Goal: Task Accomplishment & Management: Manage account settings

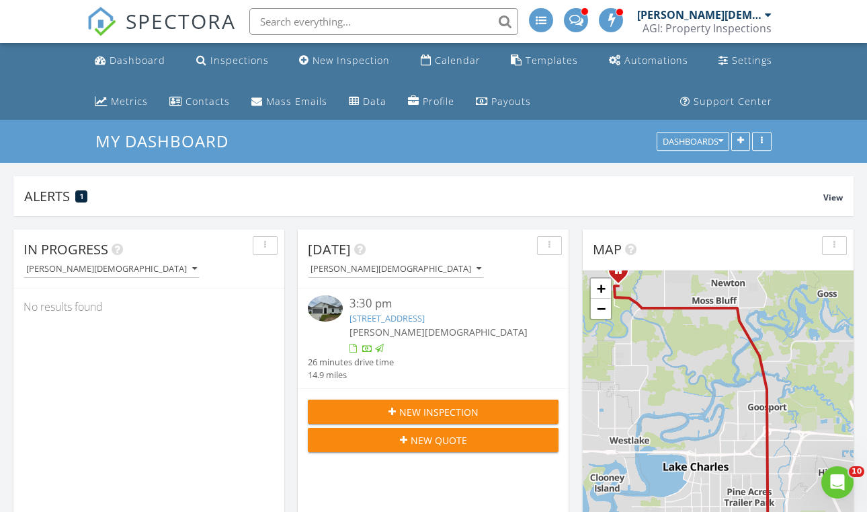
click at [407, 318] on link "4746 Firefly Ct, Lake Charles, LA 70607" at bounding box center [387, 318] width 75 height 12
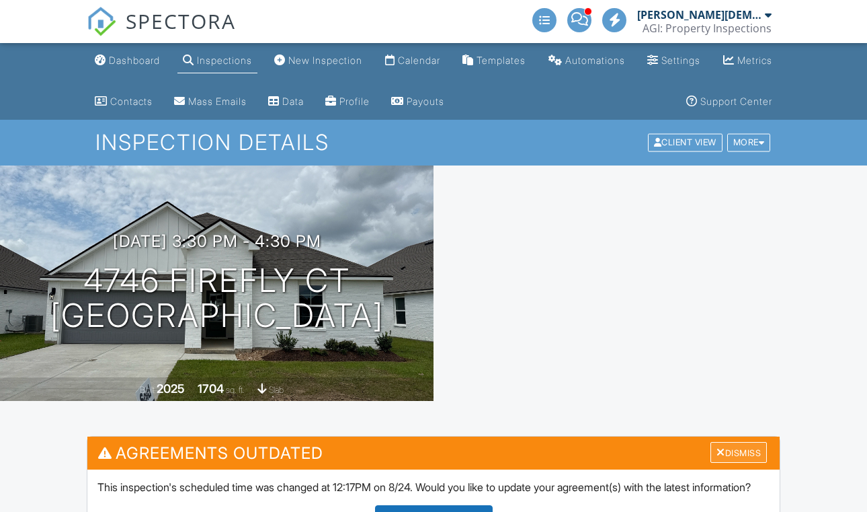
scroll to position [336, 0]
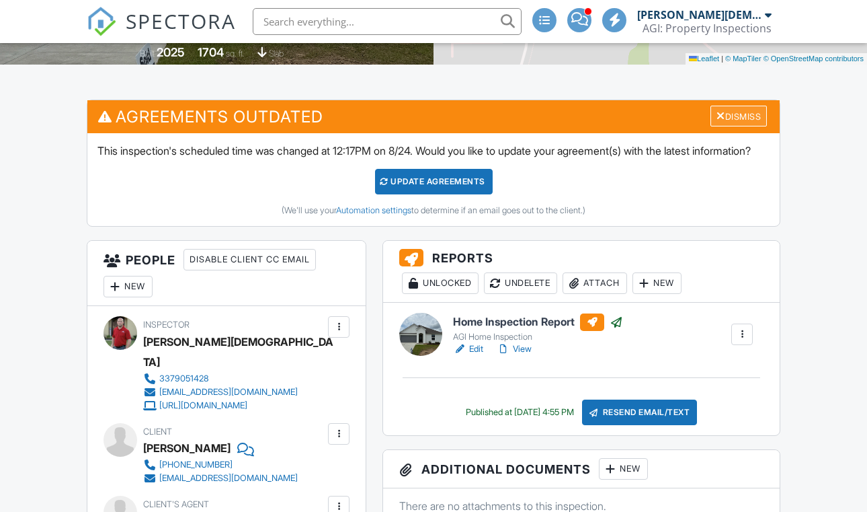
click at [719, 120] on div at bounding box center [721, 115] width 9 height 11
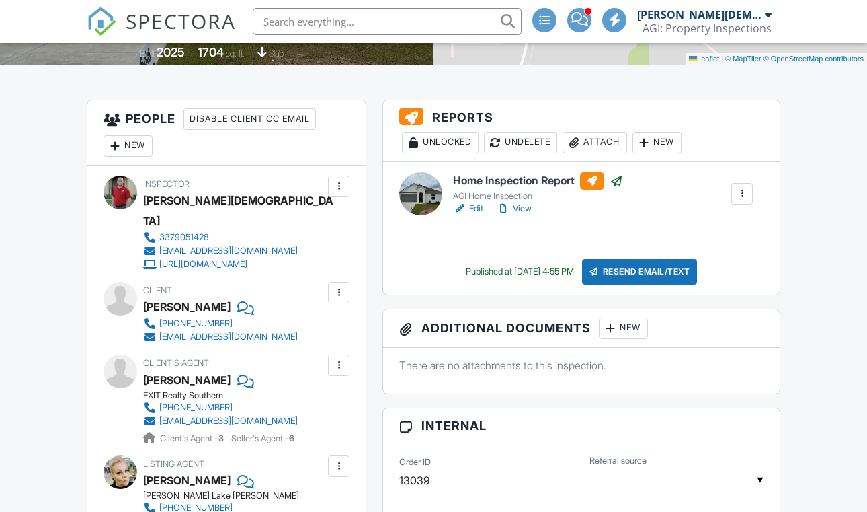
scroll to position [0, 0]
click at [526, 210] on link "View" at bounding box center [514, 208] width 35 height 13
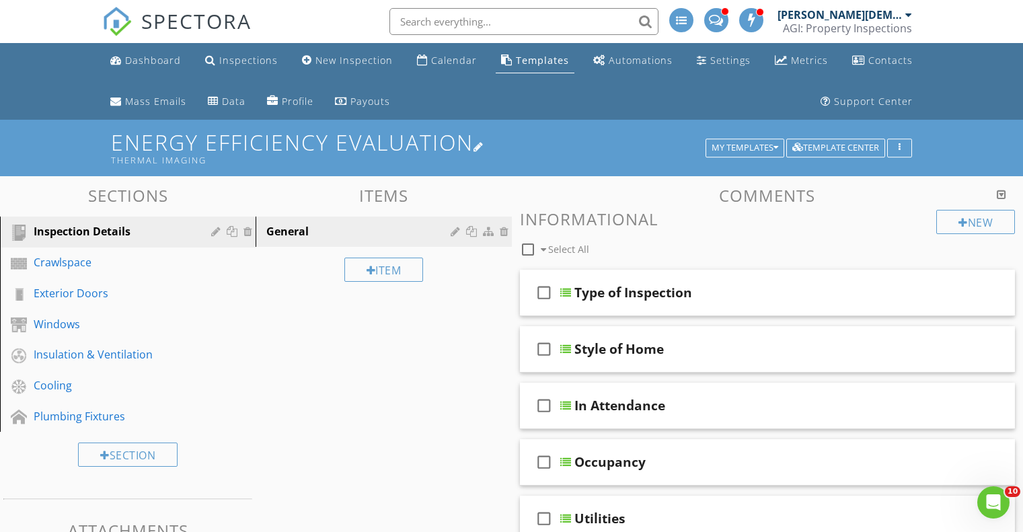
click at [347, 146] on h1 "Energy Efficiency Evaluation Thermal Imaging" at bounding box center [511, 147] width 801 height 34
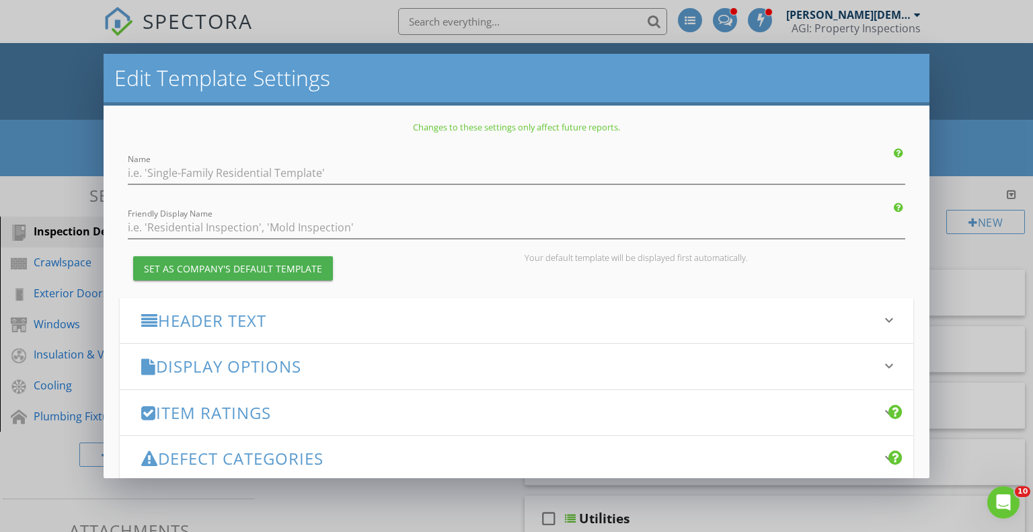
type input "Energy Efficiency Evaluation"
type input "Thermal Imaging"
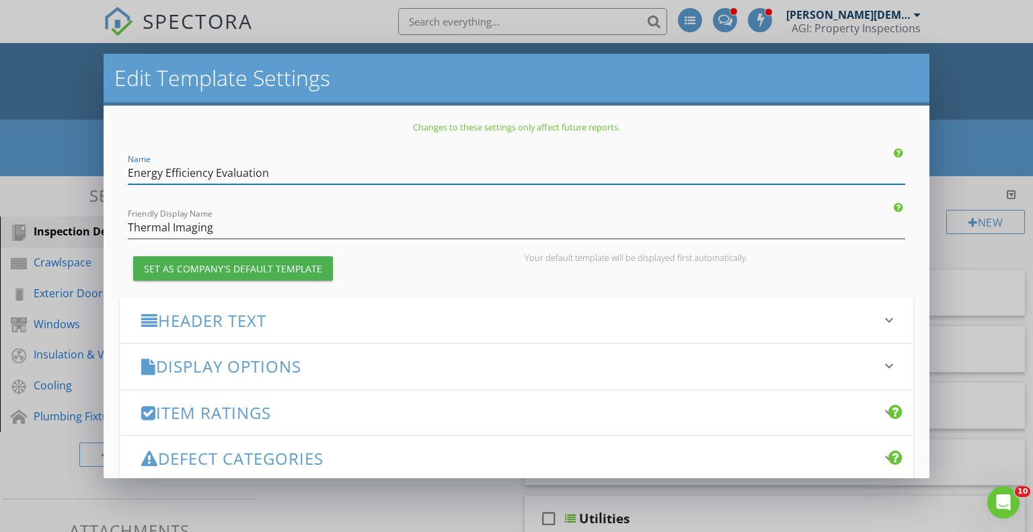
click at [964, 107] on div "Edit Template Settings Changes to these settings only affect future reports. Na…" at bounding box center [516, 266] width 1033 height 532
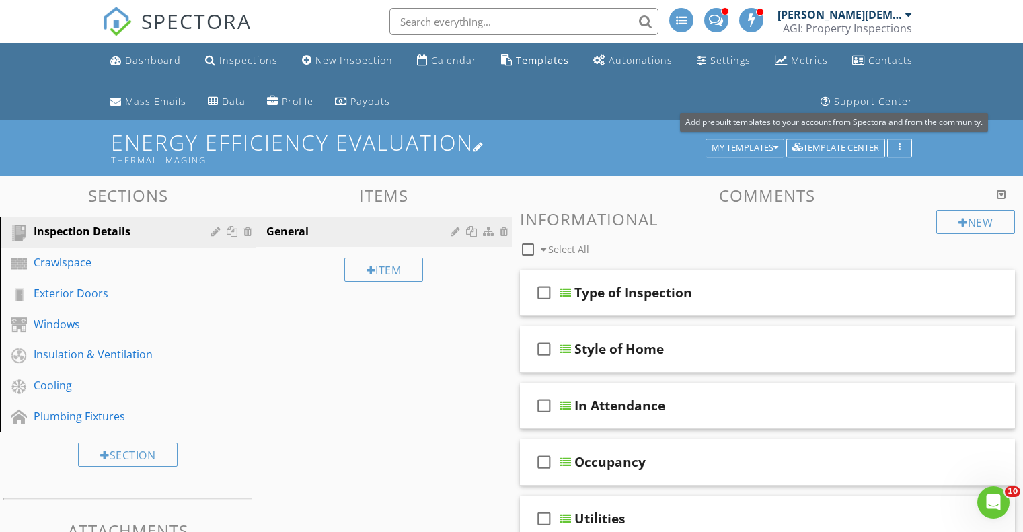
click at [691, 145] on h1 "Energy Efficiency Evaluation Thermal Imaging" at bounding box center [511, 147] width 801 height 34
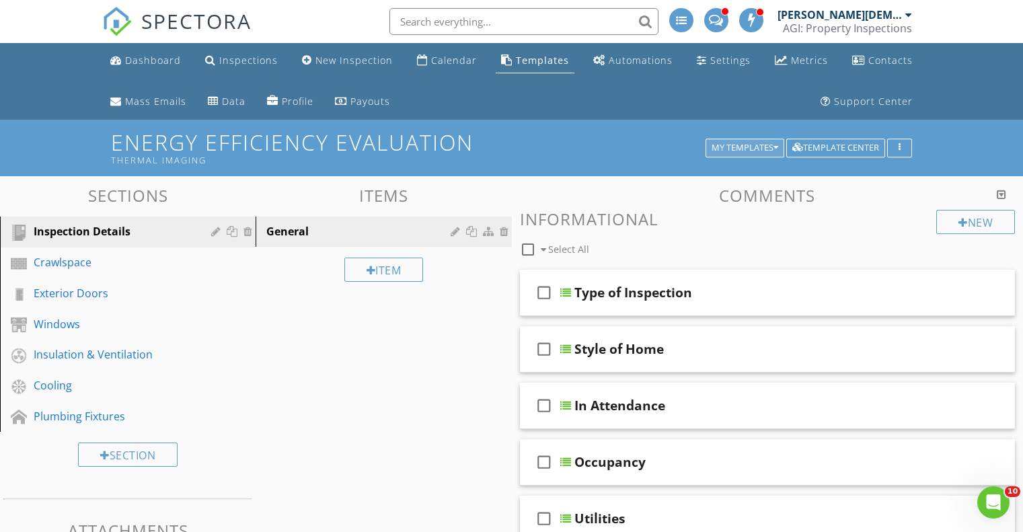
click at [762, 141] on button "My Templates" at bounding box center [744, 148] width 79 height 19
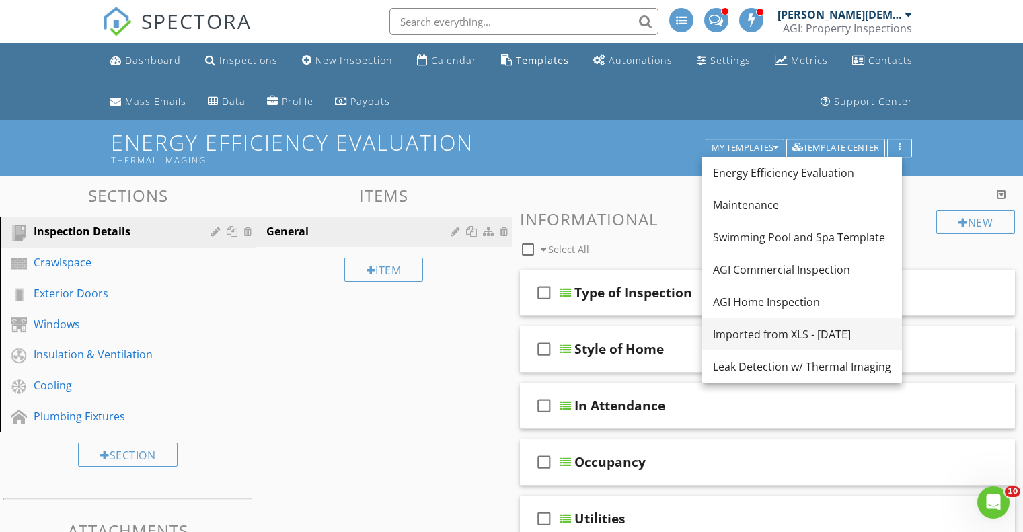
click at [747, 329] on div "Imported from XLS - 08/27/2025" at bounding box center [802, 334] width 178 height 16
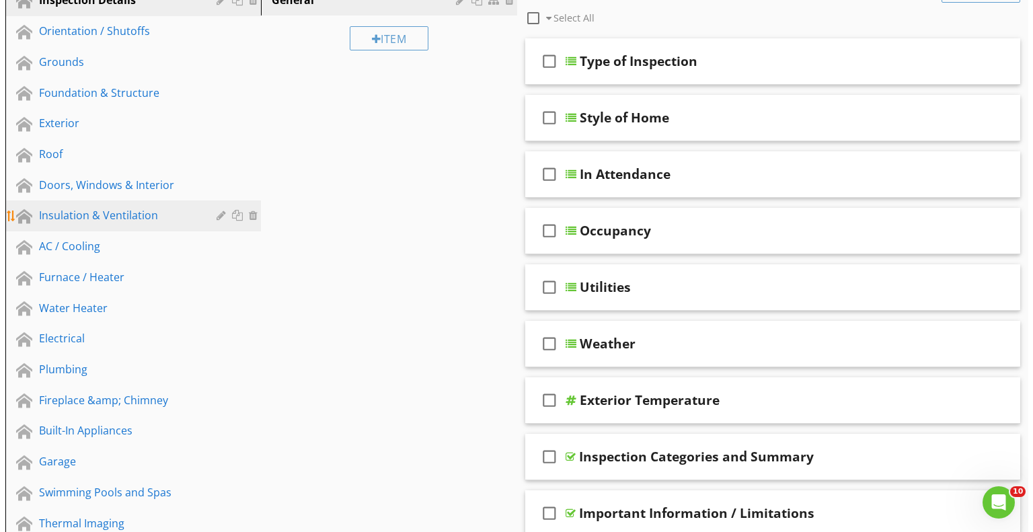
scroll to position [224, 0]
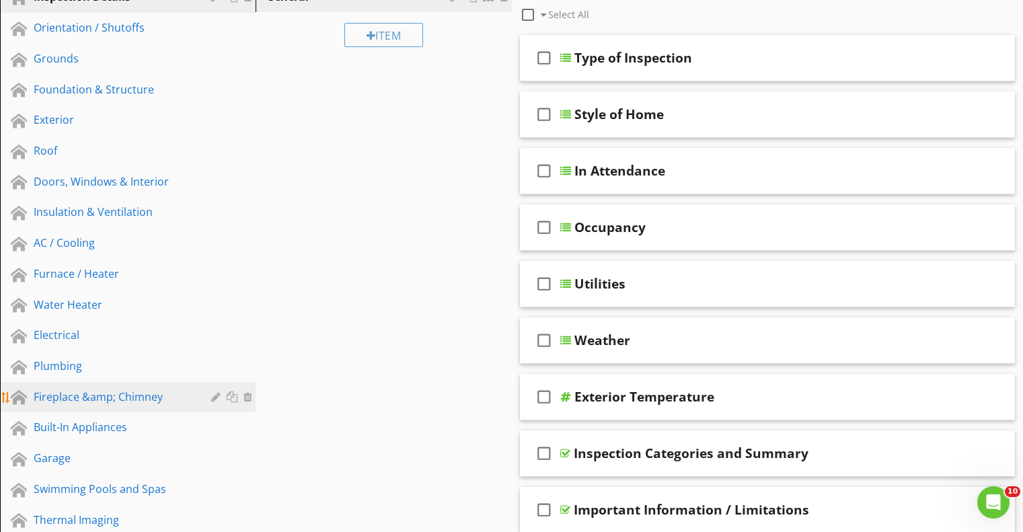
click at [124, 405] on div "Fireplace &amp; Chimney" at bounding box center [138, 397] width 208 height 17
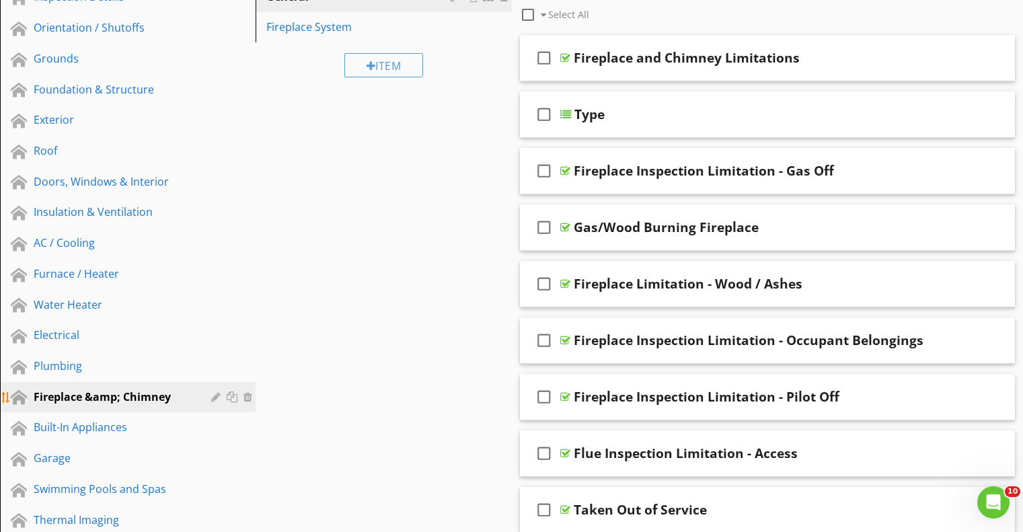
click at [217, 397] on div at bounding box center [217, 396] width 13 height 11
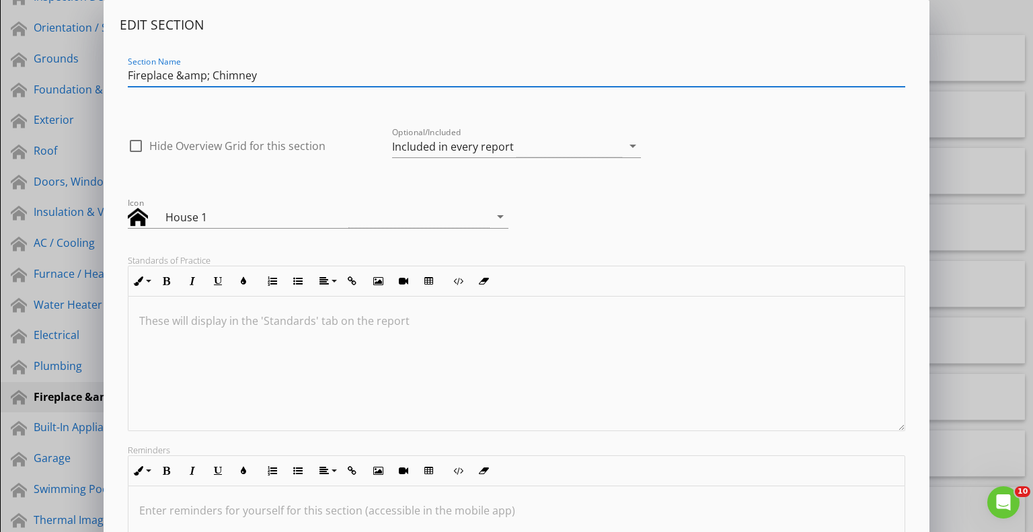
click at [206, 77] on input "Fireplace &amp; Chimney" at bounding box center [517, 76] width 778 height 22
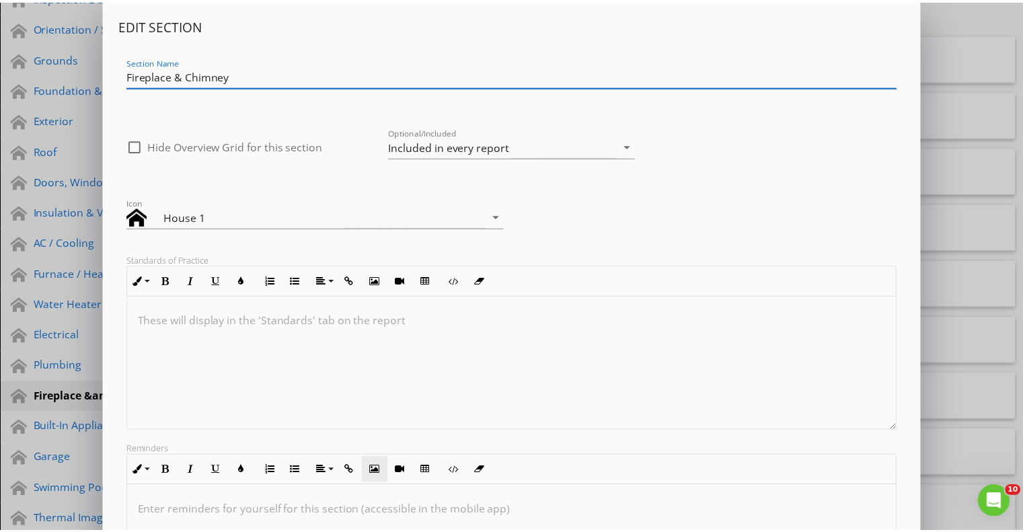
scroll to position [180, 0]
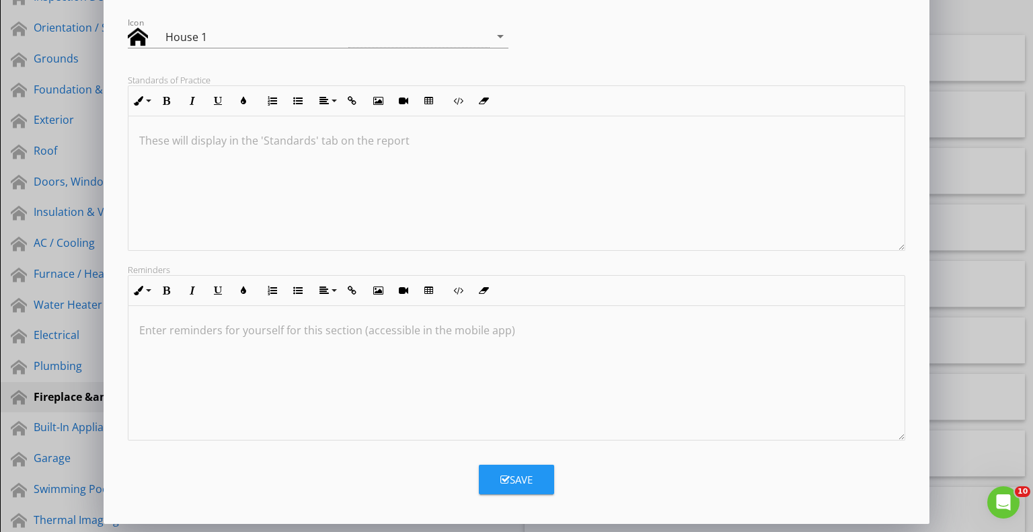
type input "Fireplace & Chimney"
click at [521, 485] on div "Save" at bounding box center [516, 479] width 32 height 15
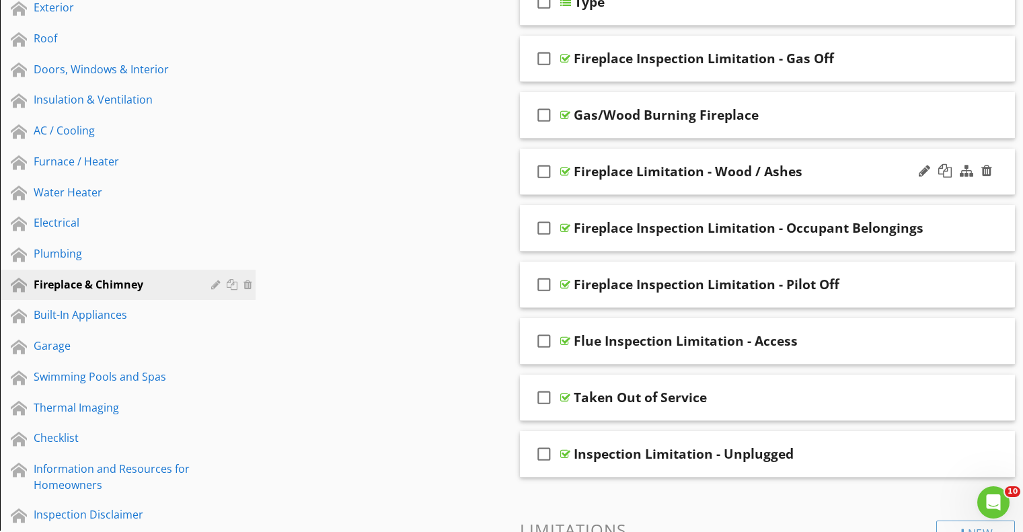
scroll to position [448, 0]
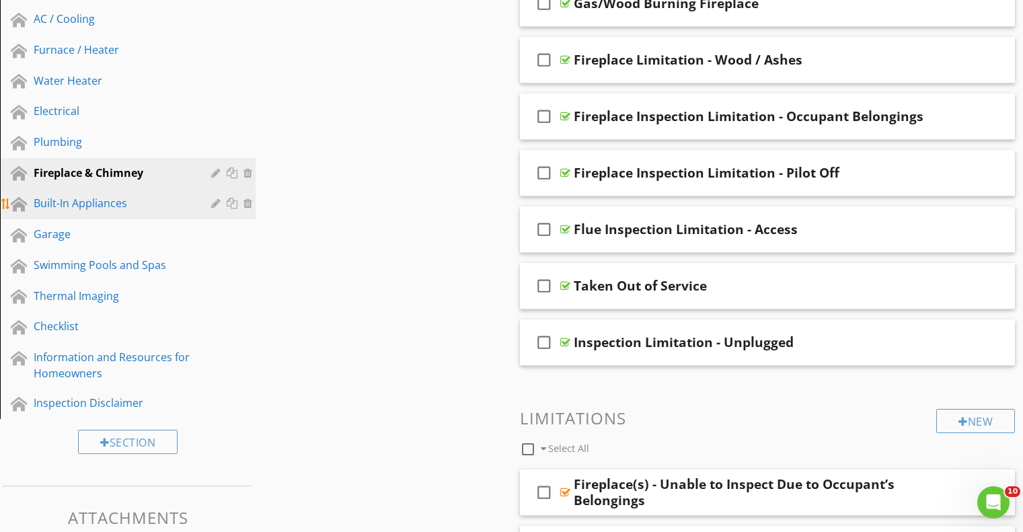
click at [81, 205] on div "Built-In Appliances" at bounding box center [113, 203] width 158 height 16
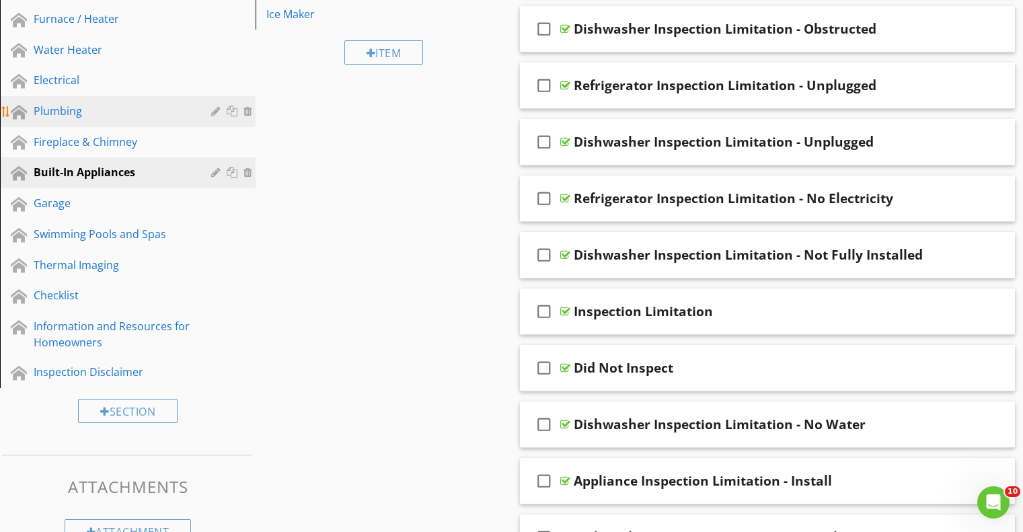
scroll to position [336, 0]
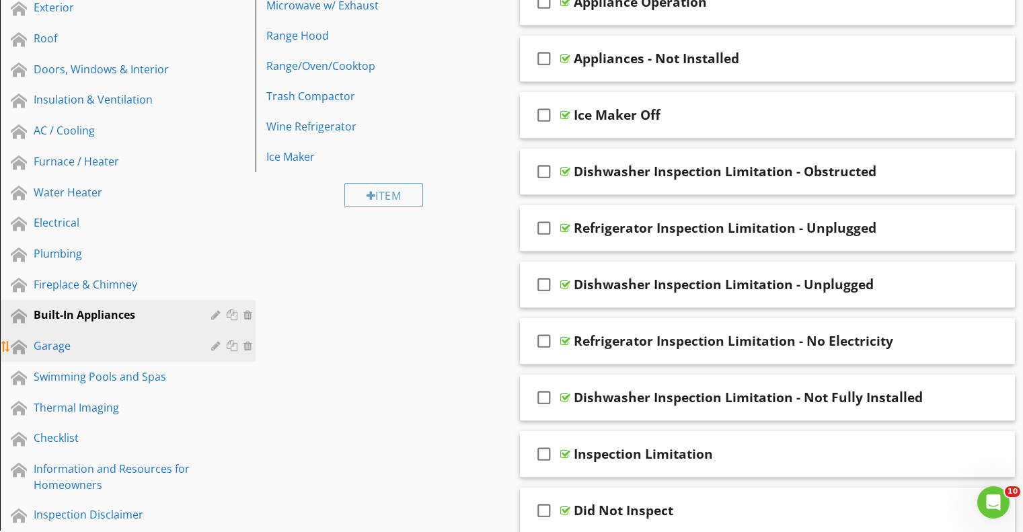
click at [67, 347] on div "Garage" at bounding box center [113, 346] width 158 height 16
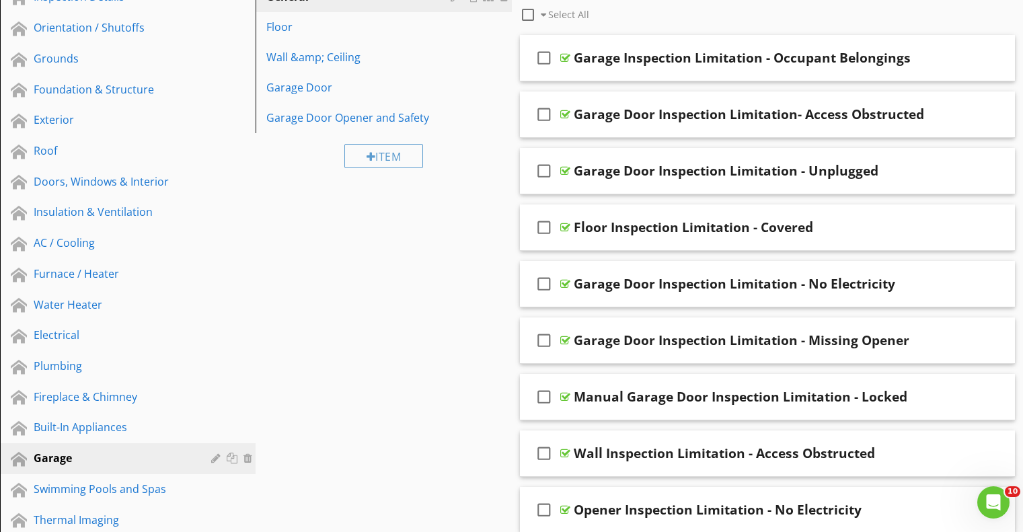
scroll to position [112, 0]
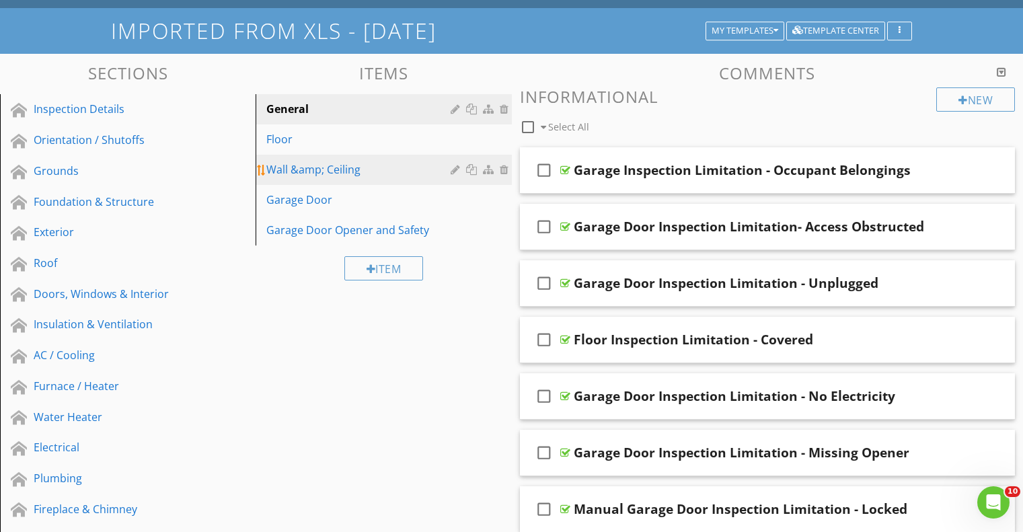
click at [455, 168] on div at bounding box center [456, 169] width 13 height 11
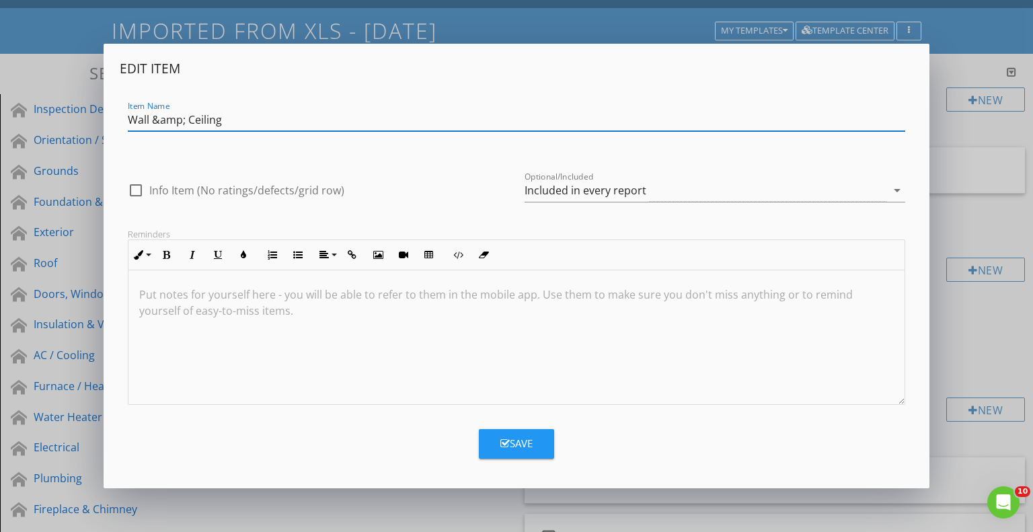
click at [185, 120] on input "Wall &amp; Ceiling" at bounding box center [517, 120] width 778 height 22
type input "Wall & Ceiling"
click at [519, 439] on div "Save" at bounding box center [516, 443] width 32 height 15
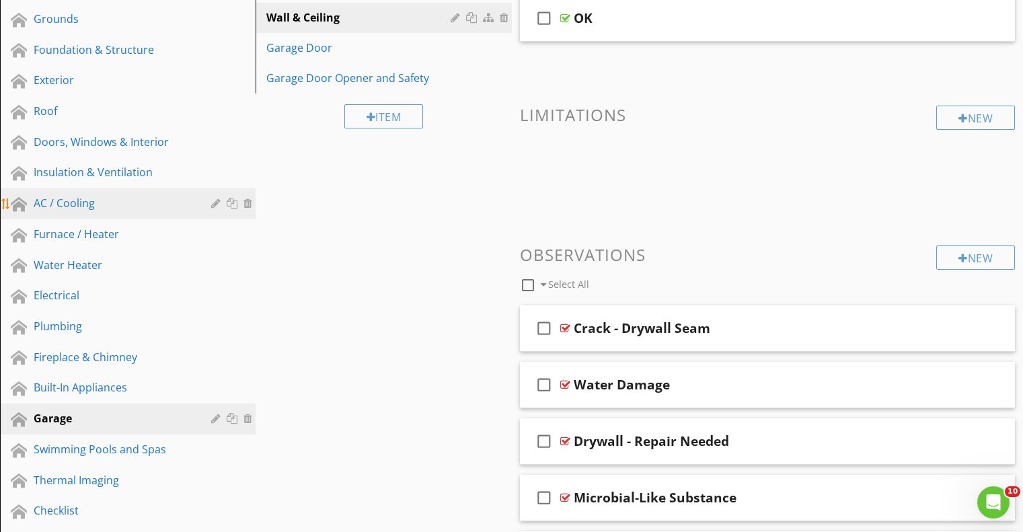
scroll to position [336, 0]
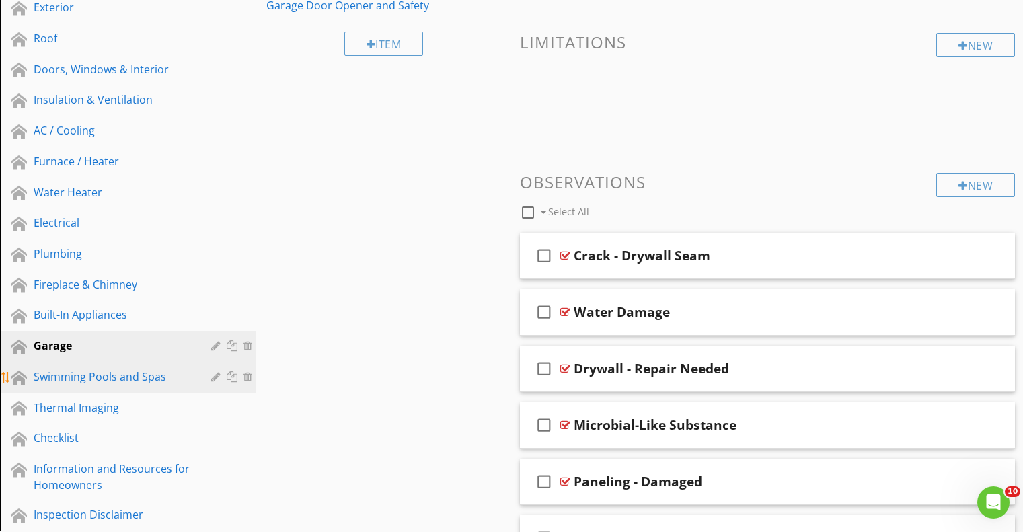
click at [102, 372] on div "Swimming Pools and Spas" at bounding box center [113, 376] width 158 height 16
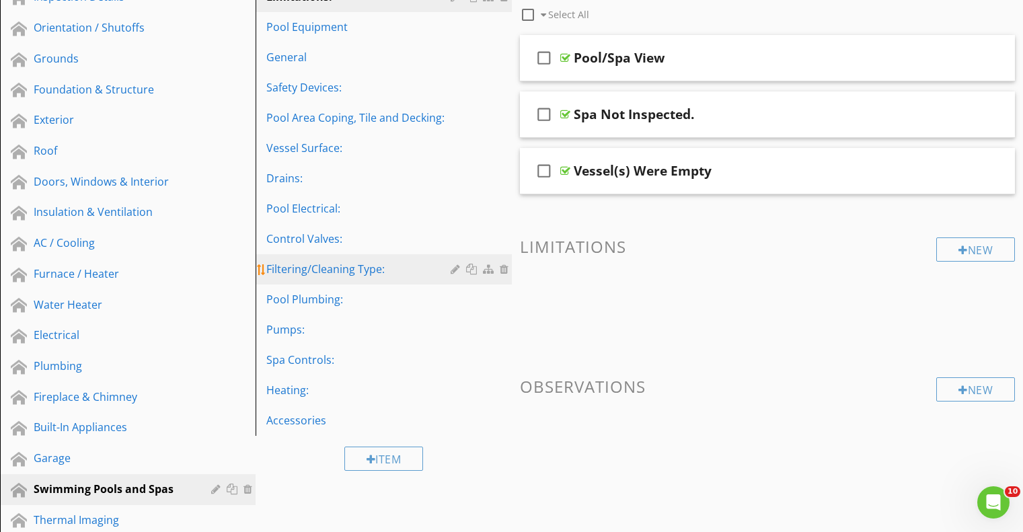
scroll to position [112, 0]
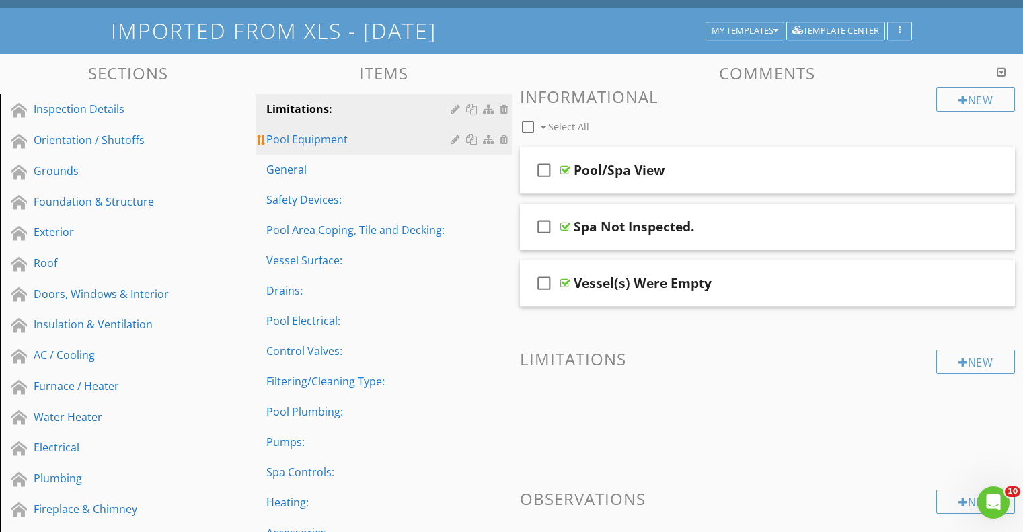
click at [328, 146] on div "Pool Equipment" at bounding box center [360, 139] width 188 height 16
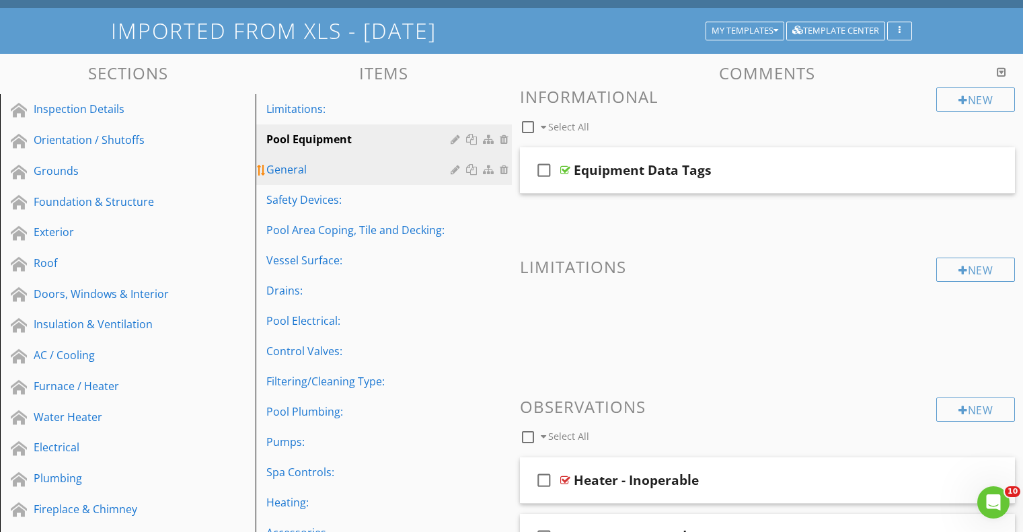
click at [306, 170] on div "General" at bounding box center [360, 169] width 188 height 16
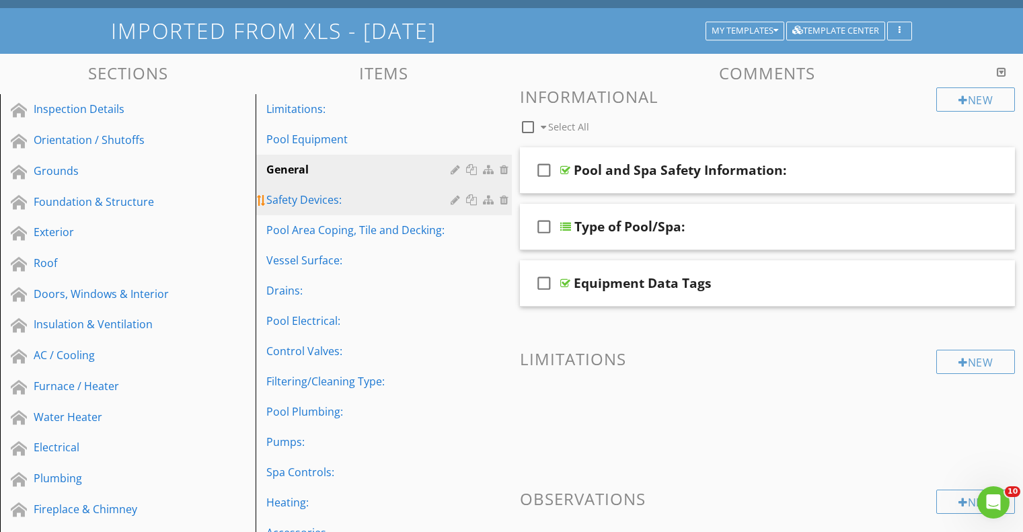
click at [309, 197] on div "Safety Devices:" at bounding box center [360, 200] width 188 height 16
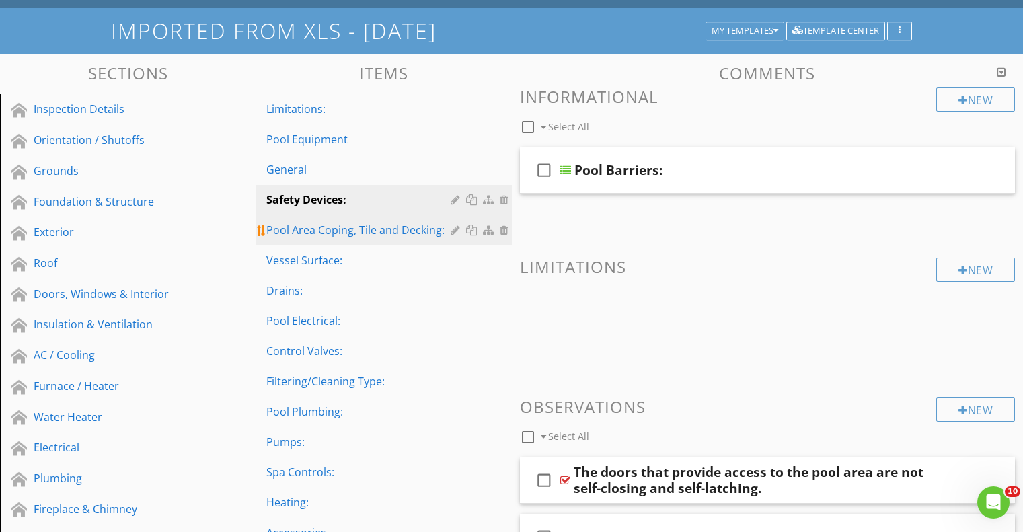
click at [309, 234] on div "Pool Area Coping, Tile and Decking:" at bounding box center [360, 230] width 188 height 16
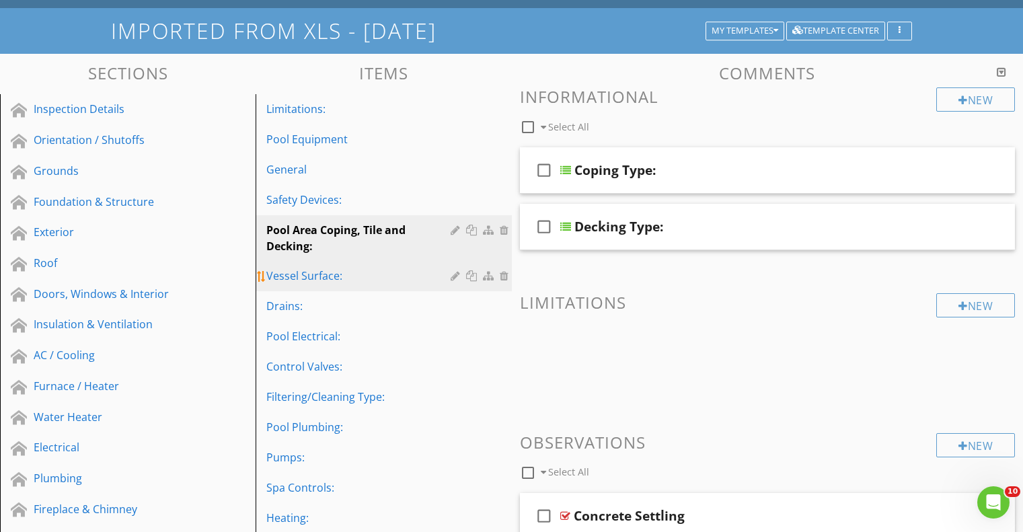
click at [316, 276] on div "Vessel Surface:" at bounding box center [360, 276] width 188 height 16
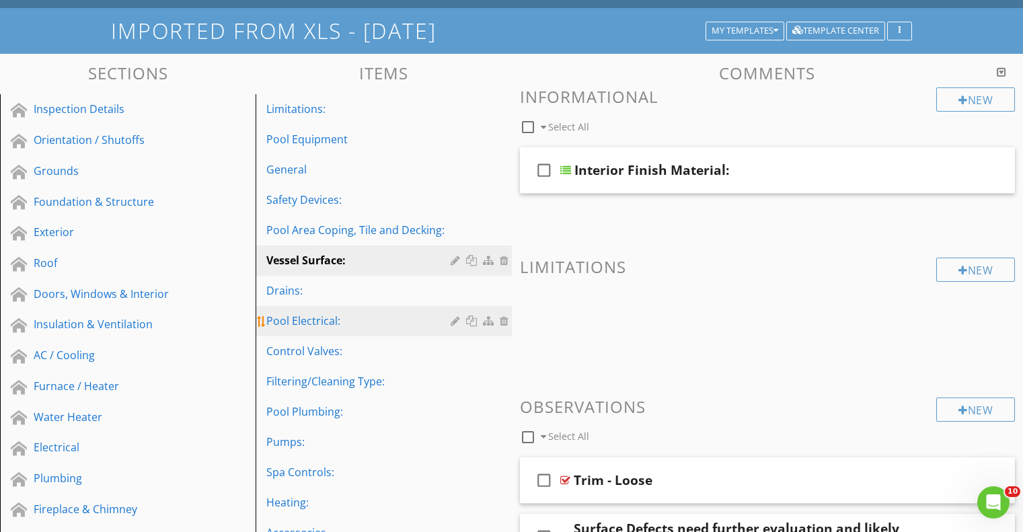
click at [315, 320] on div "Pool Electrical:" at bounding box center [360, 321] width 188 height 16
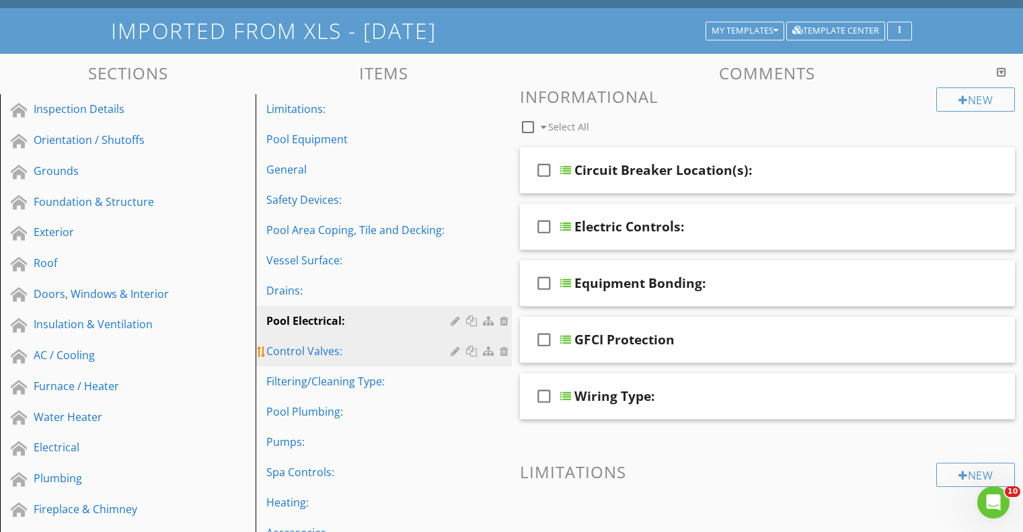
click at [319, 357] on div "Control Valves:" at bounding box center [360, 351] width 188 height 16
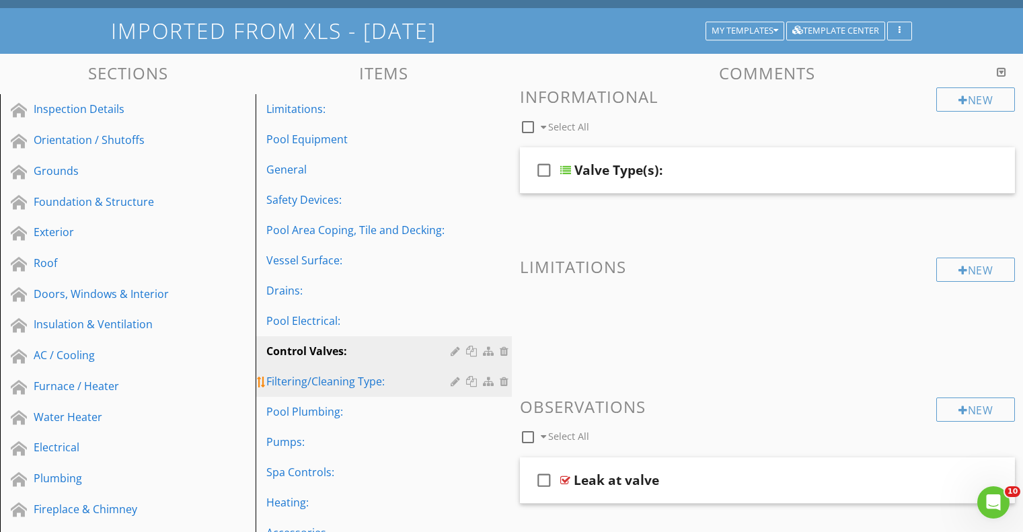
click at [321, 378] on div "Filtering/Cleaning Type:" at bounding box center [360, 381] width 188 height 16
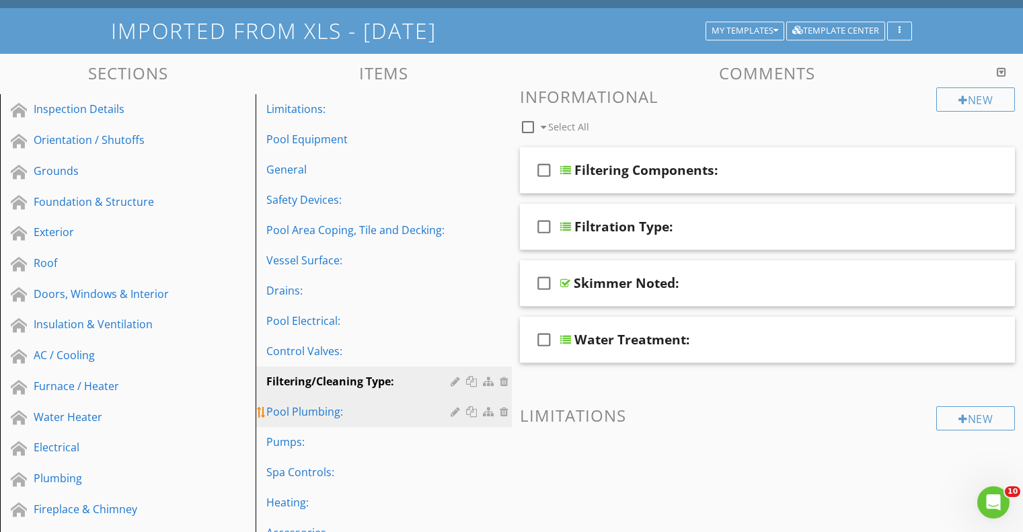
click at [320, 409] on div "Pool Plumbing:" at bounding box center [360, 411] width 188 height 16
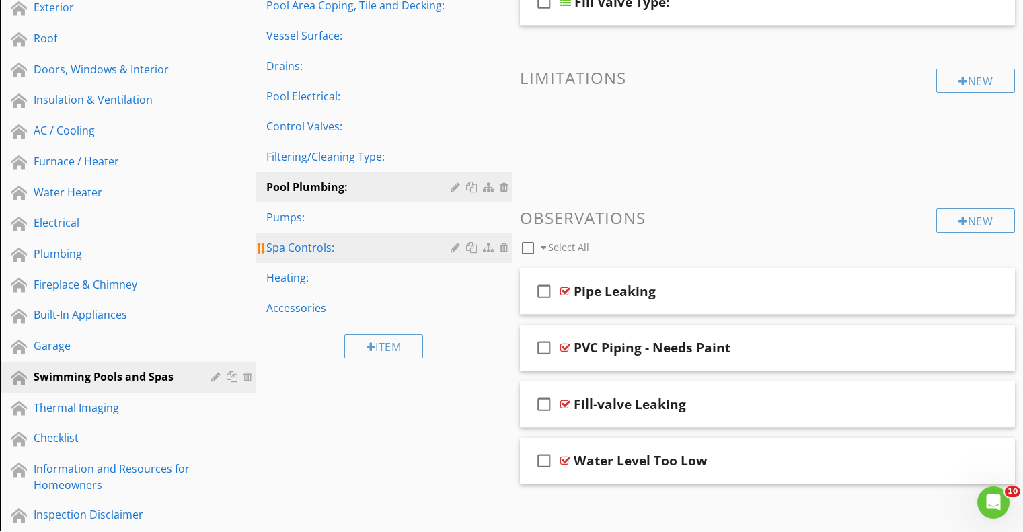
scroll to position [224, 0]
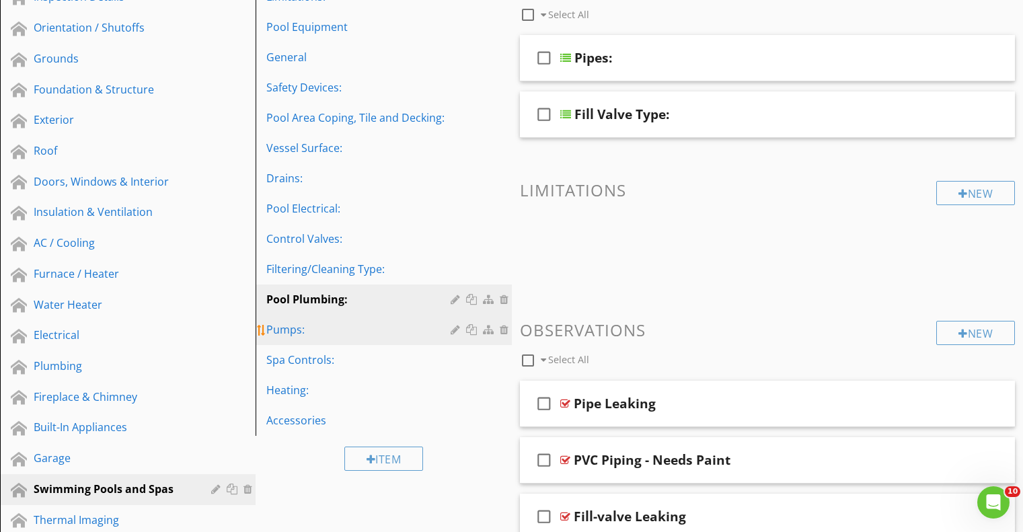
click at [311, 336] on div "Pumps:" at bounding box center [360, 329] width 188 height 16
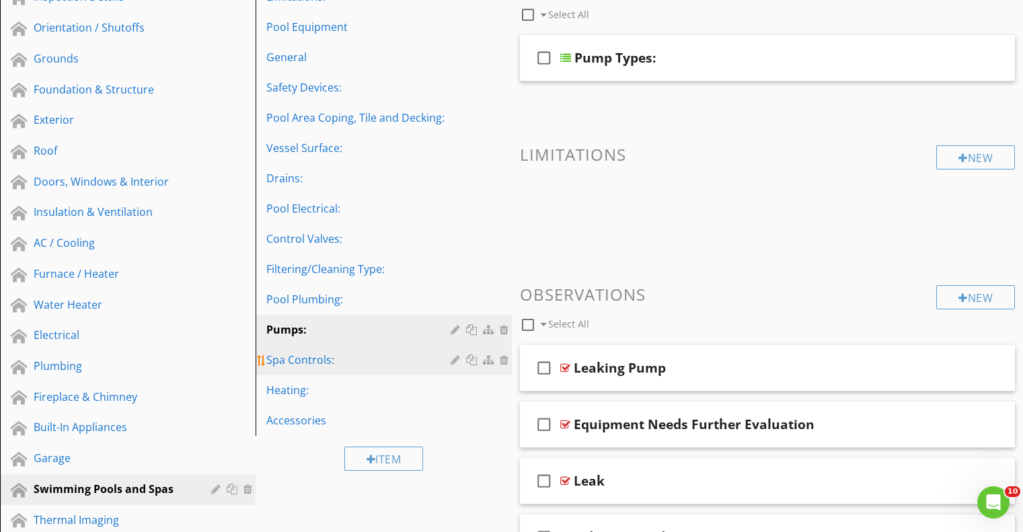
click at [311, 360] on div "Spa Controls:" at bounding box center [360, 360] width 188 height 16
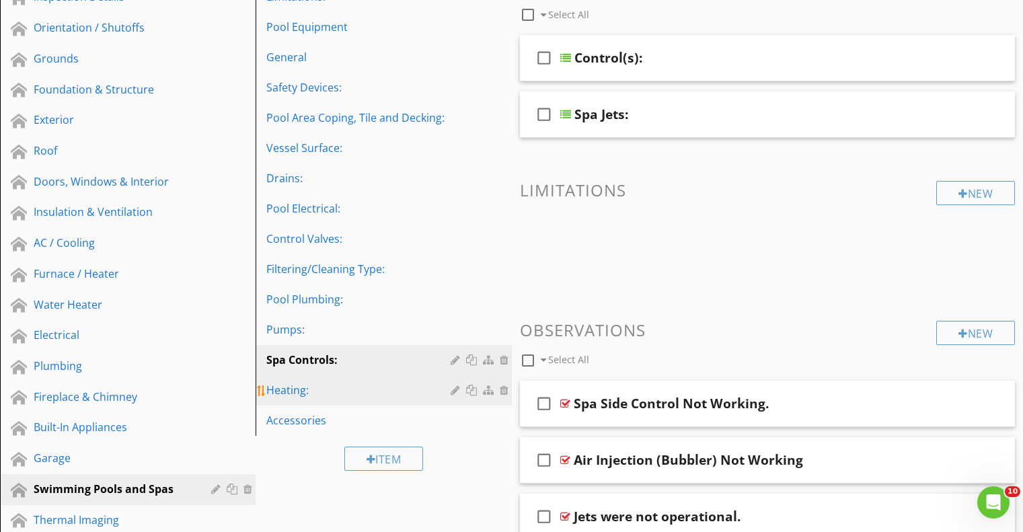
click at [308, 392] on div "Heating:" at bounding box center [360, 390] width 188 height 16
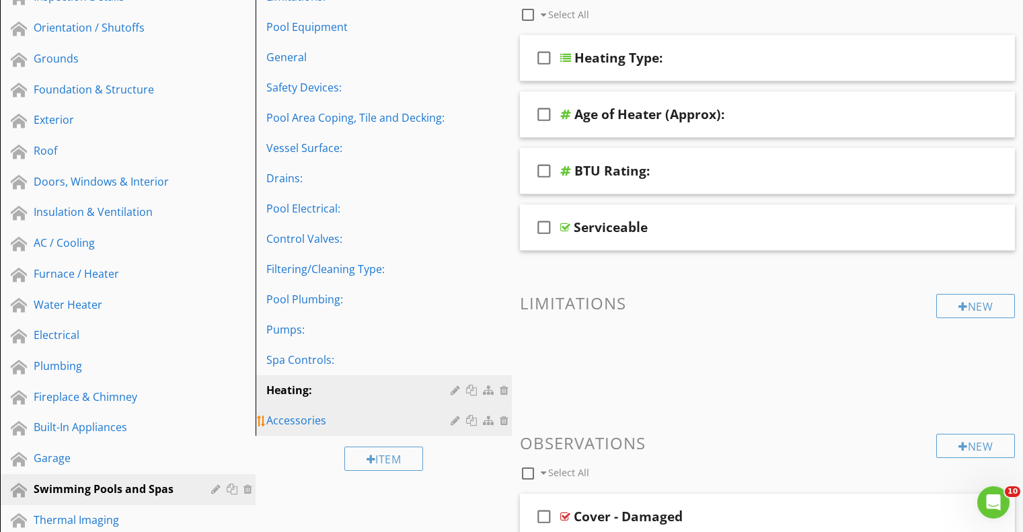
click at [307, 427] on div "Accessories" at bounding box center [360, 420] width 188 height 16
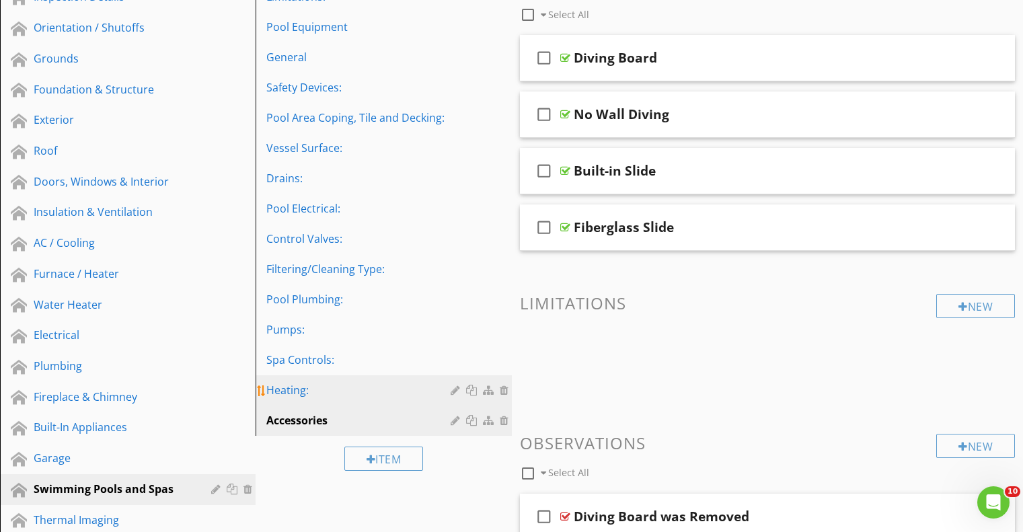
click at [297, 397] on div "Heating:" at bounding box center [360, 390] width 188 height 16
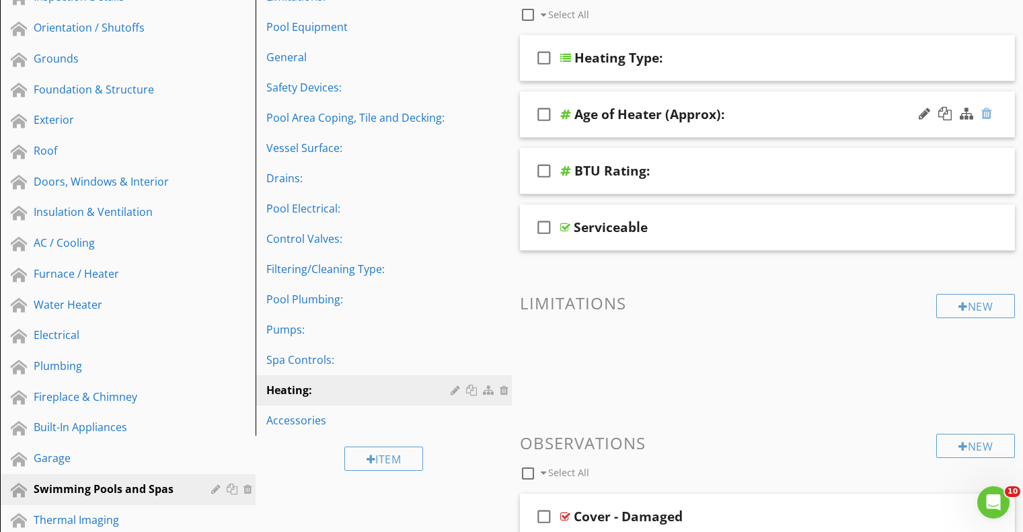
click at [984, 115] on div at bounding box center [986, 113] width 11 height 13
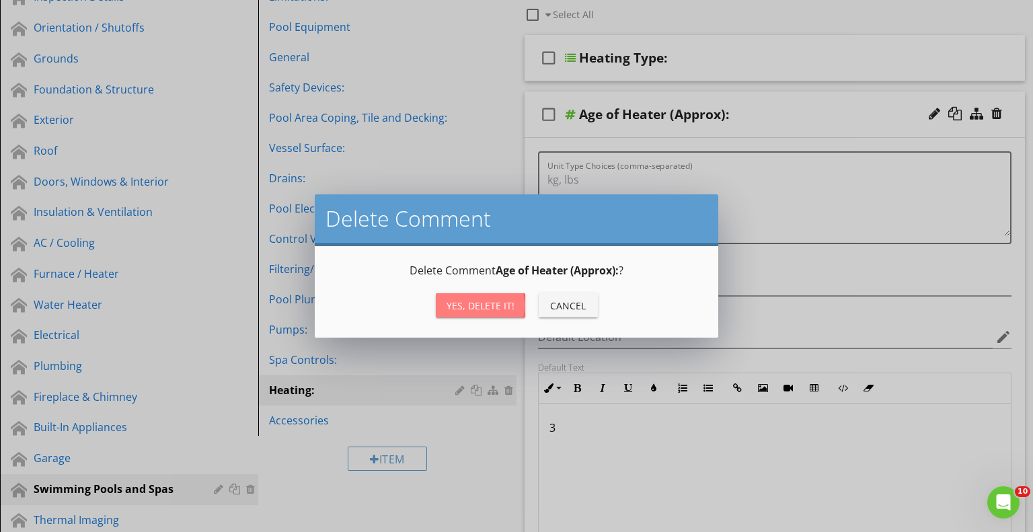
click at [494, 303] on div "Yes, Delete it!" at bounding box center [480, 306] width 68 height 14
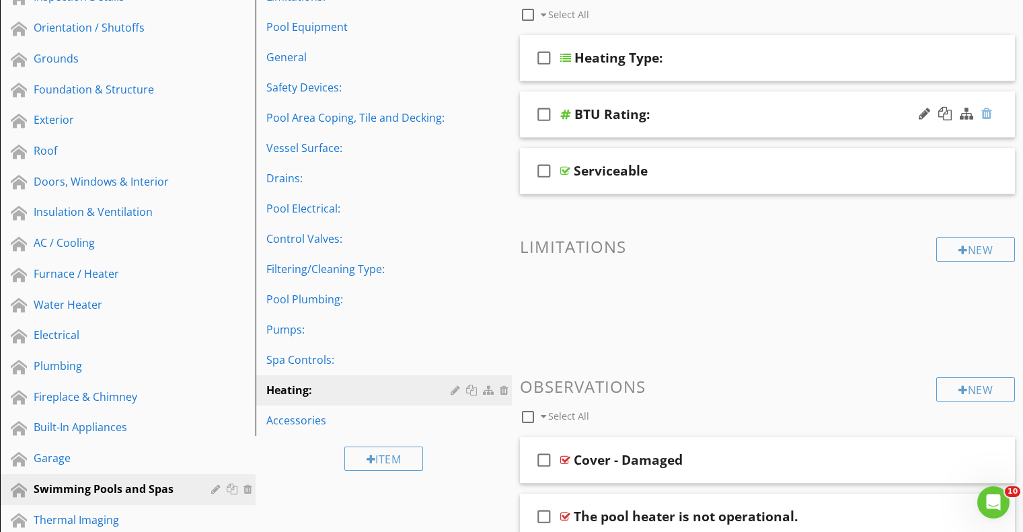
click at [986, 114] on div at bounding box center [986, 113] width 11 height 13
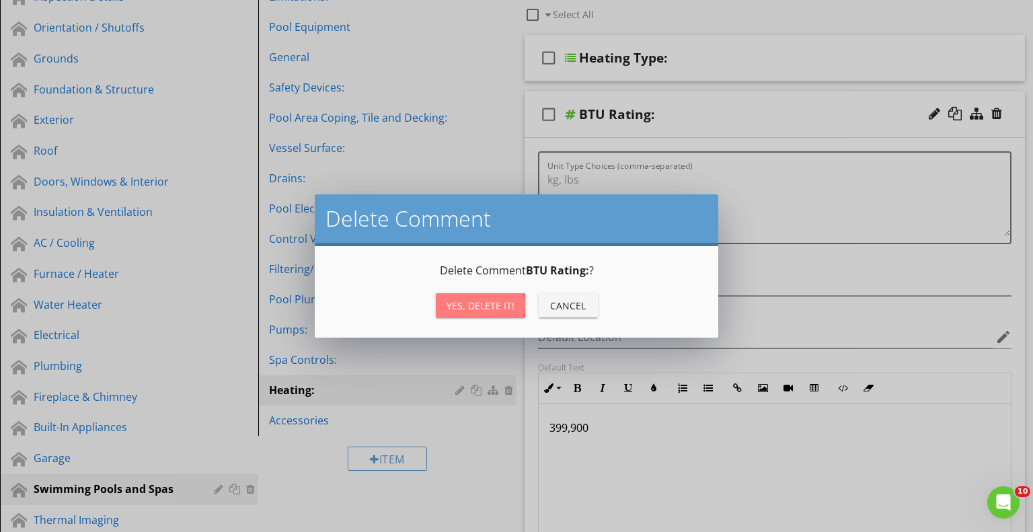
click at [472, 309] on div "Yes, Delete it!" at bounding box center [480, 306] width 68 height 14
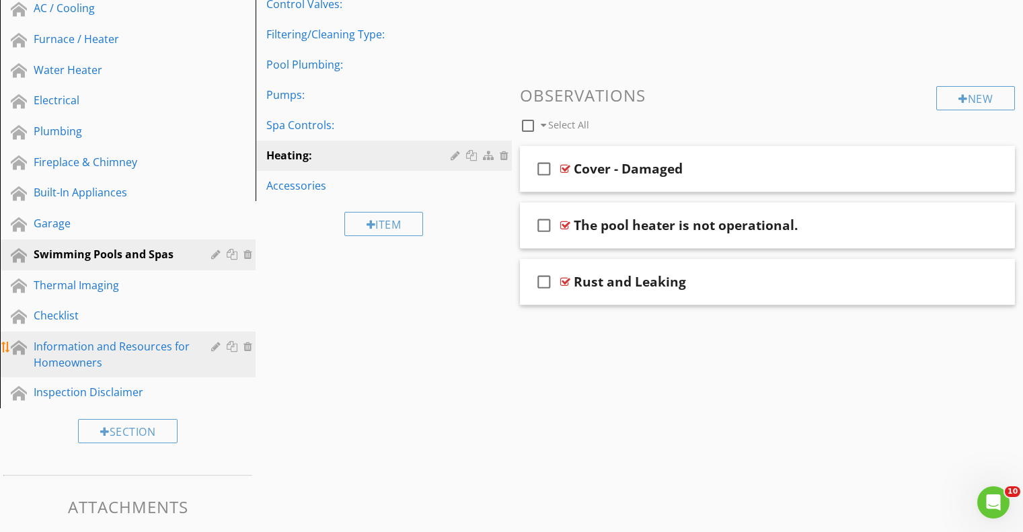
scroll to position [513, 0]
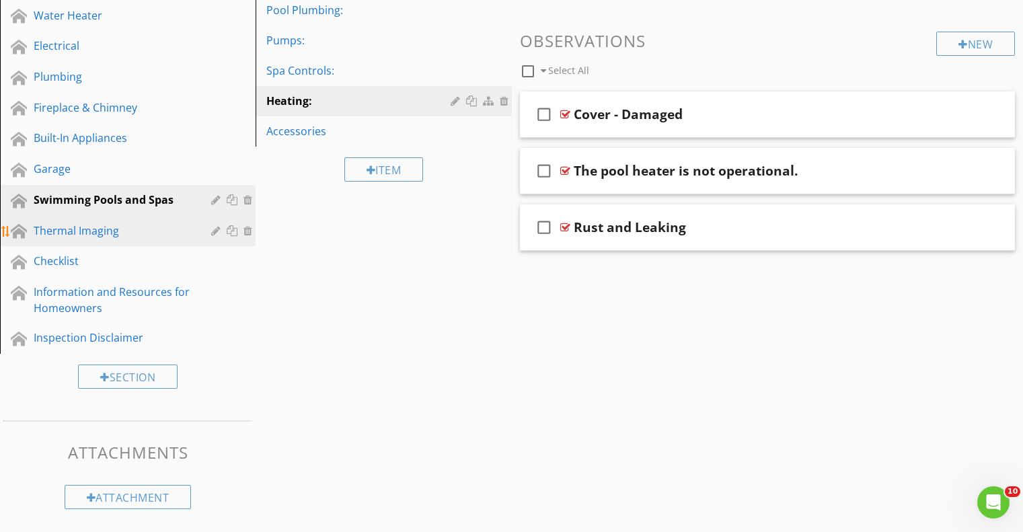
click at [81, 237] on div "Thermal Imaging" at bounding box center [113, 231] width 158 height 16
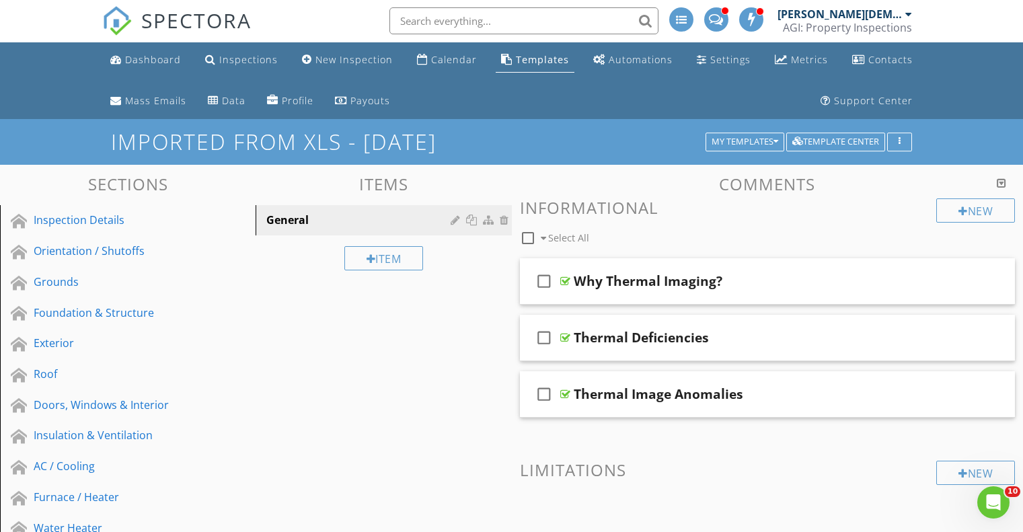
scroll to position [0, 0]
click at [71, 251] on div "Orientation / Shutoffs" at bounding box center [113, 251] width 158 height 16
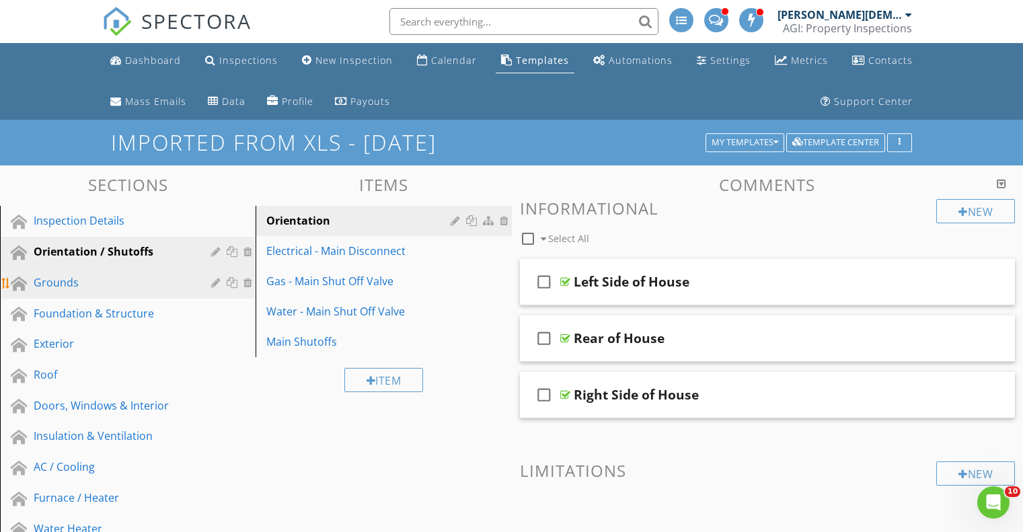
click at [63, 287] on div "Grounds" at bounding box center [113, 282] width 158 height 16
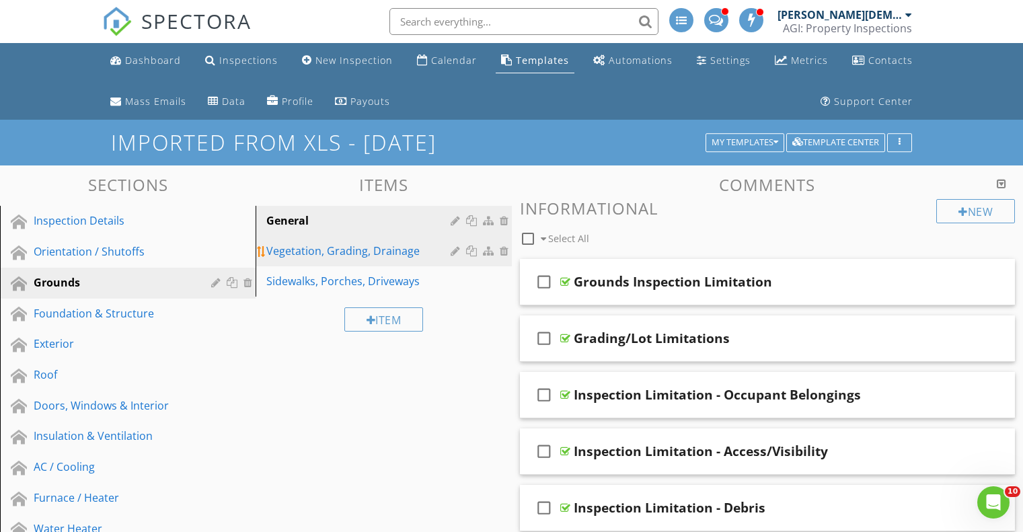
click at [322, 251] on div "Vegetation, Grading, Drainage" at bounding box center [360, 251] width 188 height 16
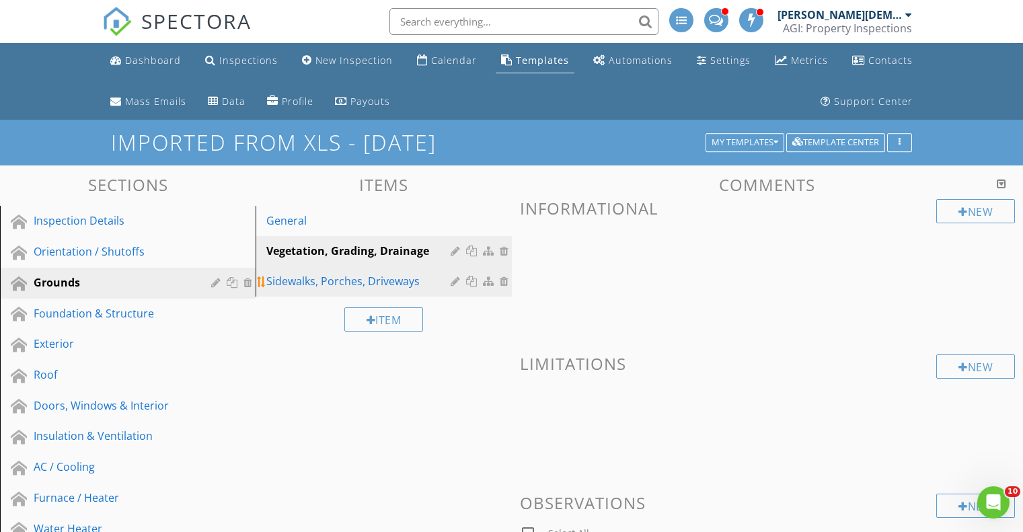
click at [313, 277] on div "Sidewalks, Porches, Driveways" at bounding box center [360, 281] width 188 height 16
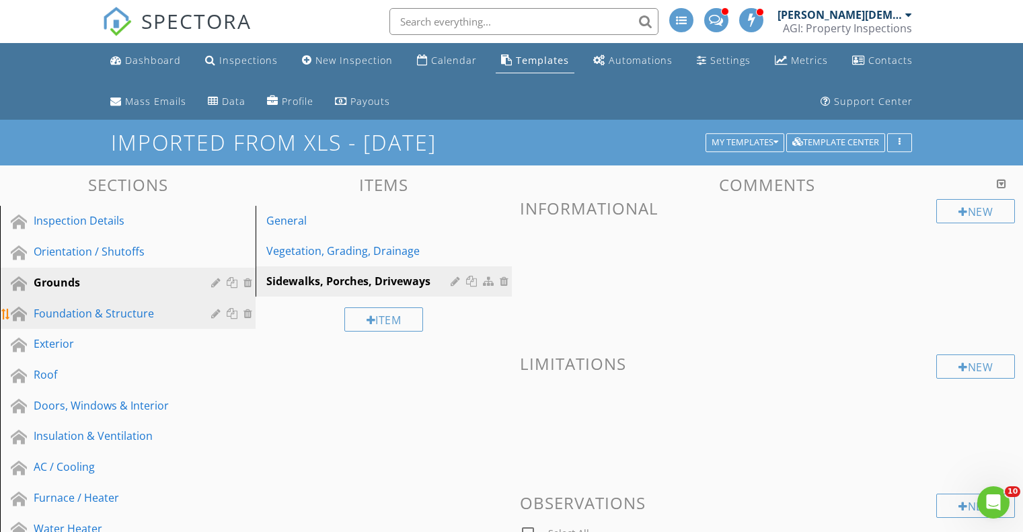
click at [91, 312] on div "Foundation & Structure" at bounding box center [113, 313] width 158 height 16
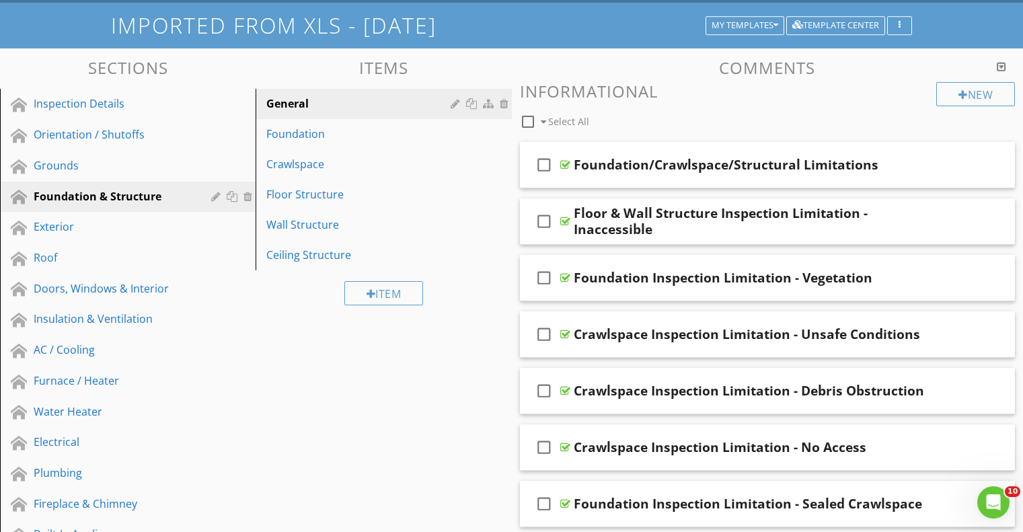
scroll to position [112, 0]
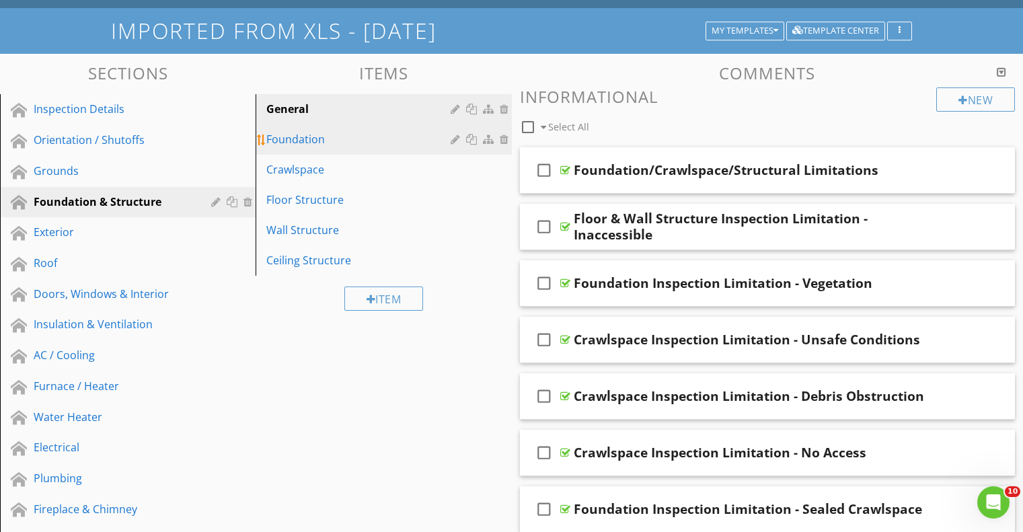
click at [308, 143] on div "Foundation" at bounding box center [360, 139] width 188 height 16
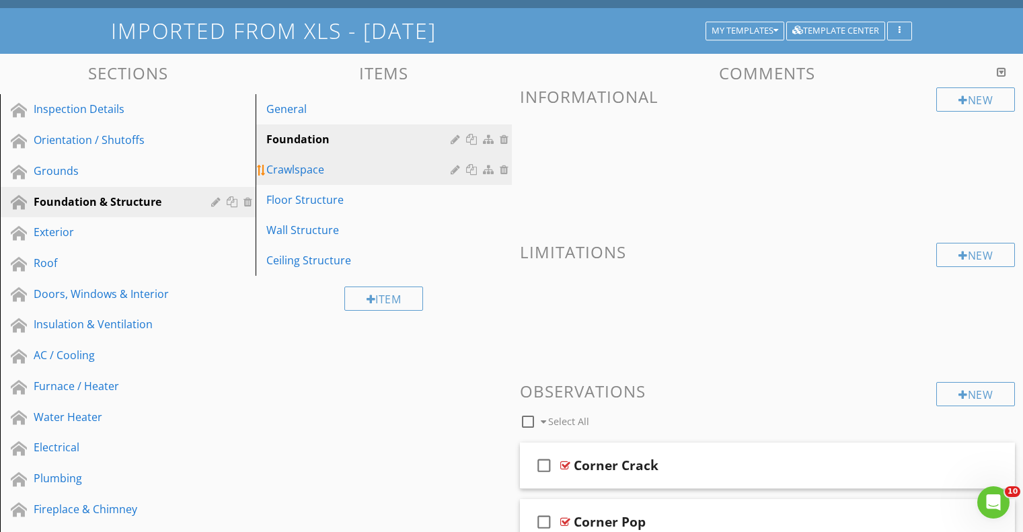
click at [316, 169] on div "Crawlspace" at bounding box center [360, 169] width 188 height 16
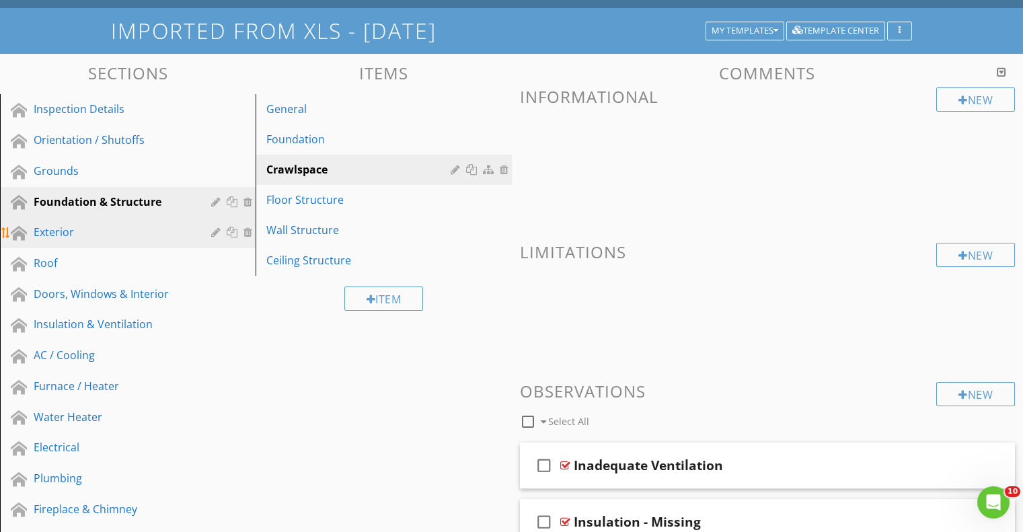
click at [102, 231] on div "Exterior" at bounding box center [113, 232] width 158 height 16
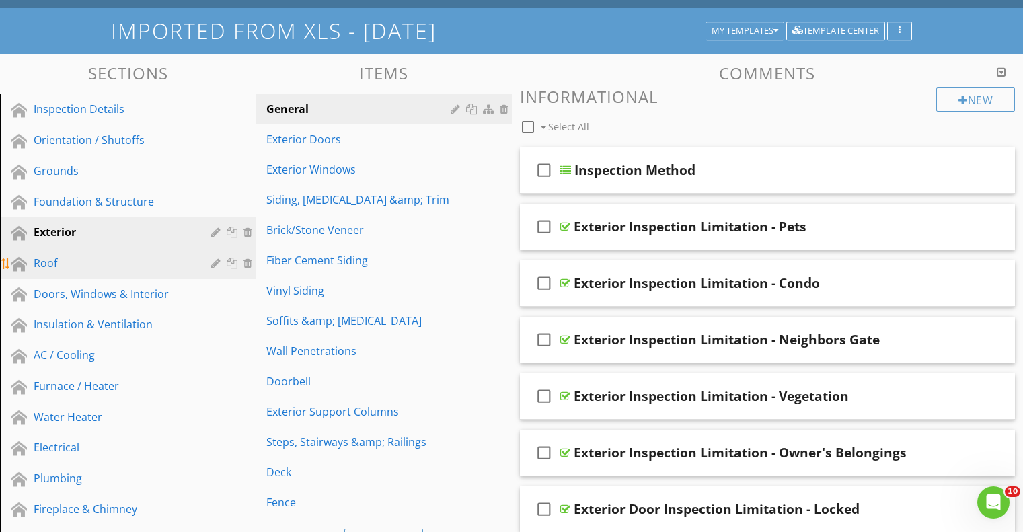
click at [71, 268] on div "Roof" at bounding box center [113, 263] width 158 height 16
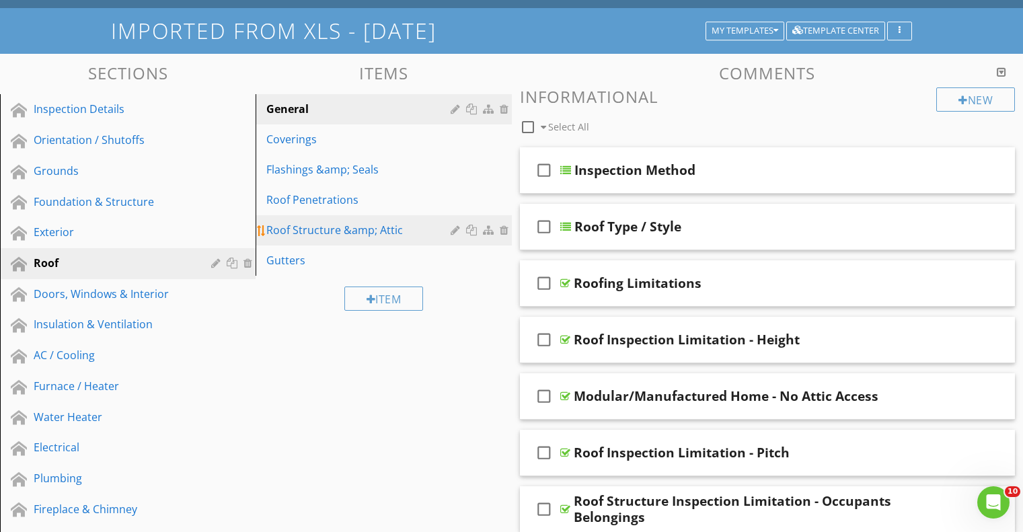
click at [458, 228] on div at bounding box center [456, 230] width 13 height 11
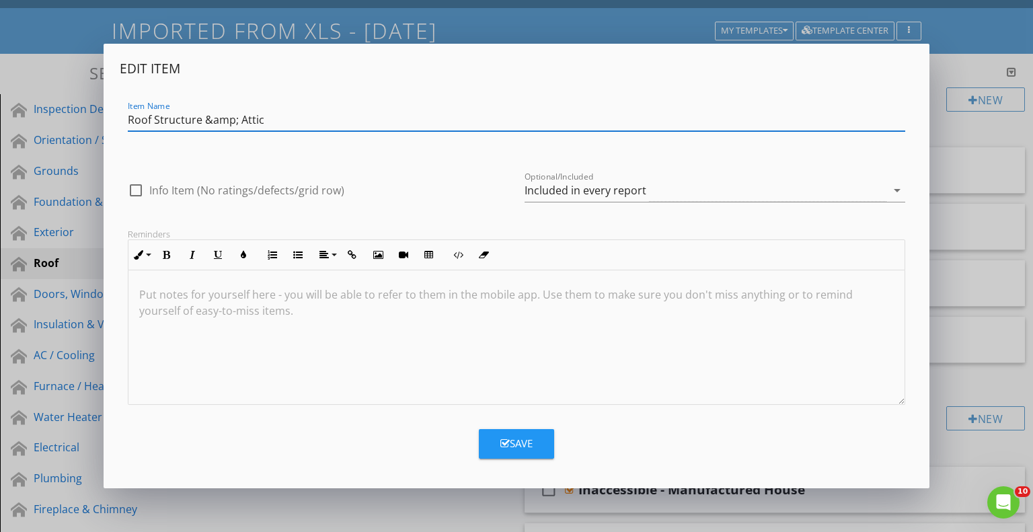
click at [237, 120] on input "Roof Structure &amp; Attic" at bounding box center [517, 120] width 778 height 22
type input "Roof Structure & Attic"
click at [518, 445] on div "Save" at bounding box center [516, 443] width 32 height 15
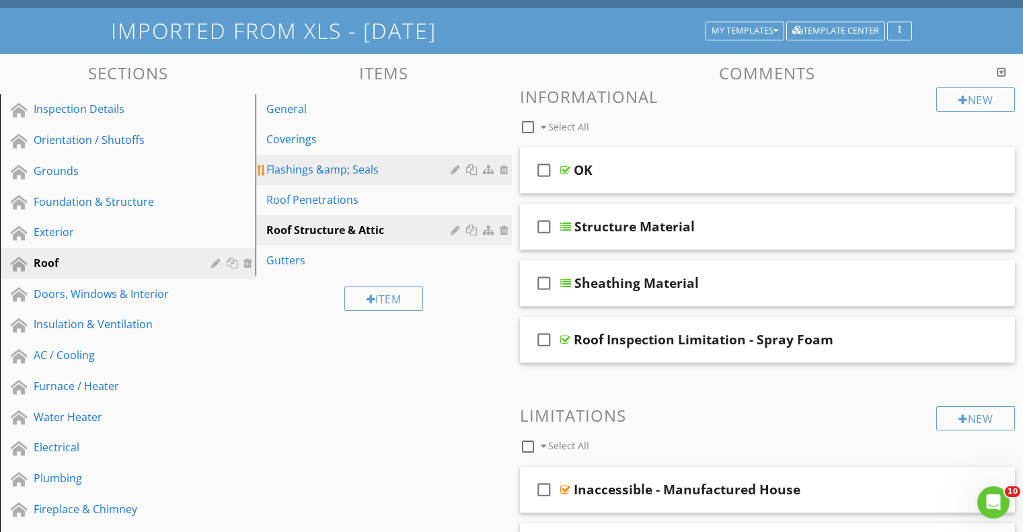
click at [455, 171] on div at bounding box center [456, 169] width 13 height 11
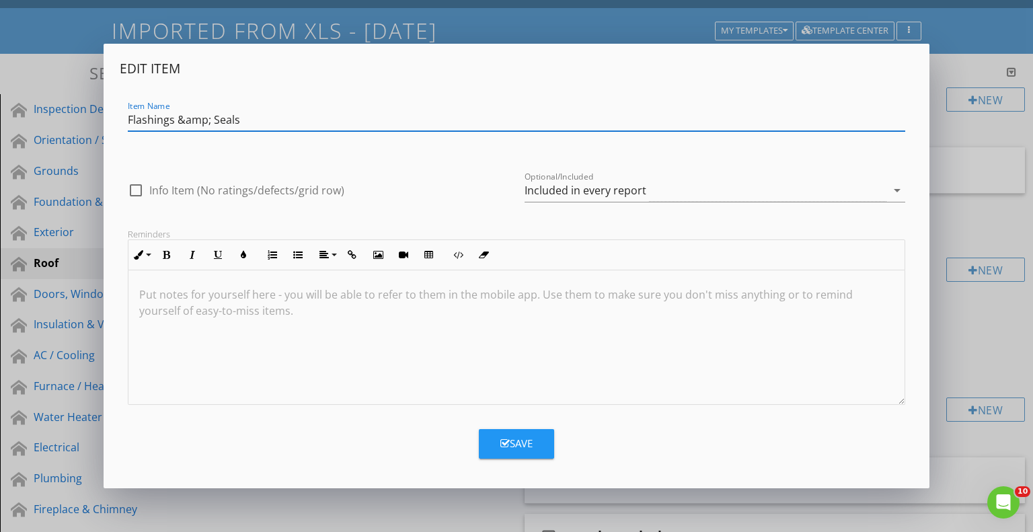
click at [209, 123] on input "Flashings &amp; Seals" at bounding box center [517, 120] width 778 height 22
type input "Flashings & Seals"
click at [512, 440] on div "Save" at bounding box center [516, 443] width 32 height 15
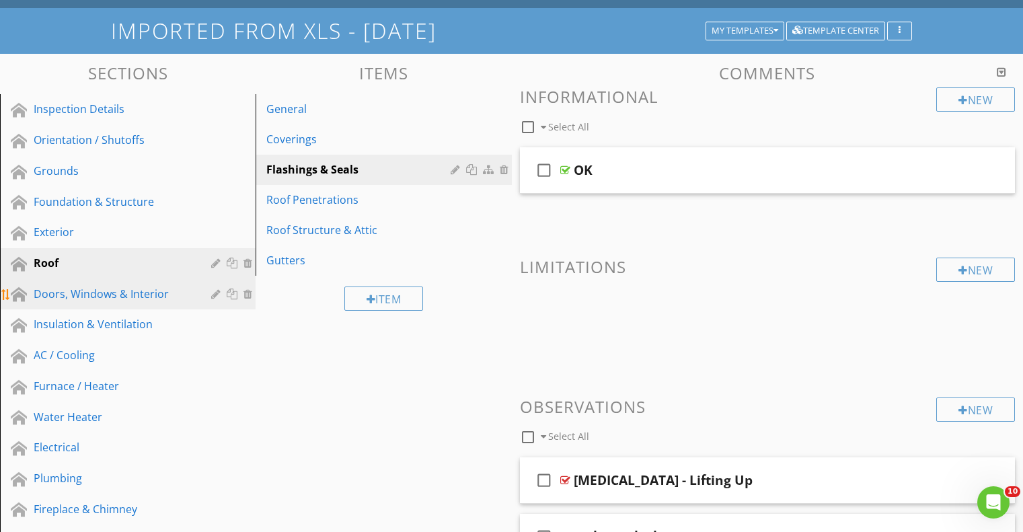
click at [117, 291] on div "Doors, Windows & Interior" at bounding box center [113, 294] width 158 height 16
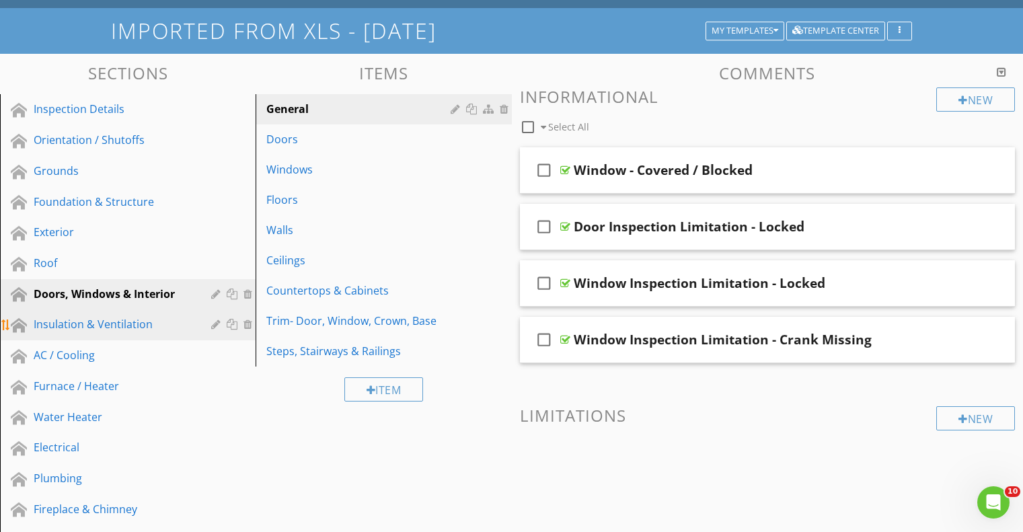
click at [111, 323] on div "Insulation & Ventilation" at bounding box center [113, 324] width 158 height 16
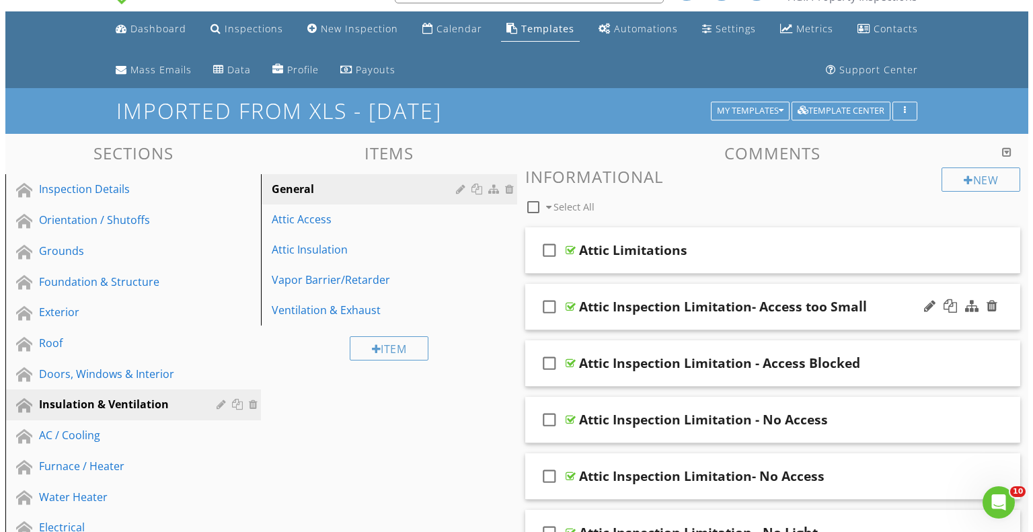
scroll to position [0, 0]
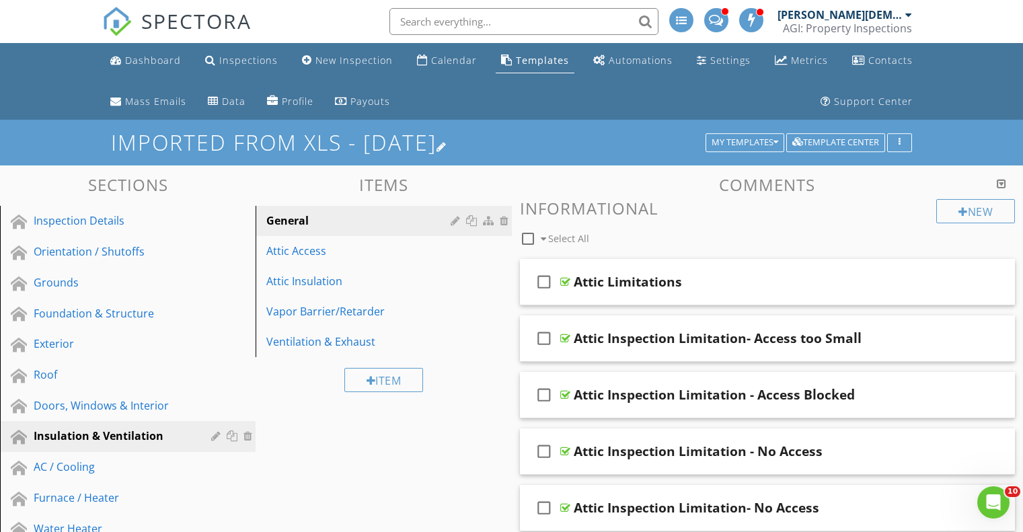
click at [447, 143] on div at bounding box center [441, 146] width 11 height 11
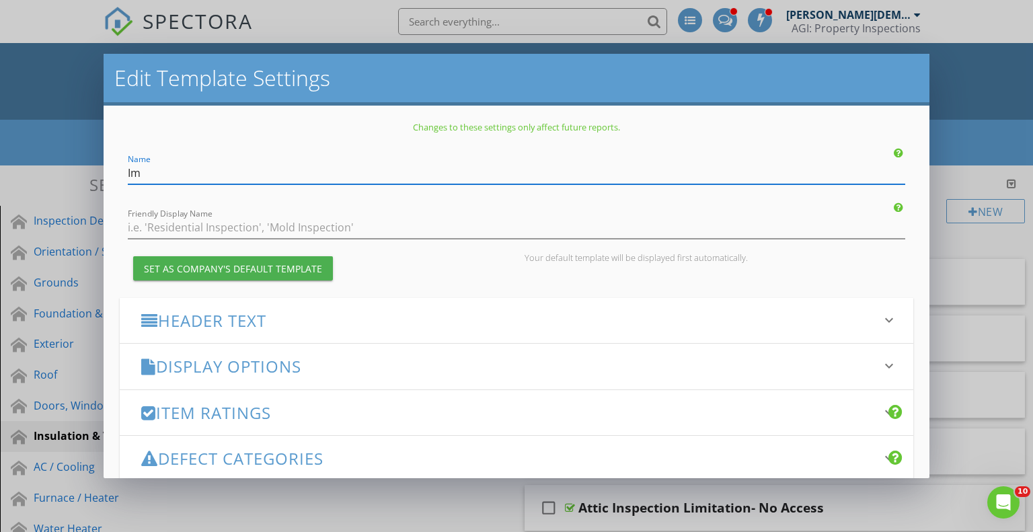
type input "I"
drag, startPoint x: 251, startPoint y: 173, endPoint x: 124, endPoint y: 182, distance: 126.7
click at [124, 182] on div "Name Home Inspection Report (2025)" at bounding box center [517, 169] width 794 height 30
type input "Home Inspection Report (2025)"
click at [171, 225] on input "Friendly Display Name" at bounding box center [517, 228] width 778 height 22
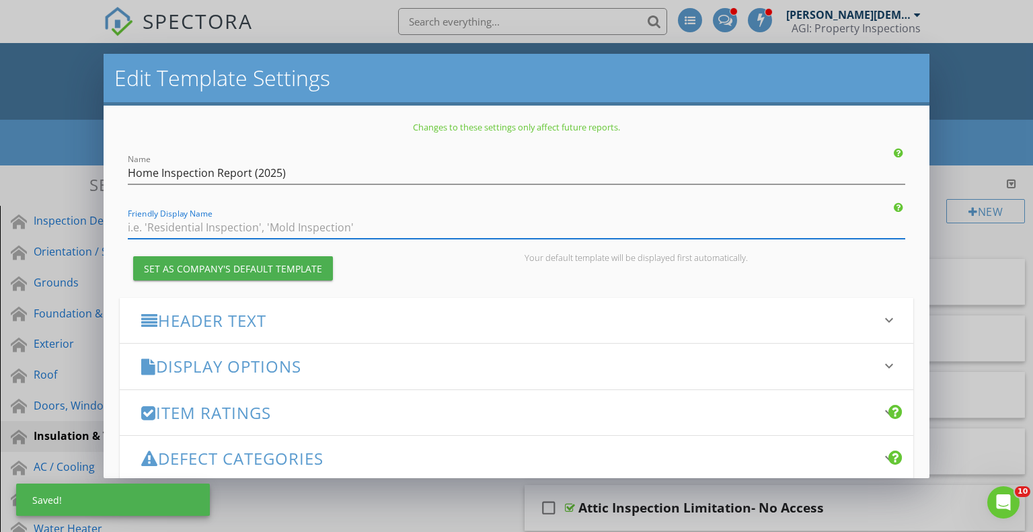
paste input "Home Inspection Report"
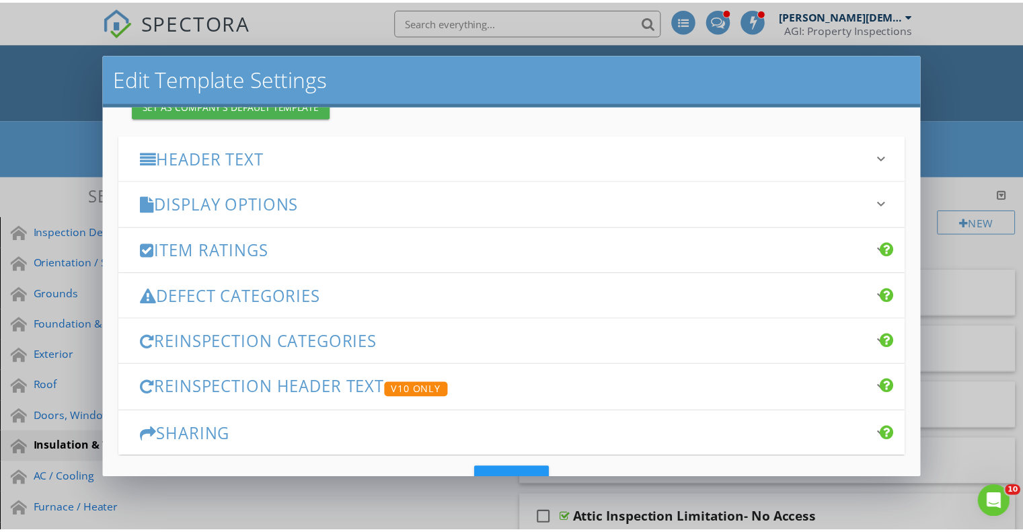
scroll to position [210, 0]
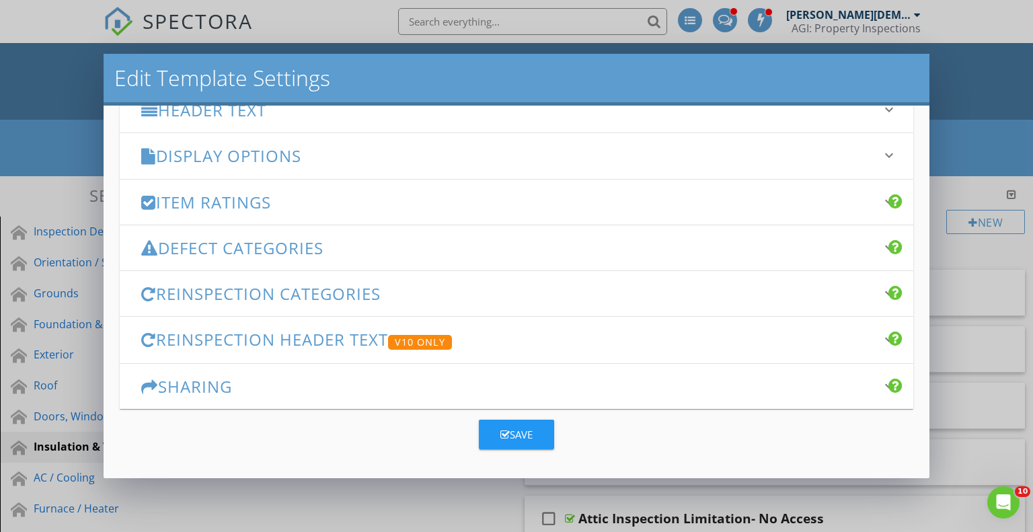
type input "Home Inspection Report"
click at [512, 432] on div "Save" at bounding box center [516, 434] width 32 height 15
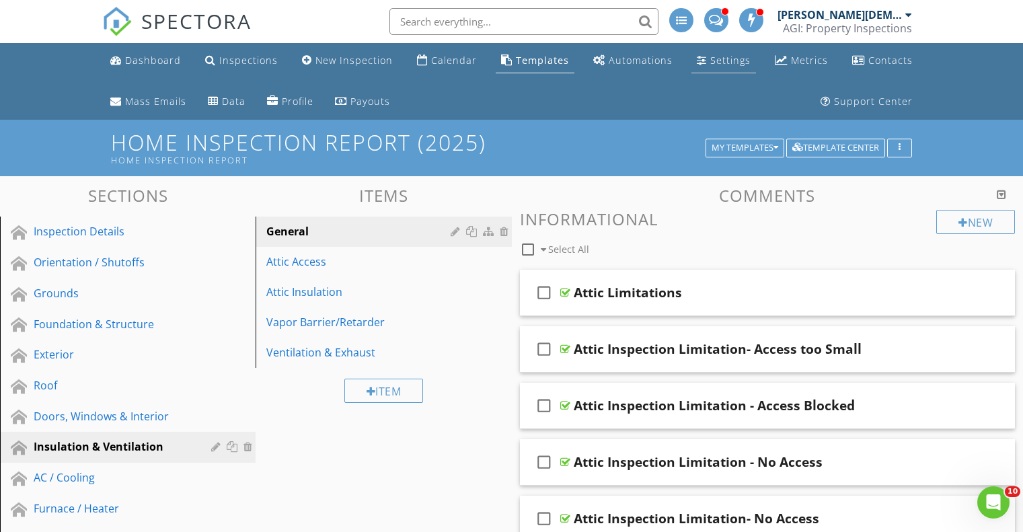
click at [723, 58] on div "Settings" at bounding box center [730, 60] width 40 height 13
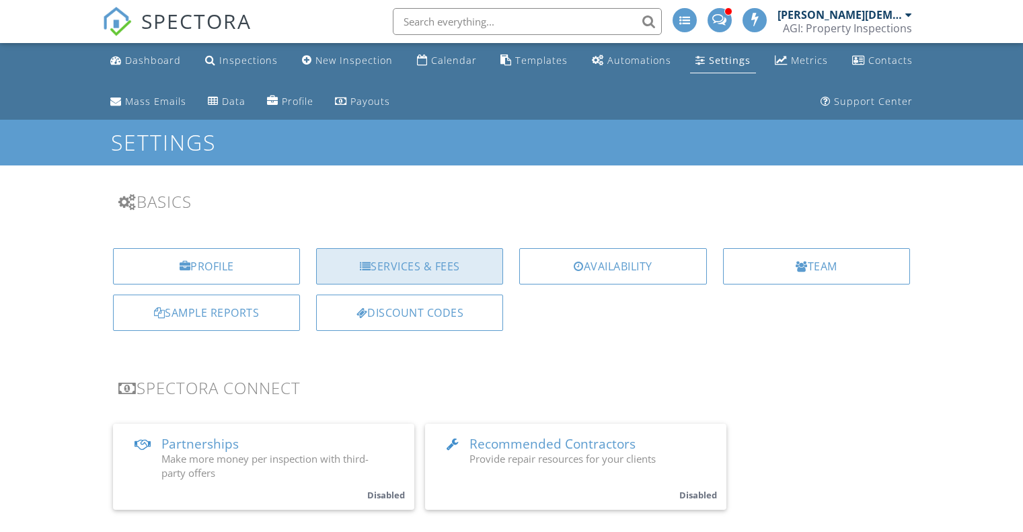
click at [422, 259] on div "Services & Fees" at bounding box center [409, 266] width 187 height 36
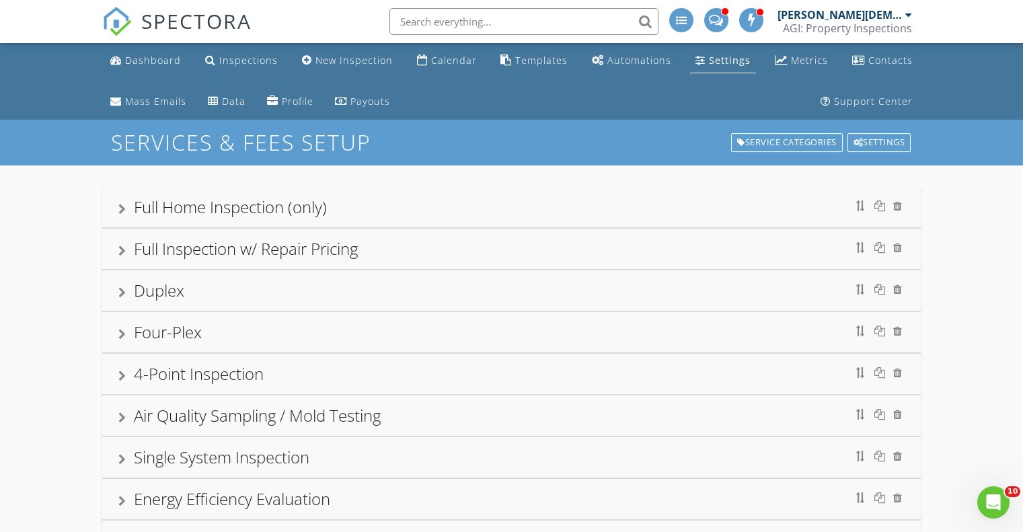
click at [411, 210] on div "Full Home Inspection (only)" at bounding box center [511, 207] width 786 height 24
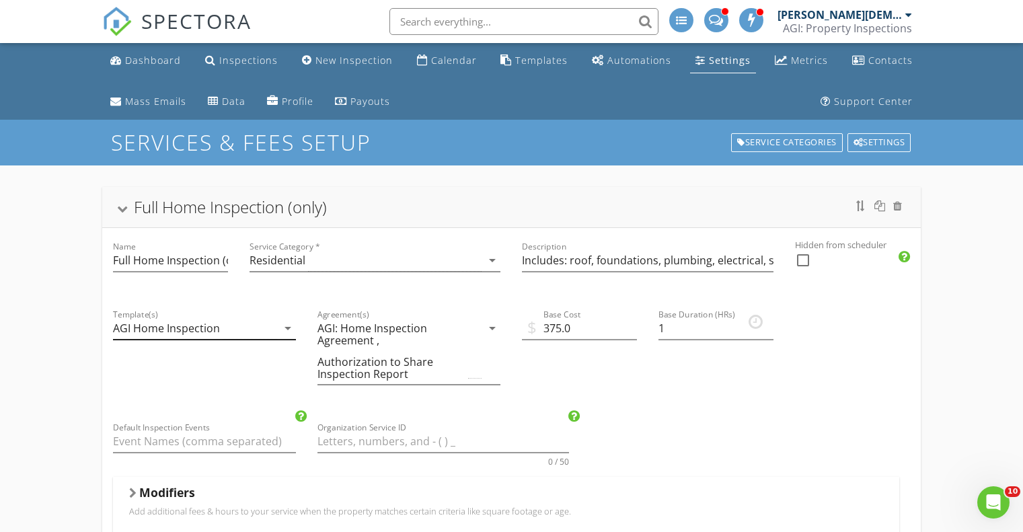
click at [253, 327] on div "AGI Home Inspection" at bounding box center [195, 328] width 164 height 22
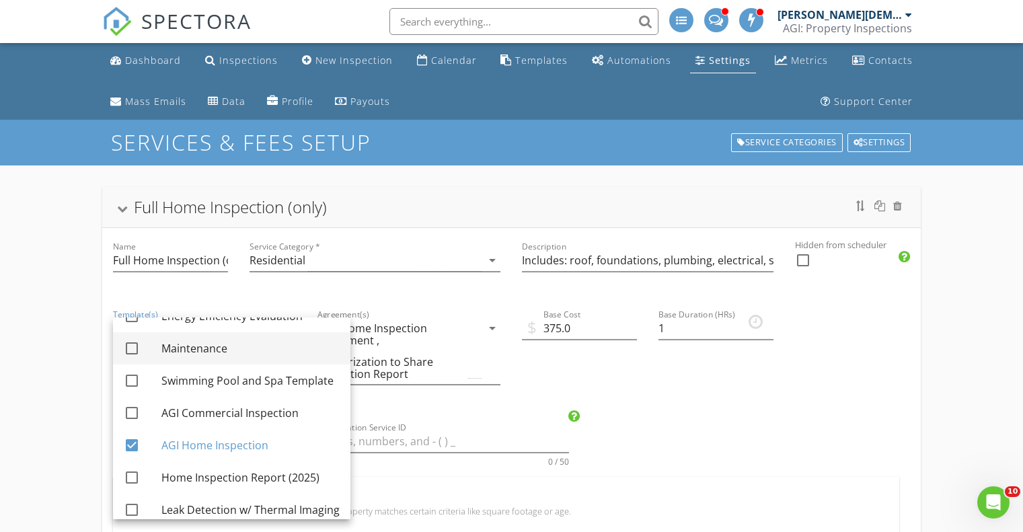
scroll to position [35, 0]
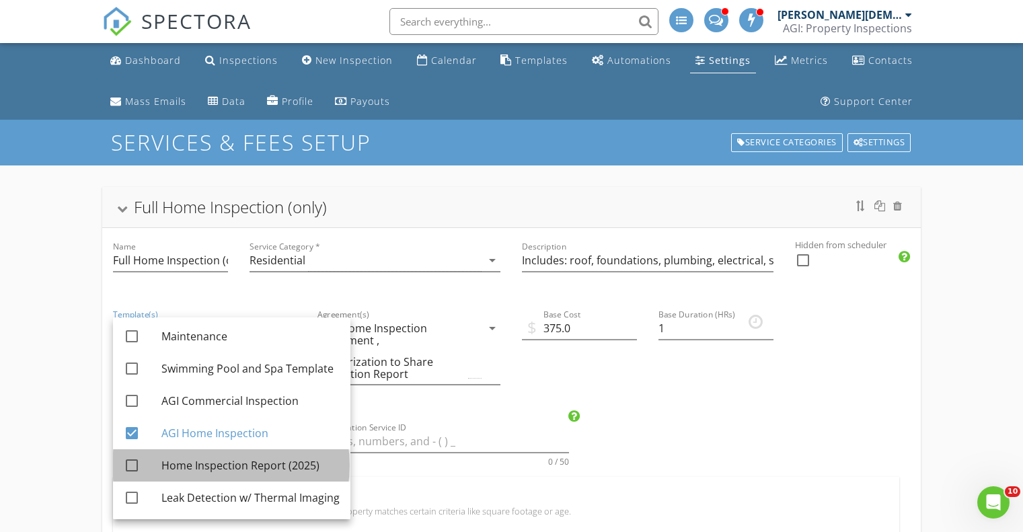
click at [229, 467] on div "Home Inspection Report (2025)" at bounding box center [250, 465] width 178 height 16
checkbox input "true"
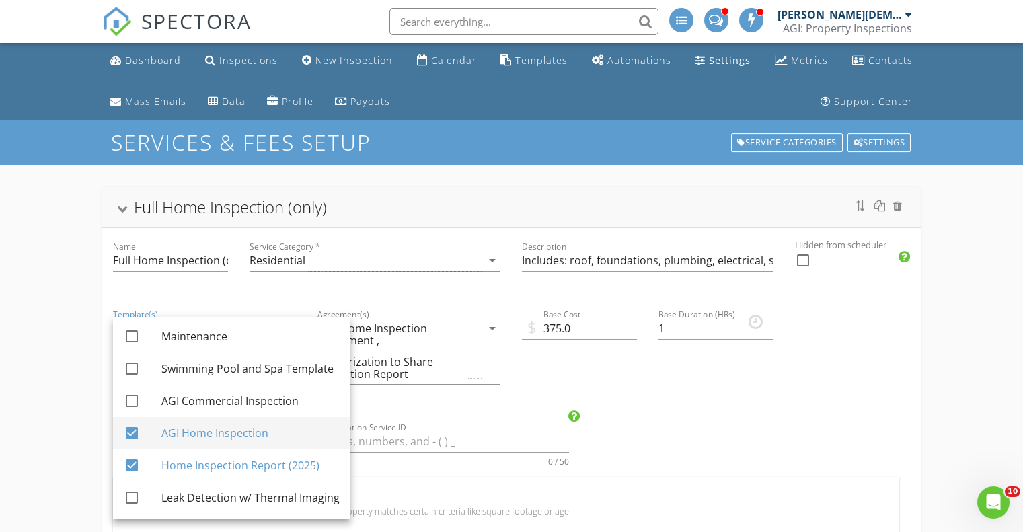
click at [223, 433] on div "AGI Home Inspection" at bounding box center [250, 433] width 178 height 16
checkbox input "false"
click at [139, 284] on div at bounding box center [170, 281] width 115 height 8
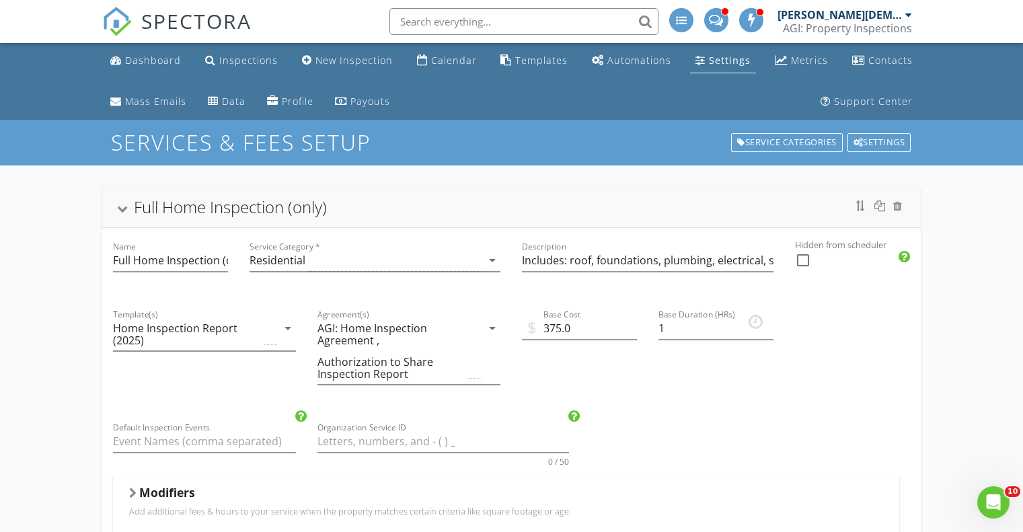
click at [122, 206] on div at bounding box center [122, 208] width 11 height 7
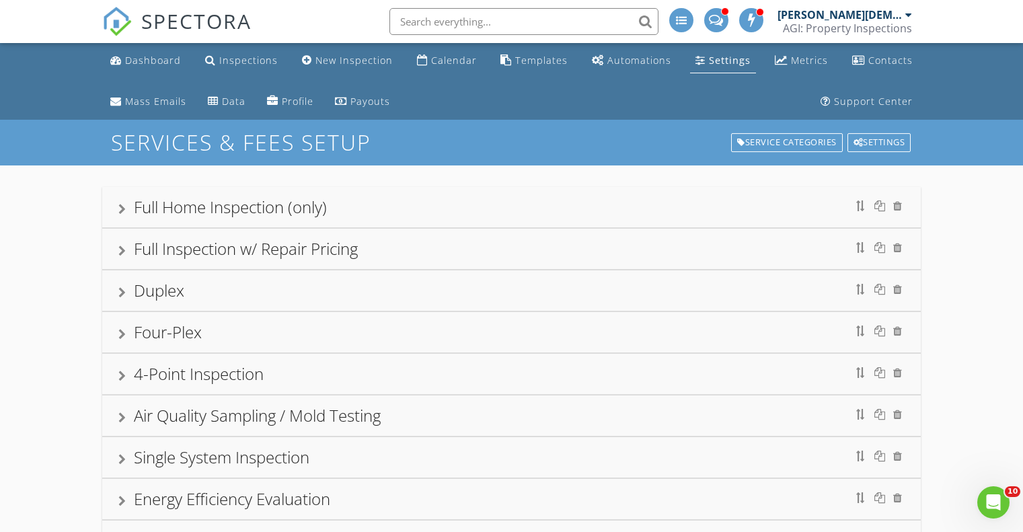
click at [120, 250] on div at bounding box center [121, 250] width 7 height 11
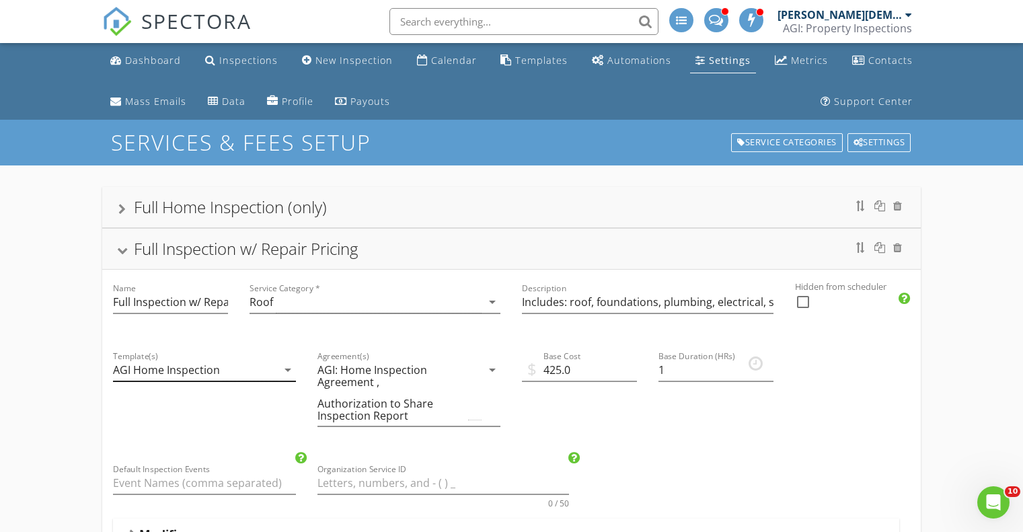
click at [217, 369] on div "AGI Home Inspection" at bounding box center [166, 370] width 107 height 12
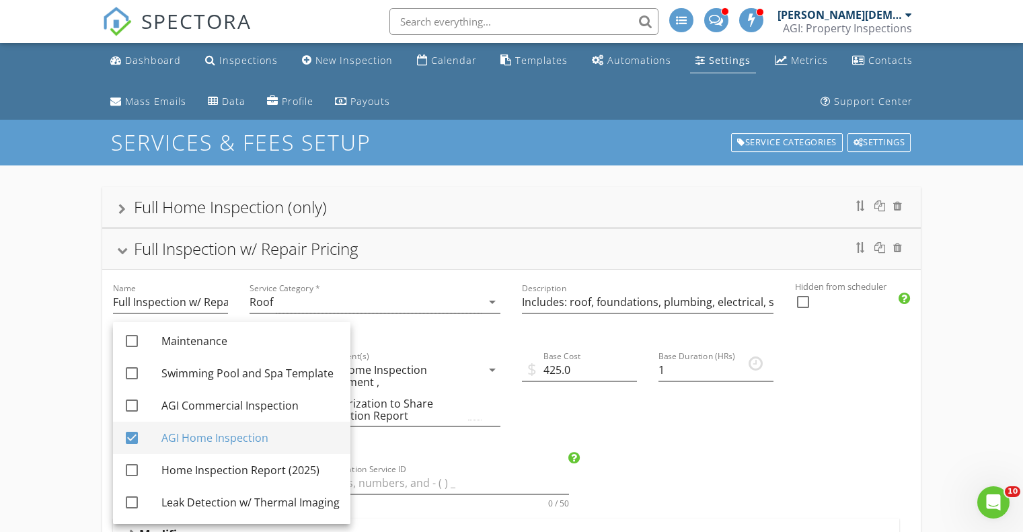
click at [208, 438] on div "AGI Home Inspection" at bounding box center [250, 438] width 178 height 16
checkbox input "false"
click at [204, 465] on div "Home Inspection Report (2025)" at bounding box center [250, 470] width 178 height 16
checkbox input "true"
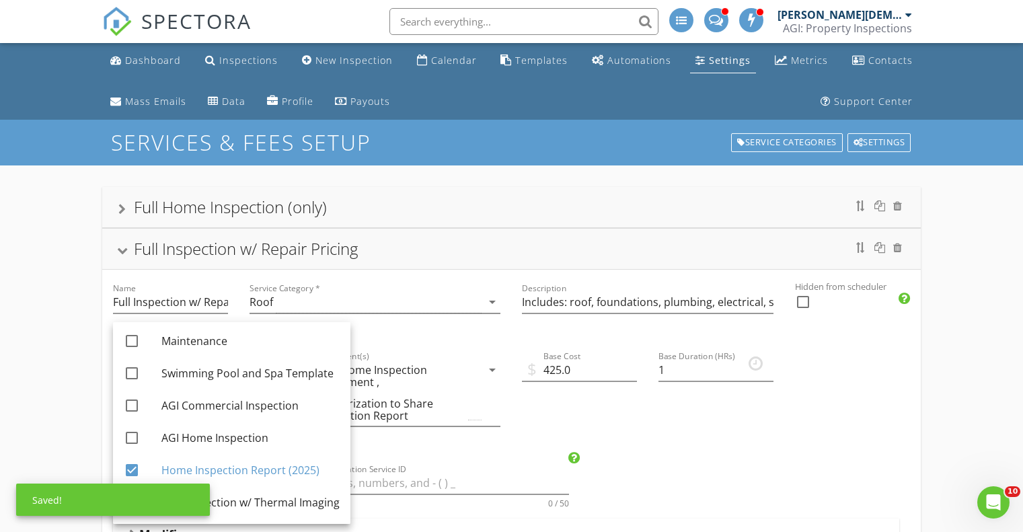
click at [124, 251] on div at bounding box center [122, 250] width 11 height 7
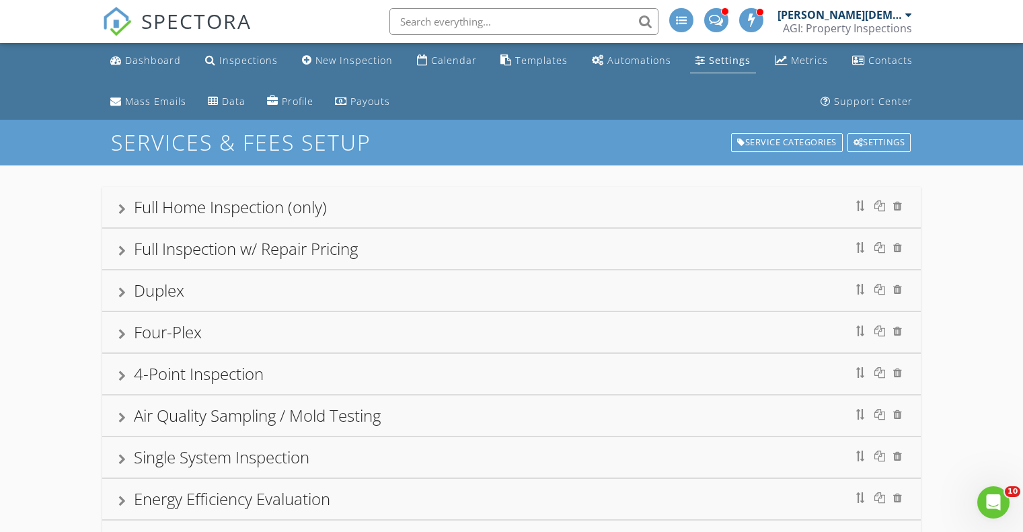
click at [120, 290] on div "Duplex" at bounding box center [511, 290] width 818 height 40
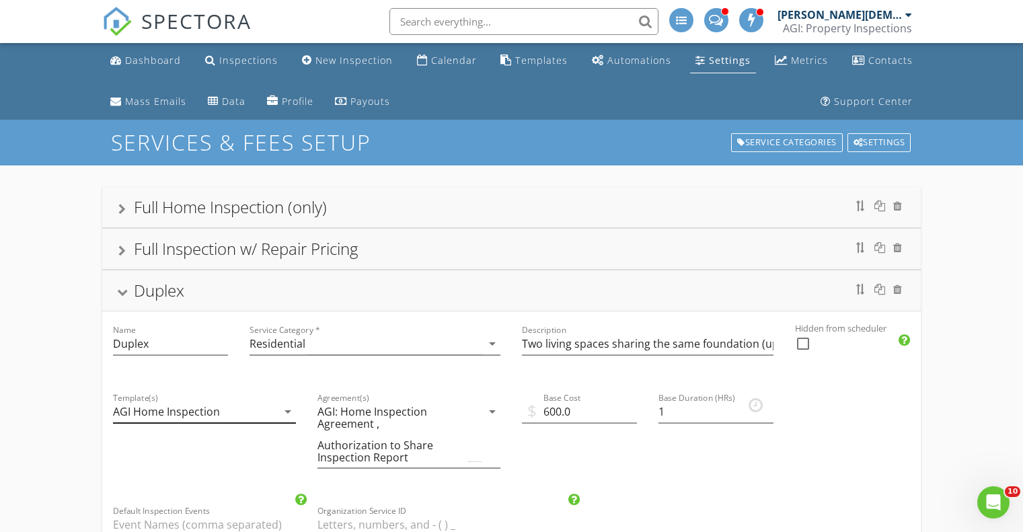
click at [167, 412] on div "AGI Home Inspection" at bounding box center [166, 411] width 107 height 12
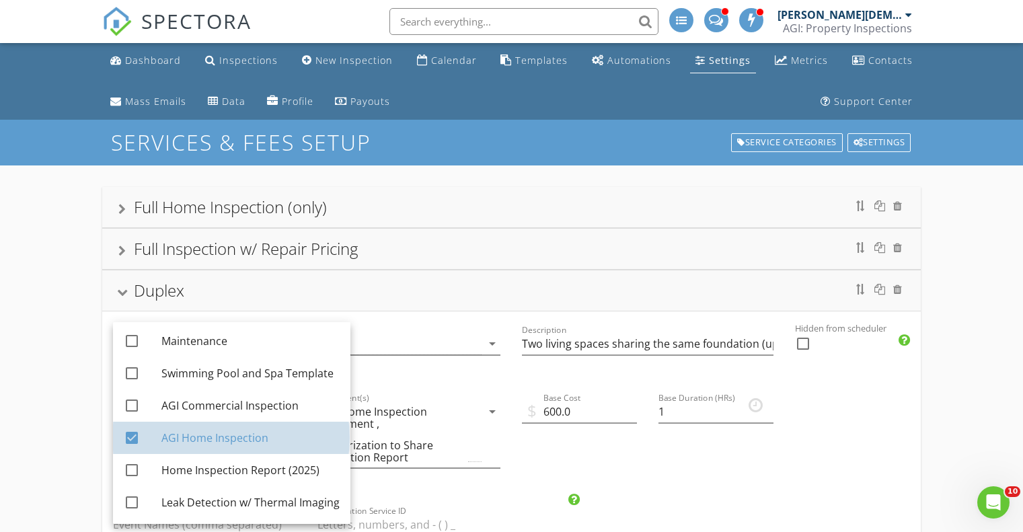
click at [169, 436] on div "AGI Home Inspection" at bounding box center [250, 438] width 178 height 16
checkbox input "false"
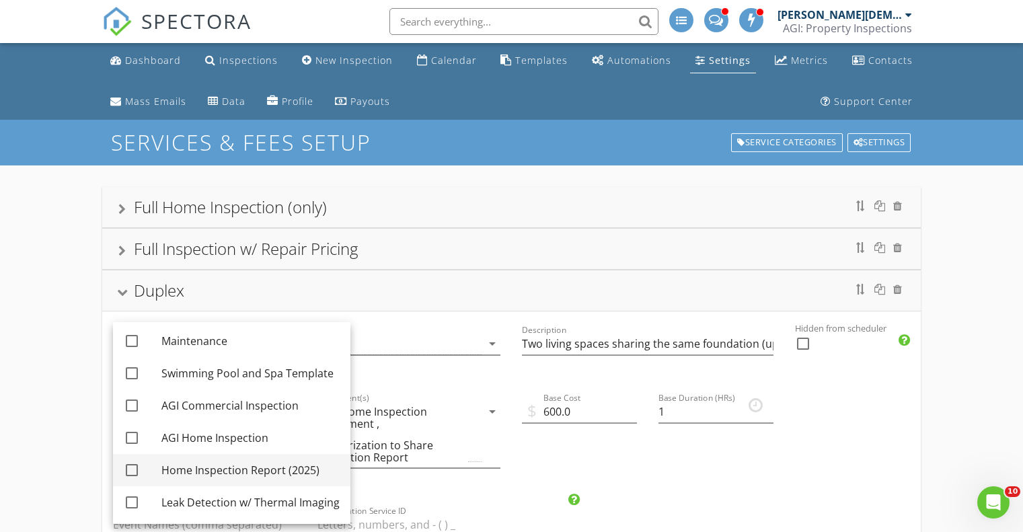
click at [169, 469] on div "Home Inspection Report (2025)" at bounding box center [250, 470] width 178 height 16
checkbox input "true"
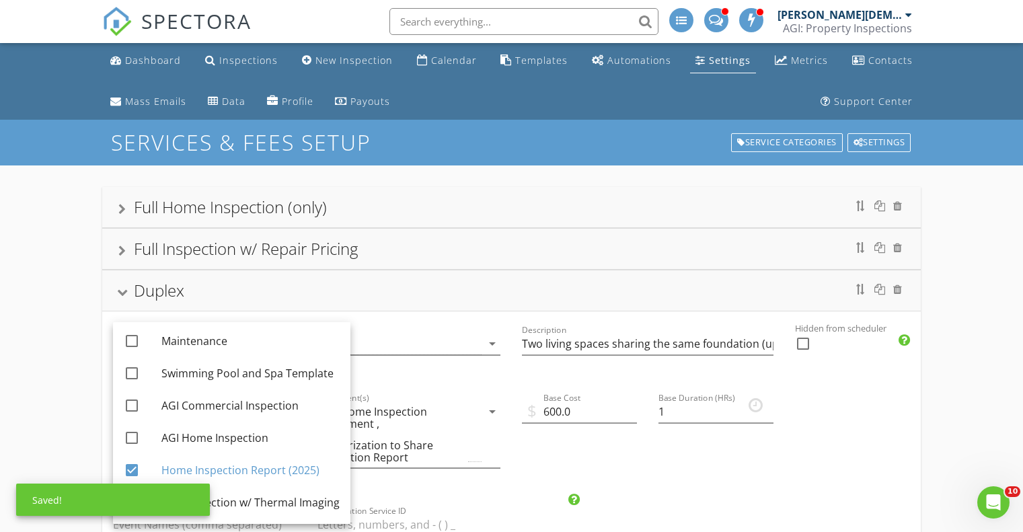
click at [124, 290] on div at bounding box center [122, 291] width 11 height 7
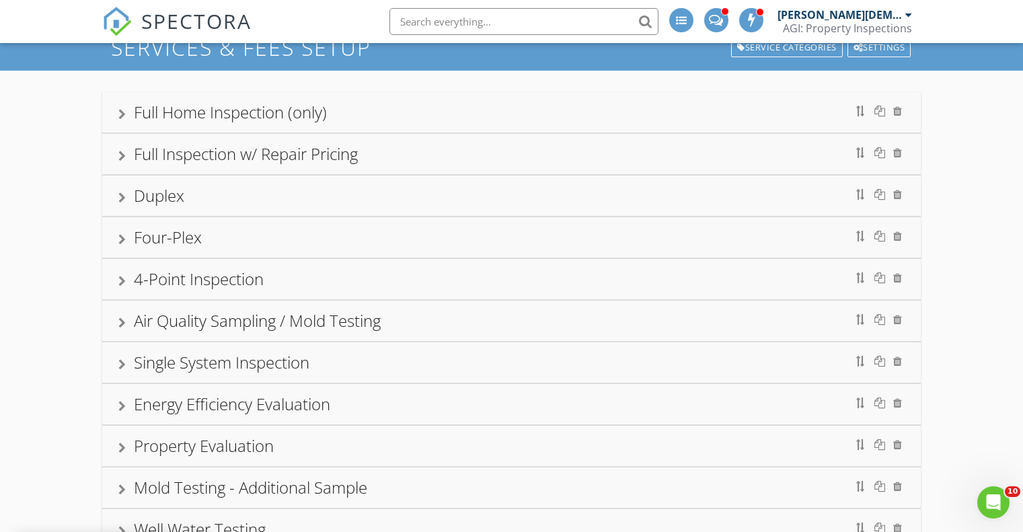
scroll to position [112, 0]
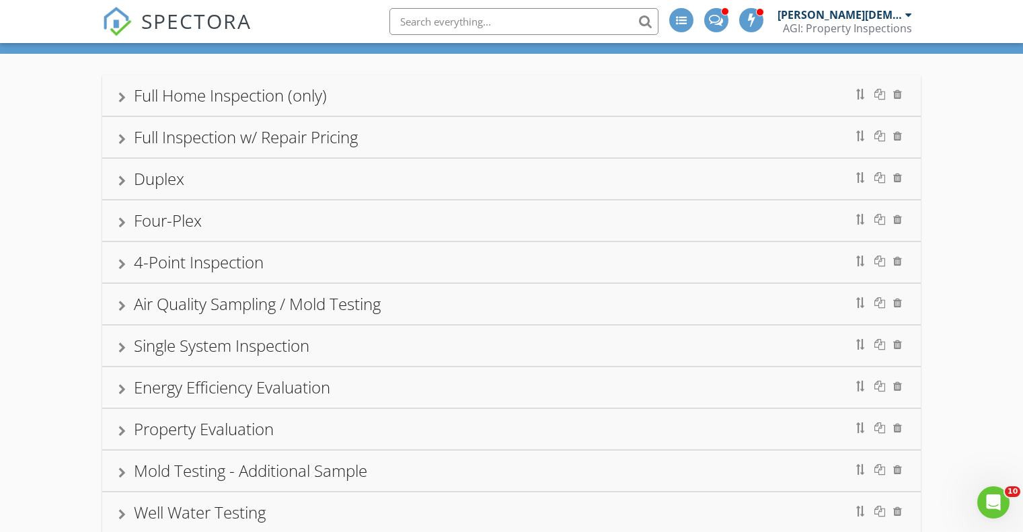
click at [125, 218] on div at bounding box center [121, 222] width 7 height 11
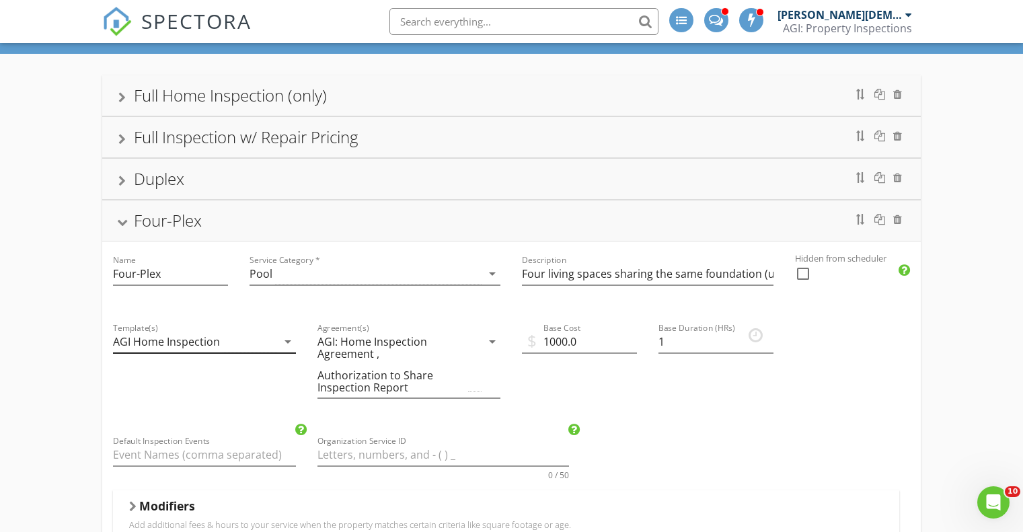
click at [175, 344] on div "AGI Home Inspection" at bounding box center [166, 342] width 107 height 12
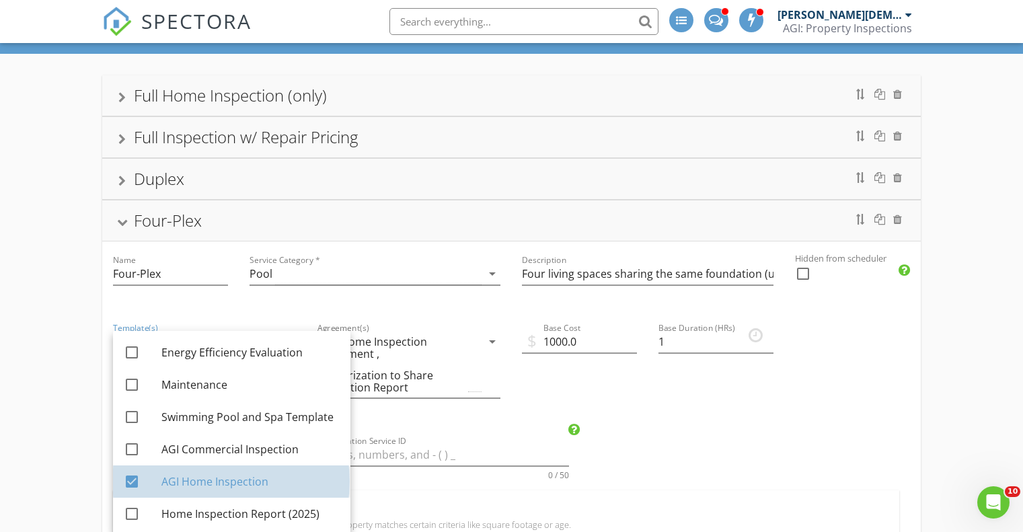
click at [182, 475] on div "AGI Home Inspection" at bounding box center [250, 481] width 178 height 16
checkbox input "false"
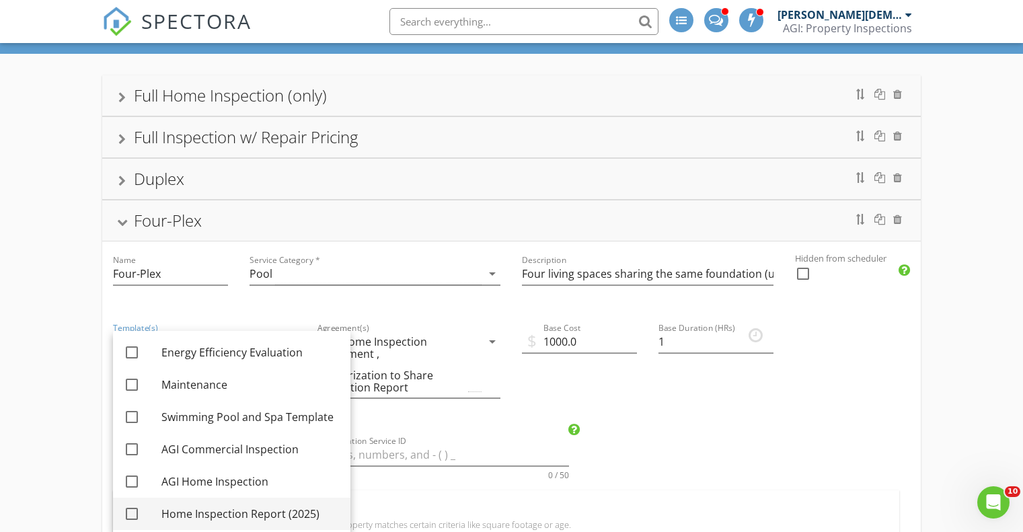
click at [188, 516] on div "Home Inspection Report (2025)" at bounding box center [250, 514] width 178 height 16
checkbox input "true"
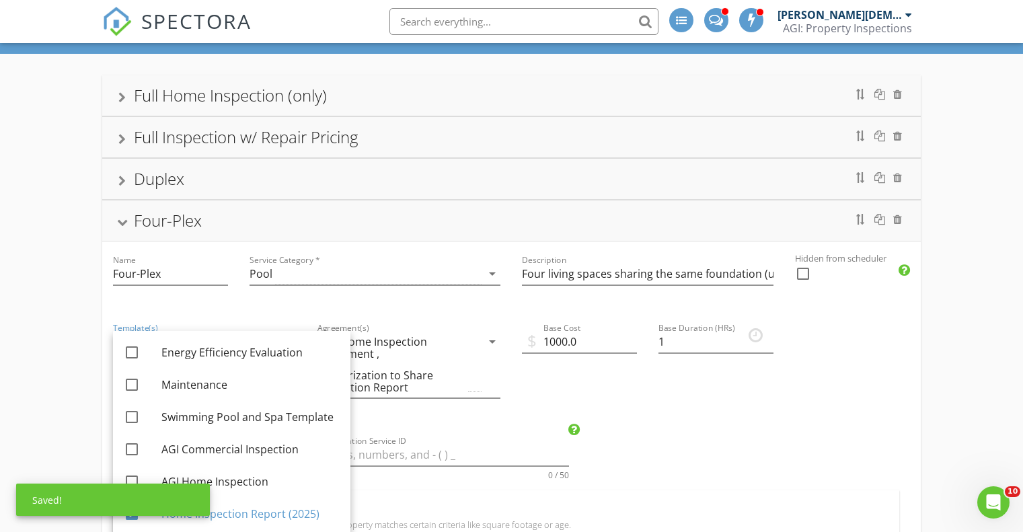
click at [123, 223] on div at bounding box center [122, 222] width 11 height 7
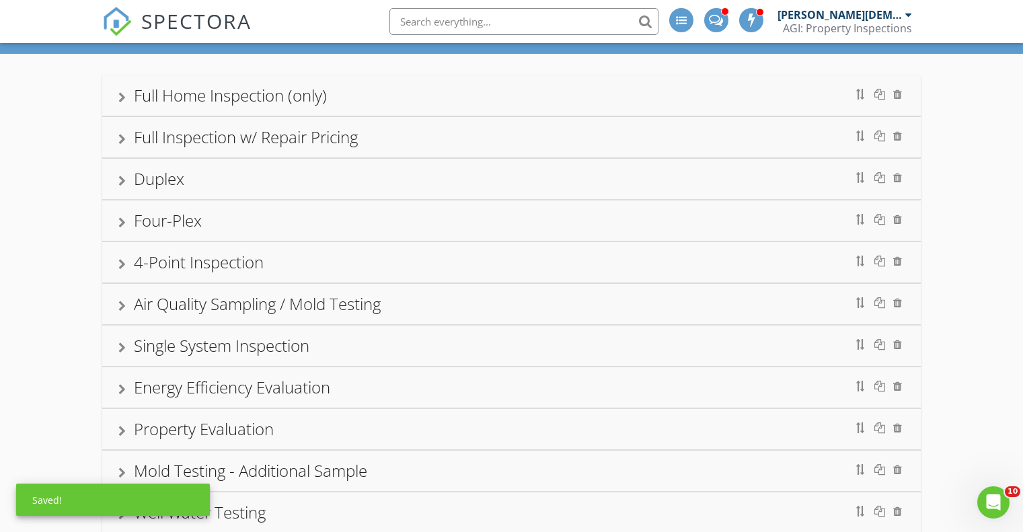
click at [124, 260] on div at bounding box center [121, 264] width 7 height 11
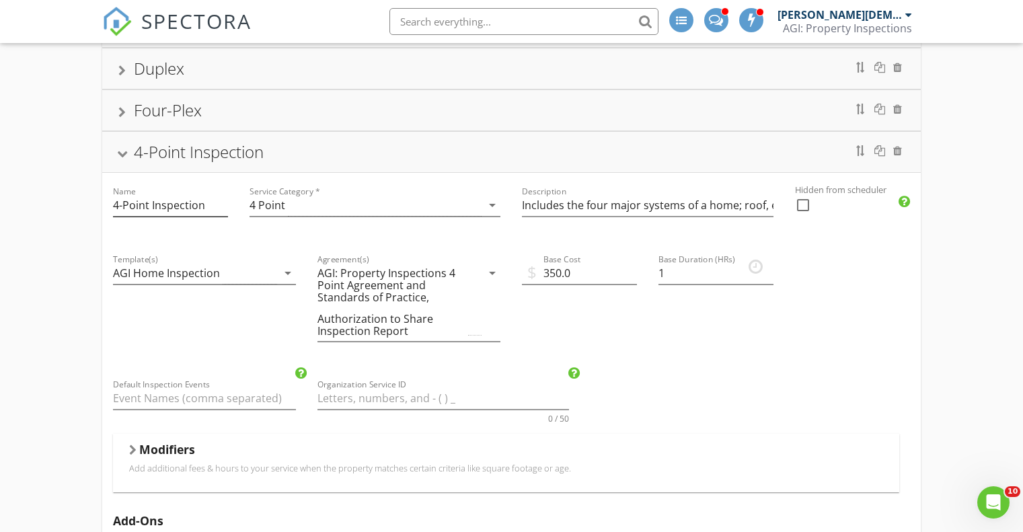
scroll to position [224, 0]
click at [162, 272] on div "AGI Home Inspection" at bounding box center [166, 271] width 107 height 12
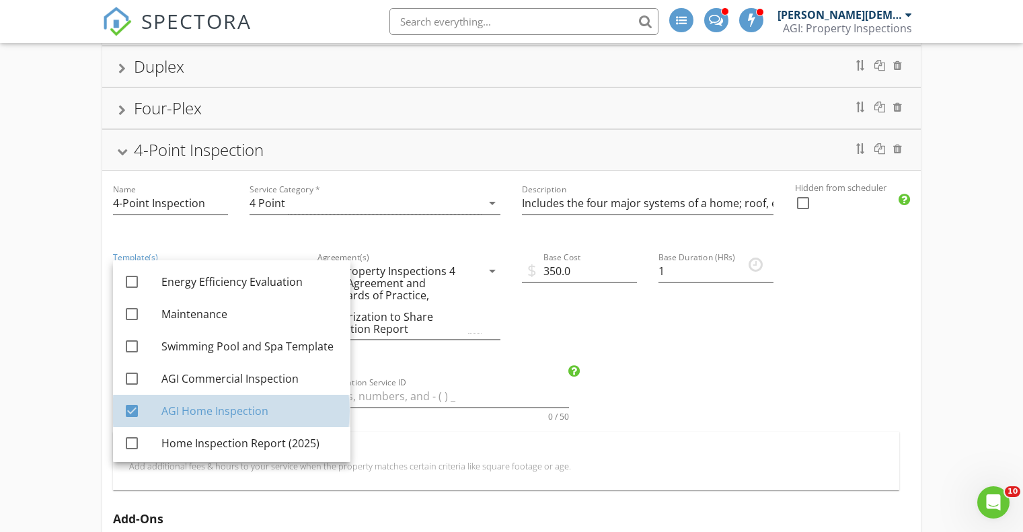
click at [167, 414] on div "AGI Home Inspection" at bounding box center [250, 411] width 178 height 16
checkbox input "false"
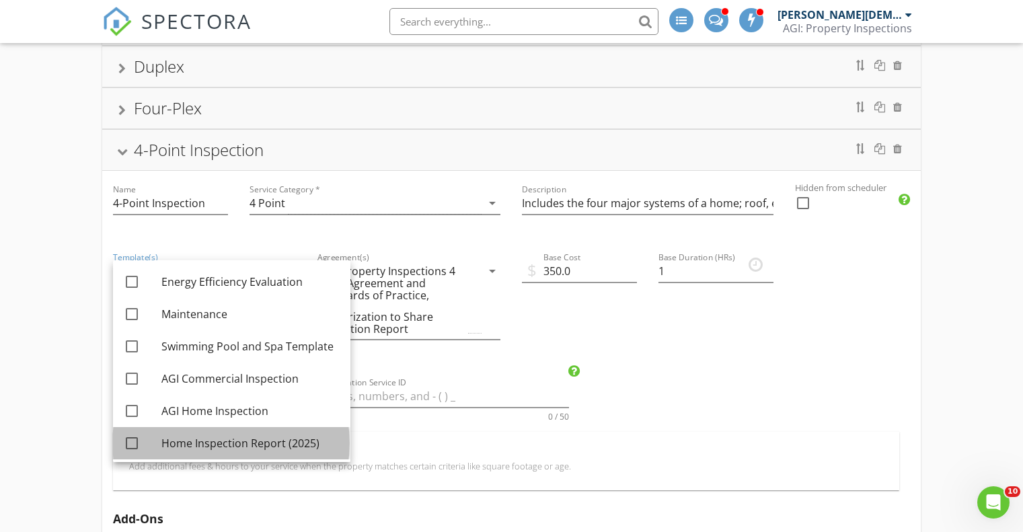
click at [173, 446] on div "Home Inspection Report (2025)" at bounding box center [250, 443] width 178 height 16
checkbox input "true"
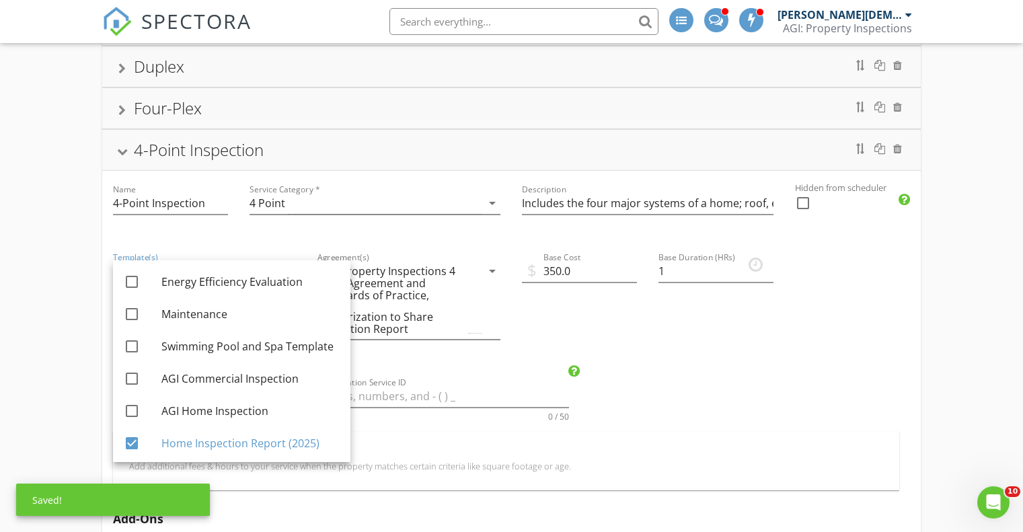
click at [123, 149] on div at bounding box center [122, 151] width 11 height 7
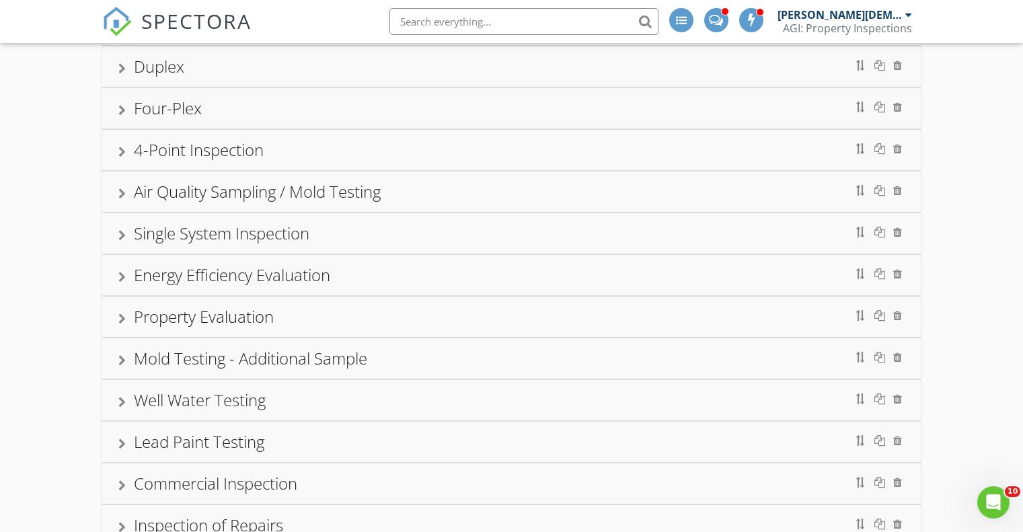
click at [122, 192] on div at bounding box center [121, 193] width 7 height 11
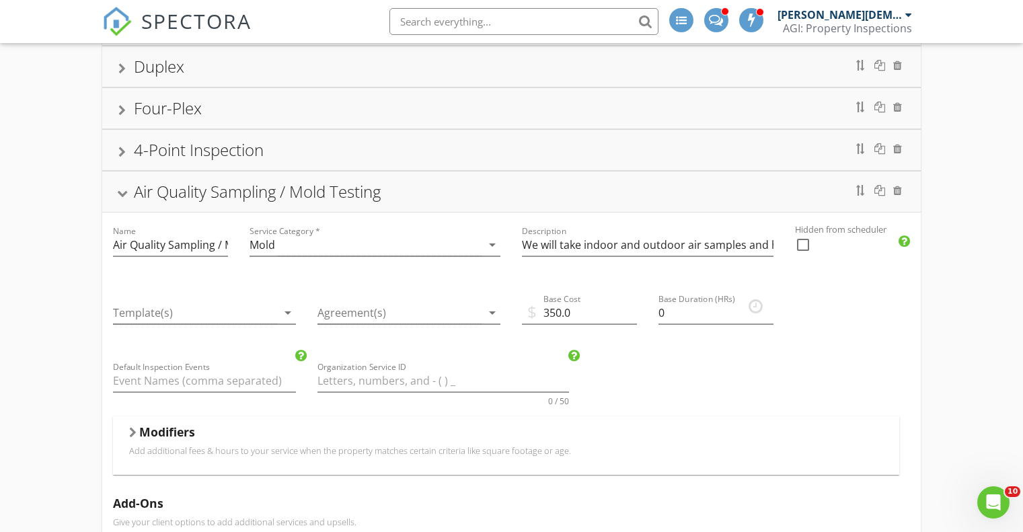
click at [122, 192] on div at bounding box center [122, 193] width 11 height 7
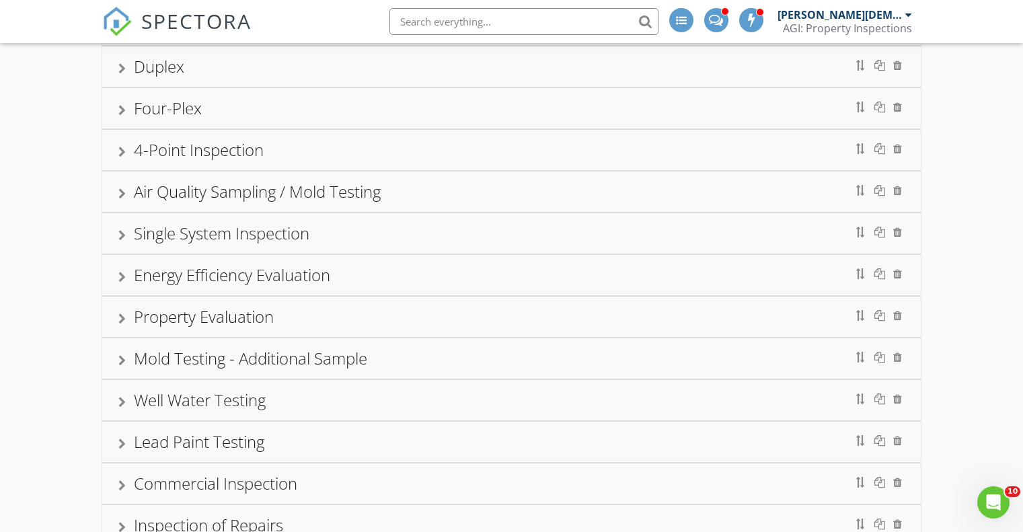
click at [122, 230] on div at bounding box center [121, 235] width 7 height 11
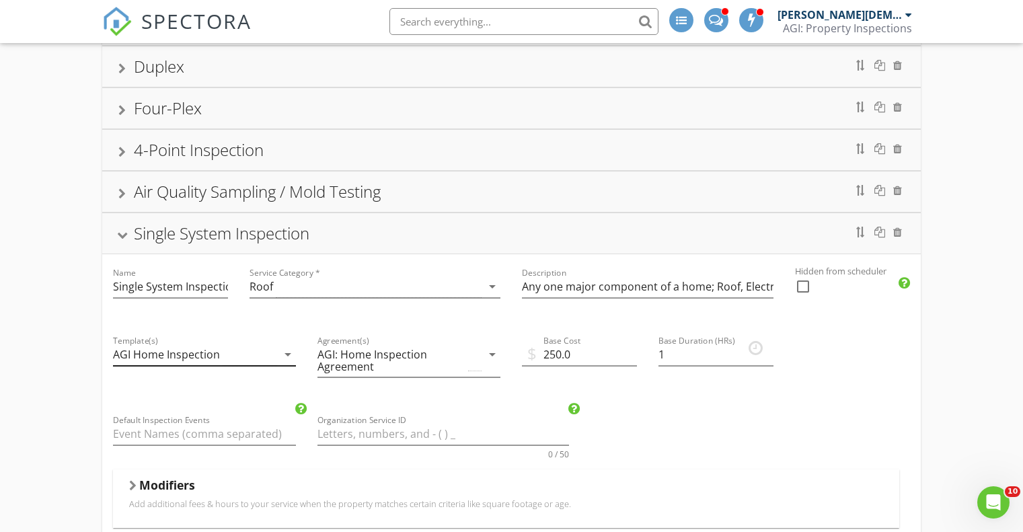
click at [212, 354] on div "AGI Home Inspection" at bounding box center [166, 354] width 107 height 12
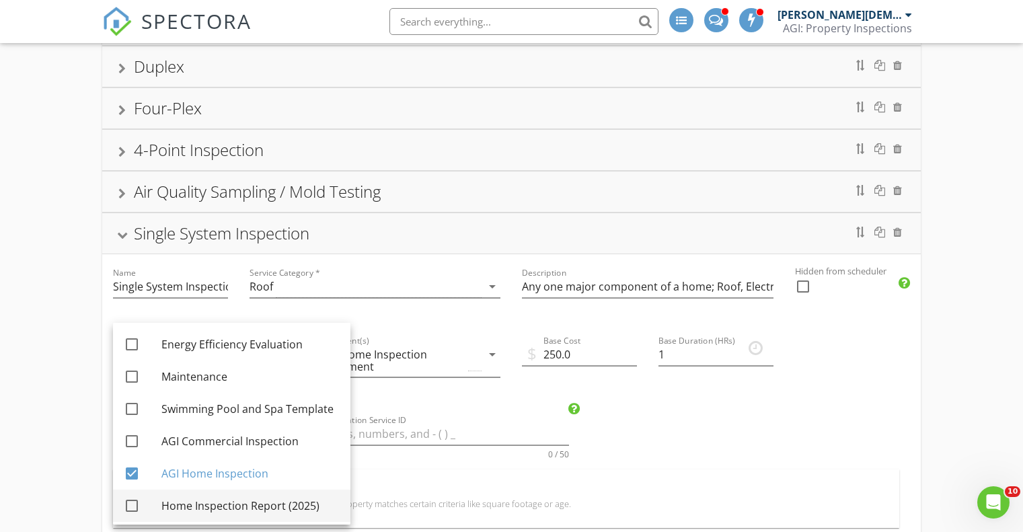
click at [210, 504] on div "Home Inspection Report (2025)" at bounding box center [250, 506] width 178 height 16
checkbox input "true"
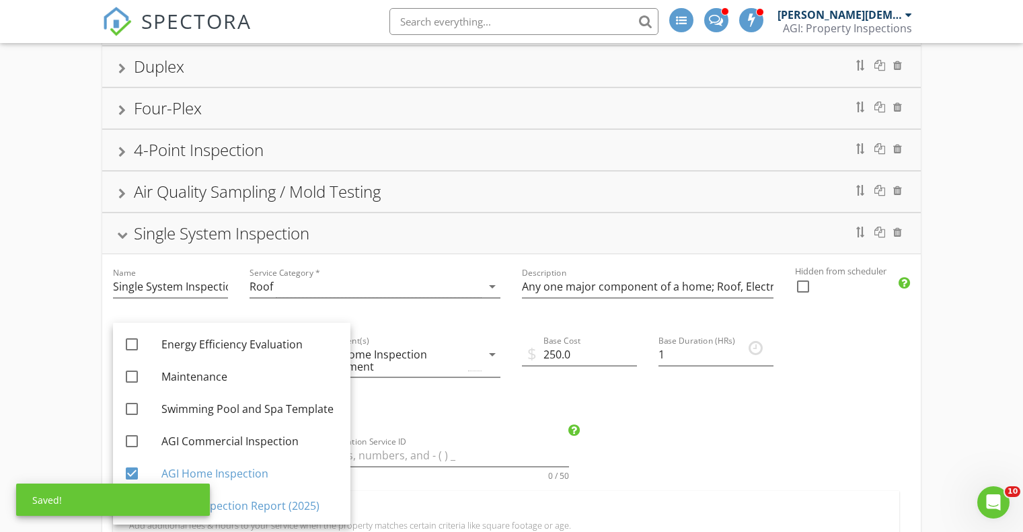
click at [123, 235] on div at bounding box center [122, 234] width 11 height 7
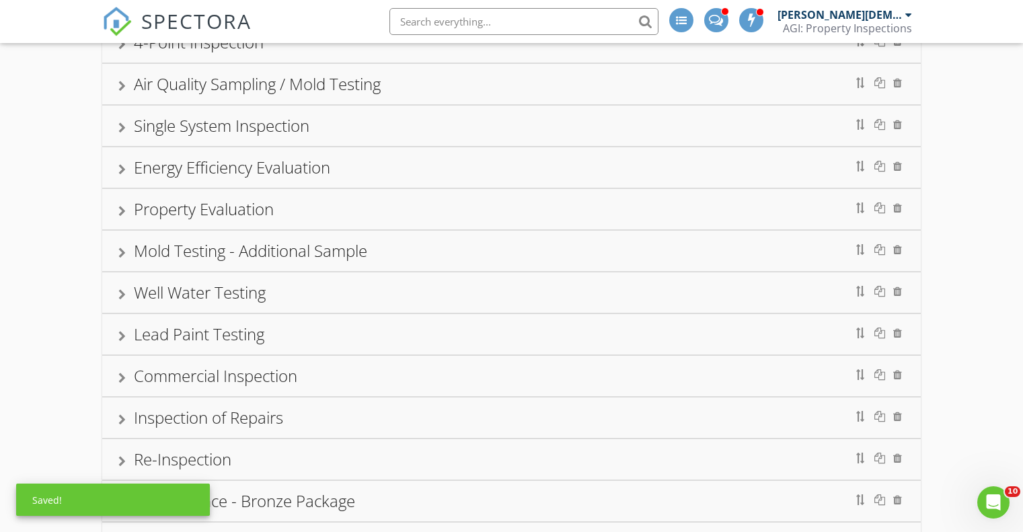
scroll to position [336, 0]
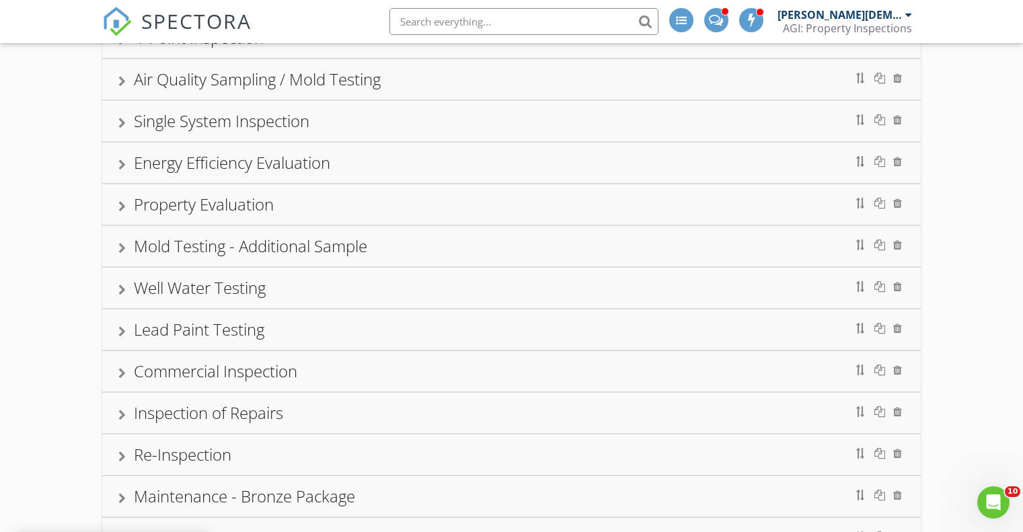
click at [122, 162] on div at bounding box center [121, 164] width 7 height 11
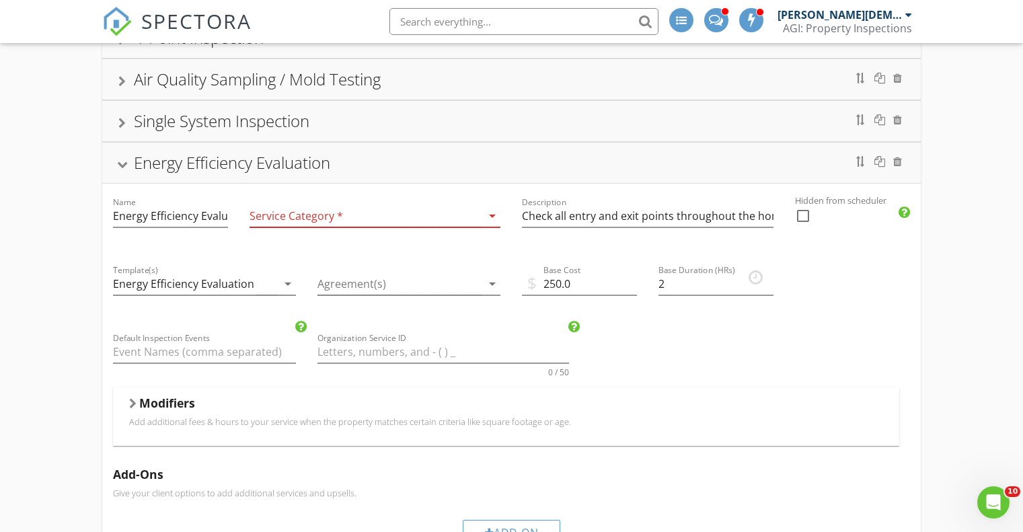
click at [122, 162] on div at bounding box center [122, 164] width 11 height 7
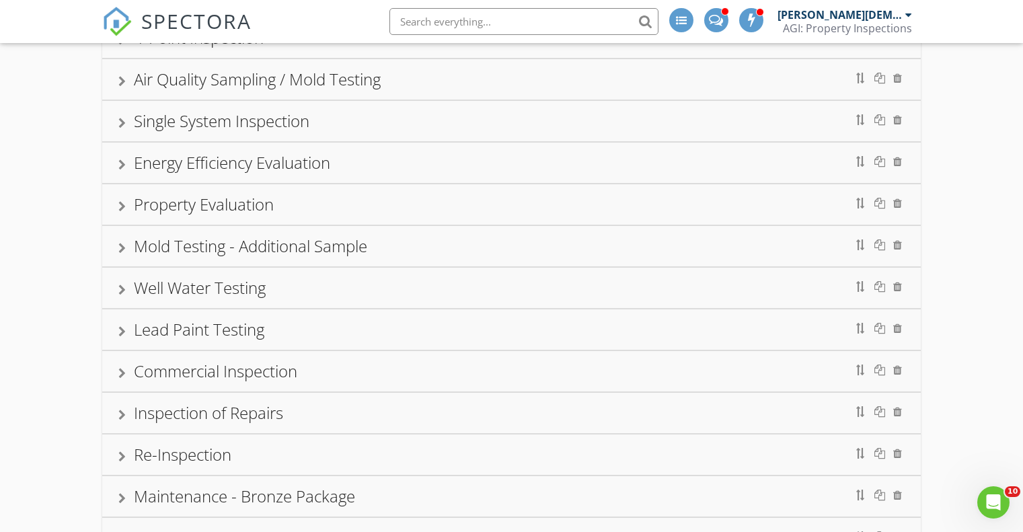
click at [121, 205] on div at bounding box center [121, 206] width 7 height 11
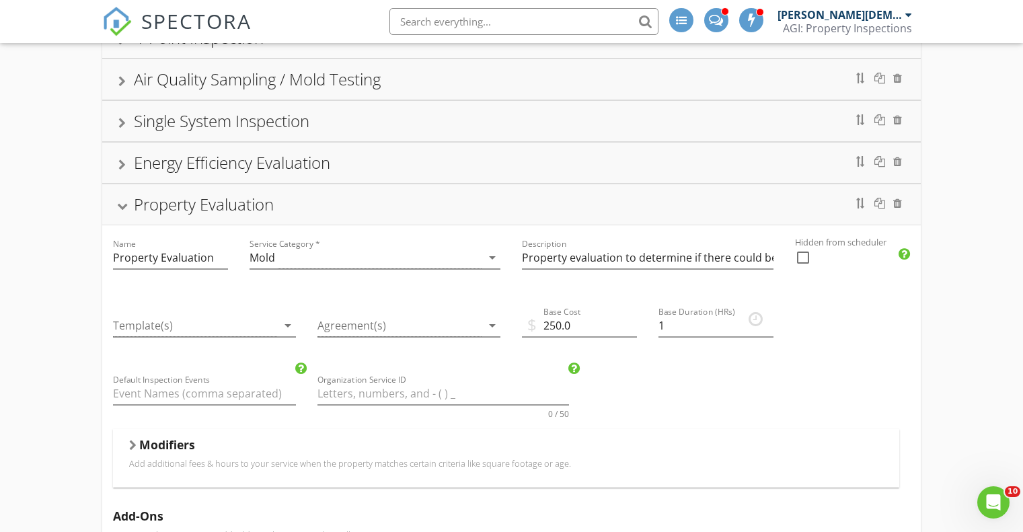
click at [121, 205] on div at bounding box center [122, 205] width 11 height 7
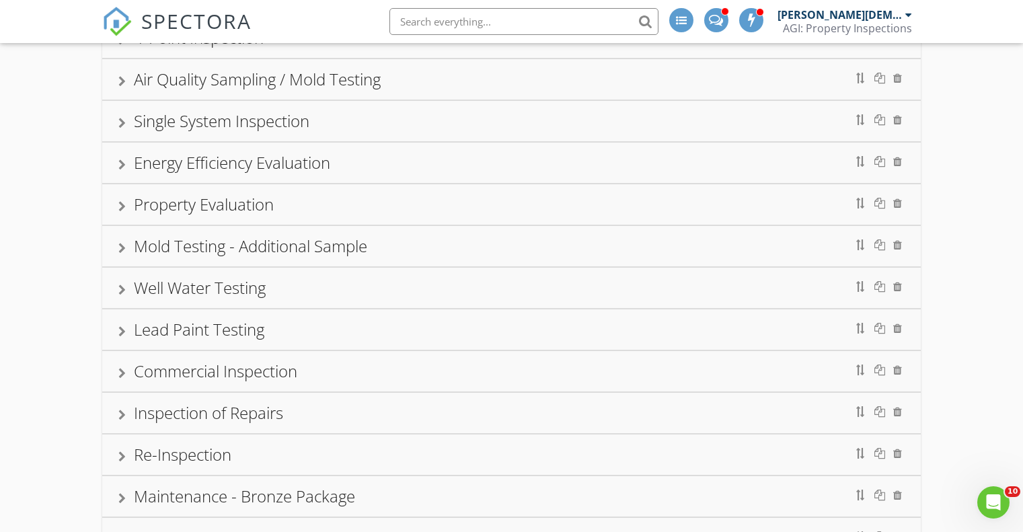
click at [121, 247] on div at bounding box center [121, 248] width 7 height 11
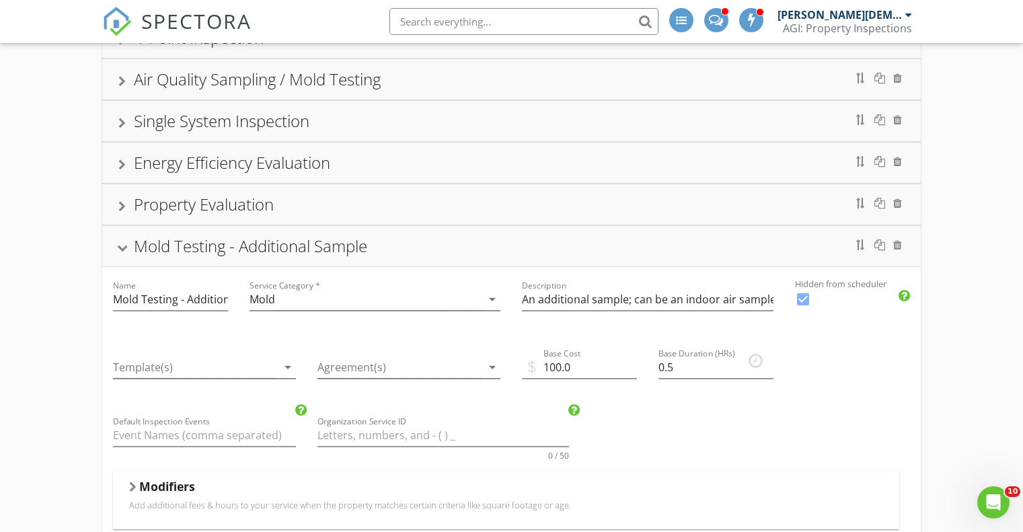
click at [121, 247] on div at bounding box center [122, 247] width 11 height 7
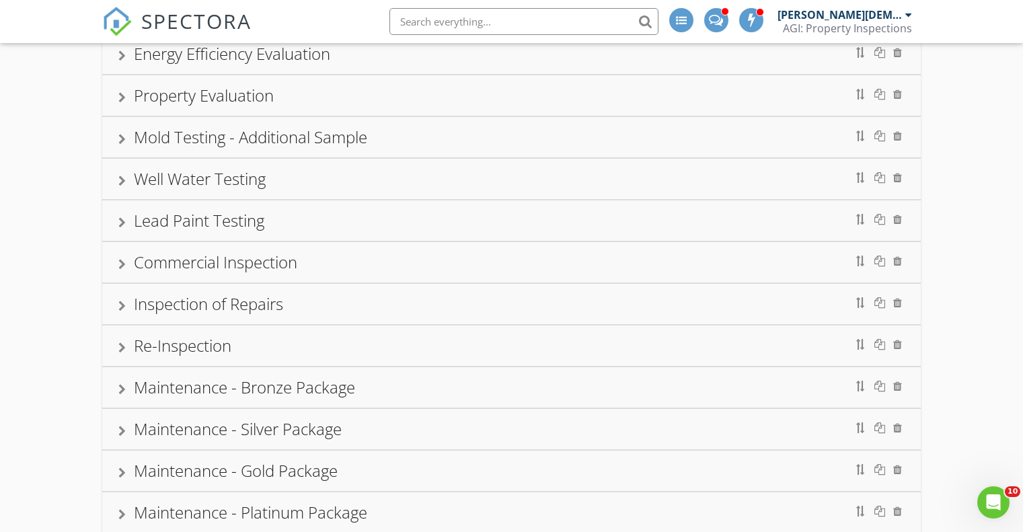
scroll to position [448, 0]
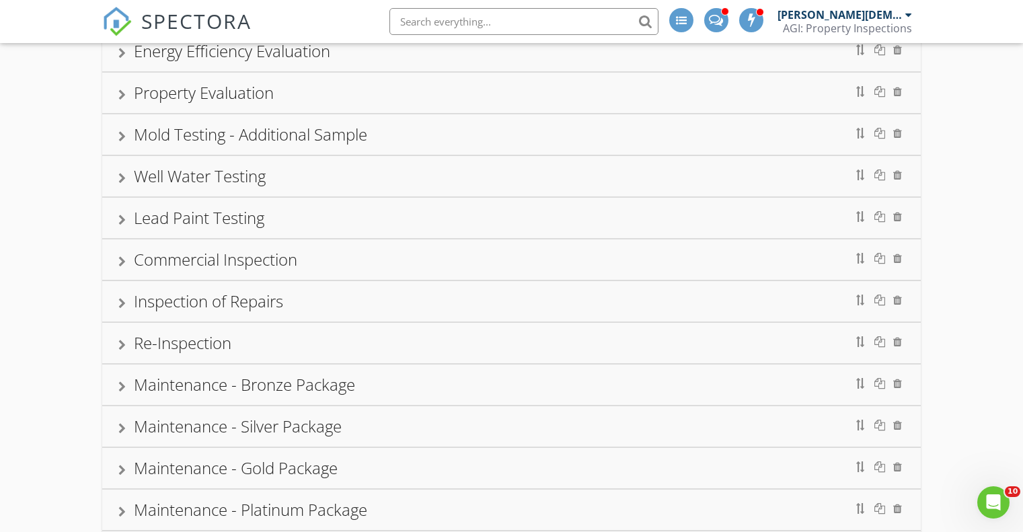
click at [120, 260] on div at bounding box center [121, 261] width 7 height 11
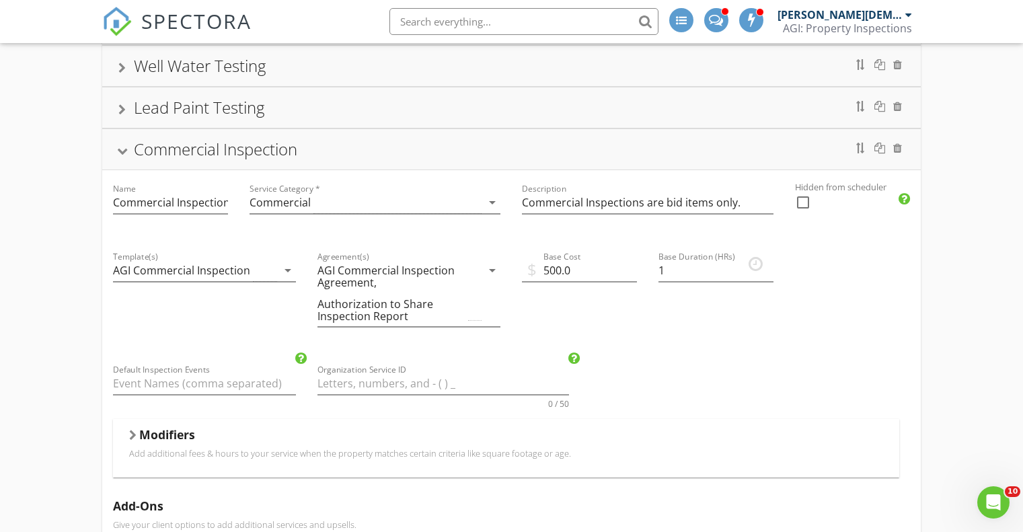
scroll to position [560, 0]
click at [126, 268] on div "AGI Commercial Inspection" at bounding box center [181, 268] width 137 height 12
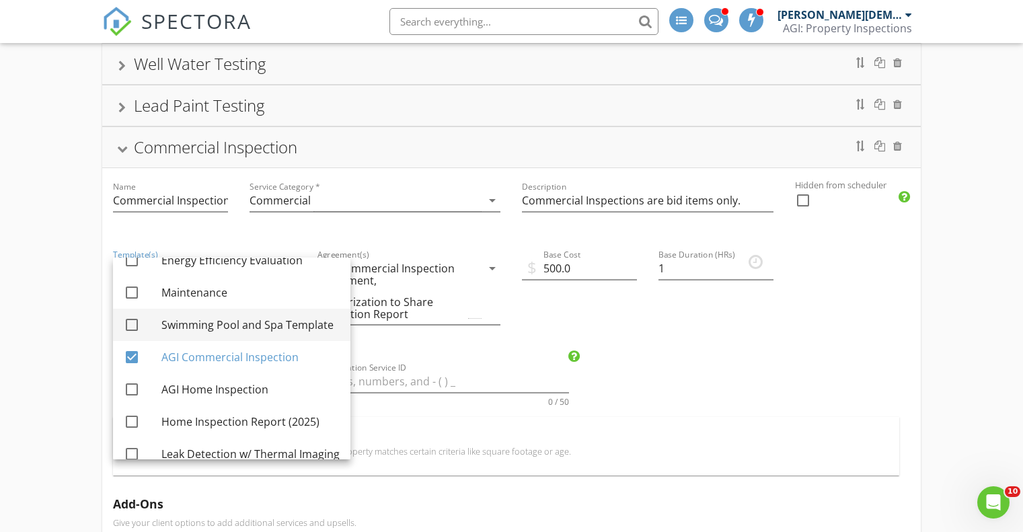
scroll to position [35, 0]
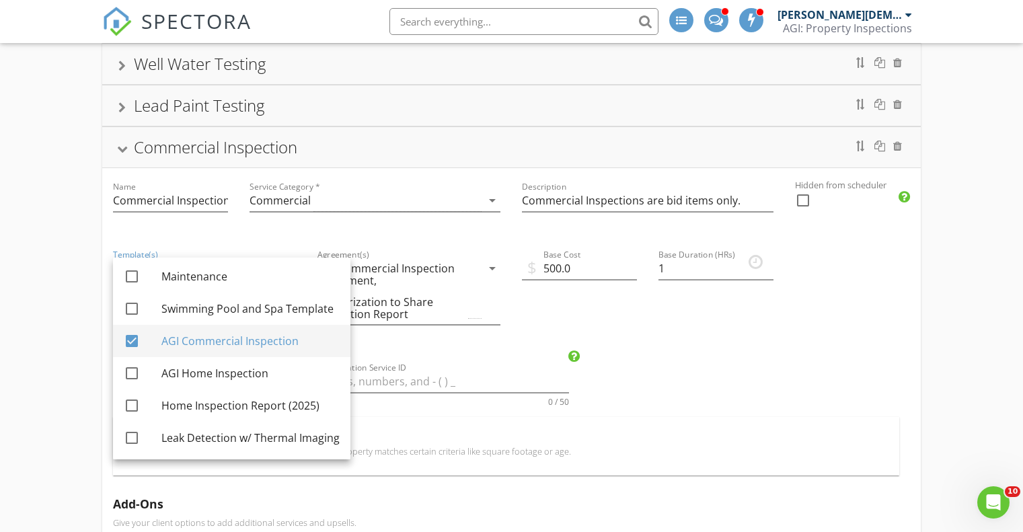
click at [130, 339] on div at bounding box center [131, 340] width 23 height 23
checkbox input "false"
click at [131, 403] on div at bounding box center [131, 405] width 23 height 23
checkbox input "true"
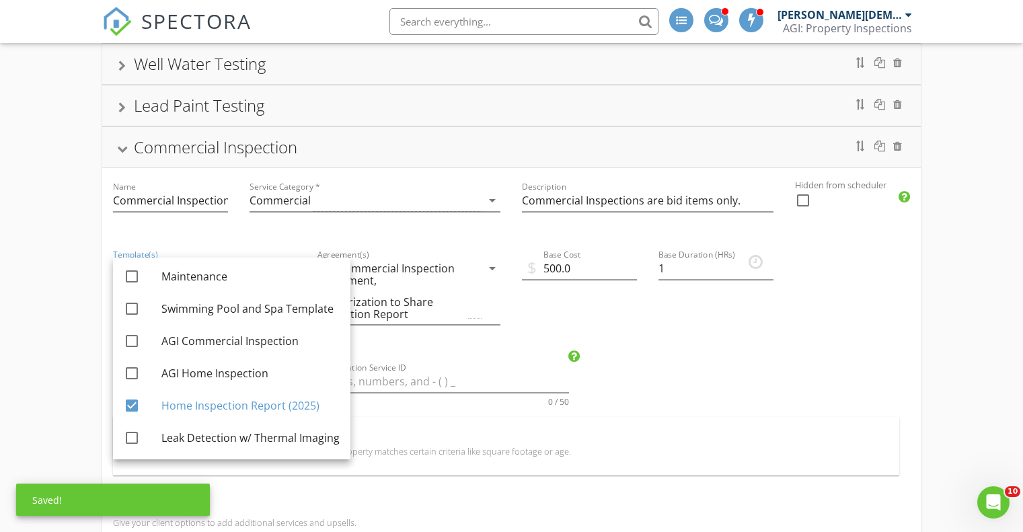
click at [124, 143] on div "Commercial Inspection" at bounding box center [511, 147] width 786 height 24
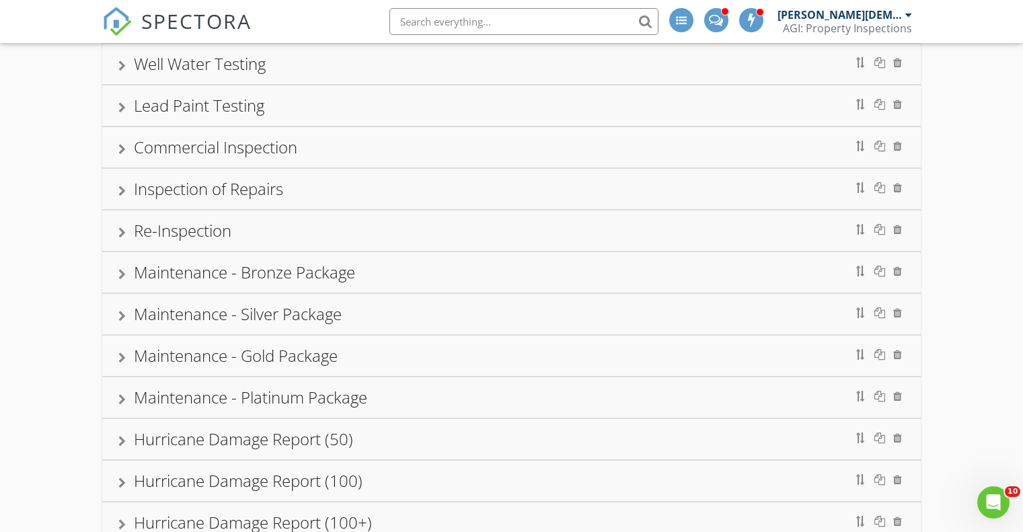
click at [119, 191] on div at bounding box center [121, 191] width 7 height 11
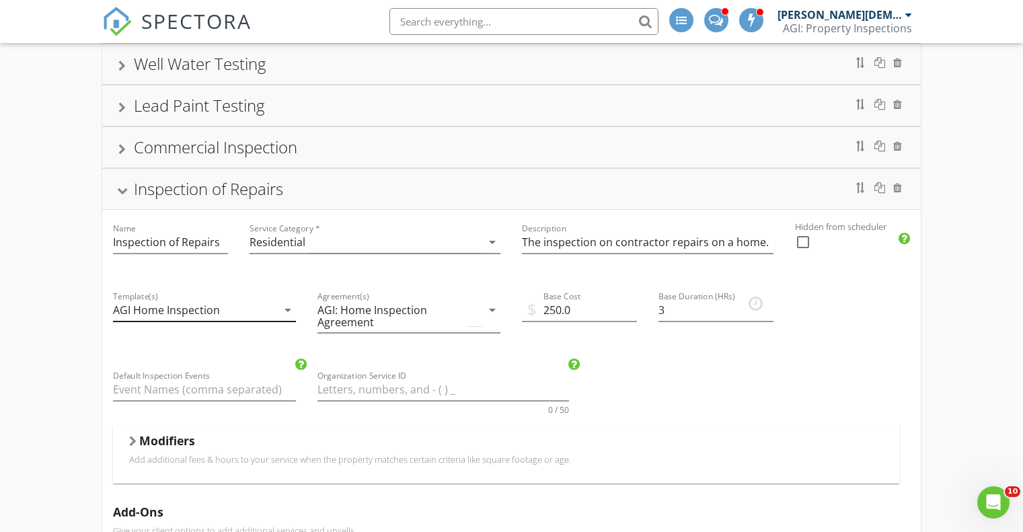
click at [153, 310] on div "AGI Home Inspection" at bounding box center [166, 310] width 107 height 12
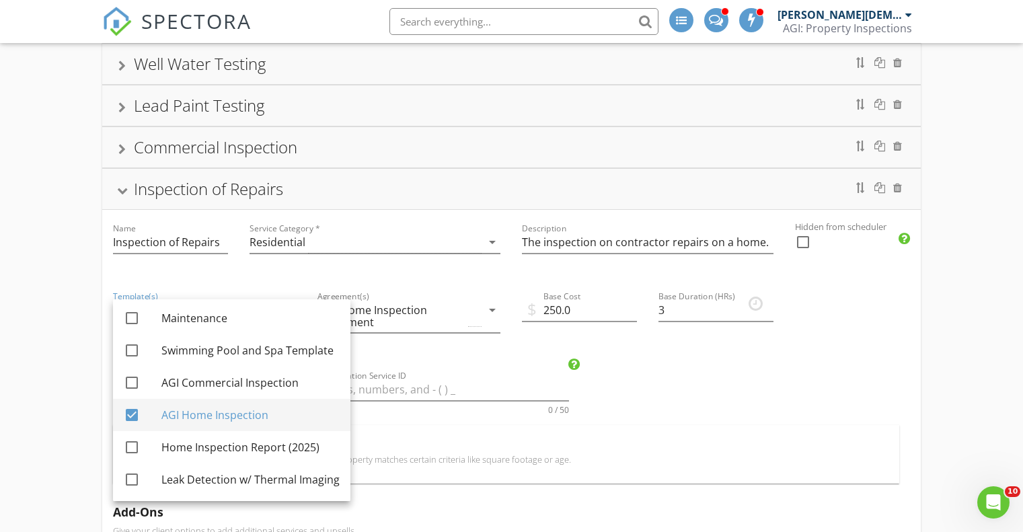
click at [161, 413] on div "AGI Home Inspection" at bounding box center [250, 415] width 178 height 16
checkbox input "false"
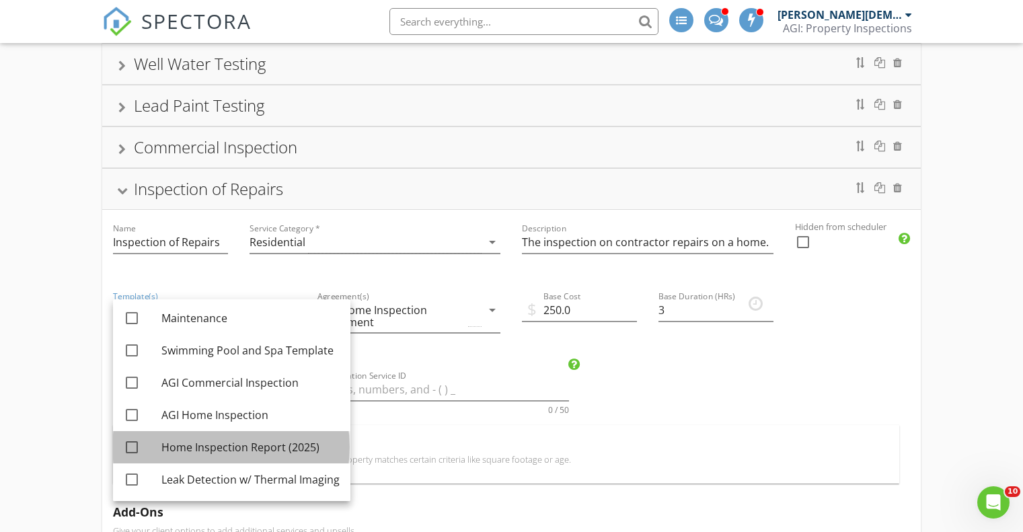
click at [178, 448] on div "Home Inspection Report (2025)" at bounding box center [250, 447] width 178 height 16
checkbox input "true"
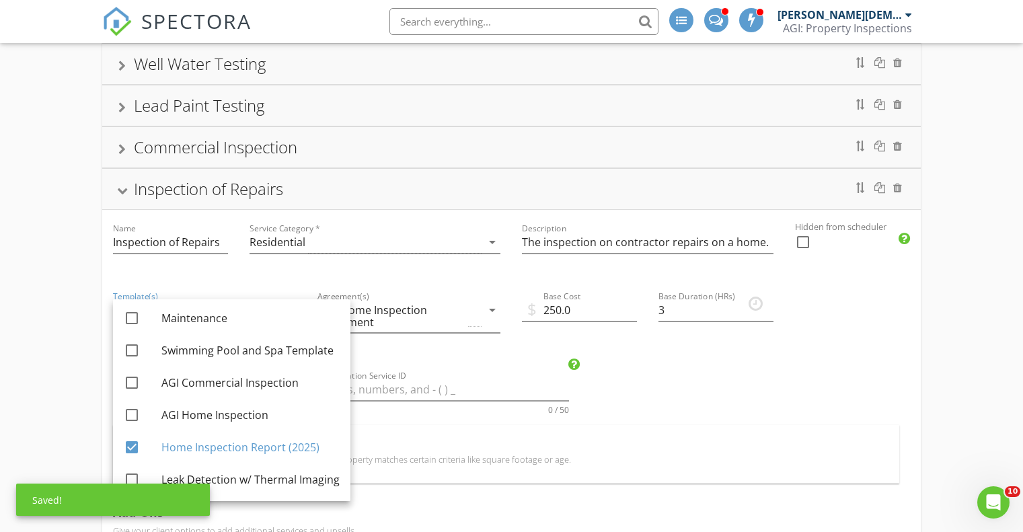
click at [124, 190] on div at bounding box center [122, 190] width 11 height 7
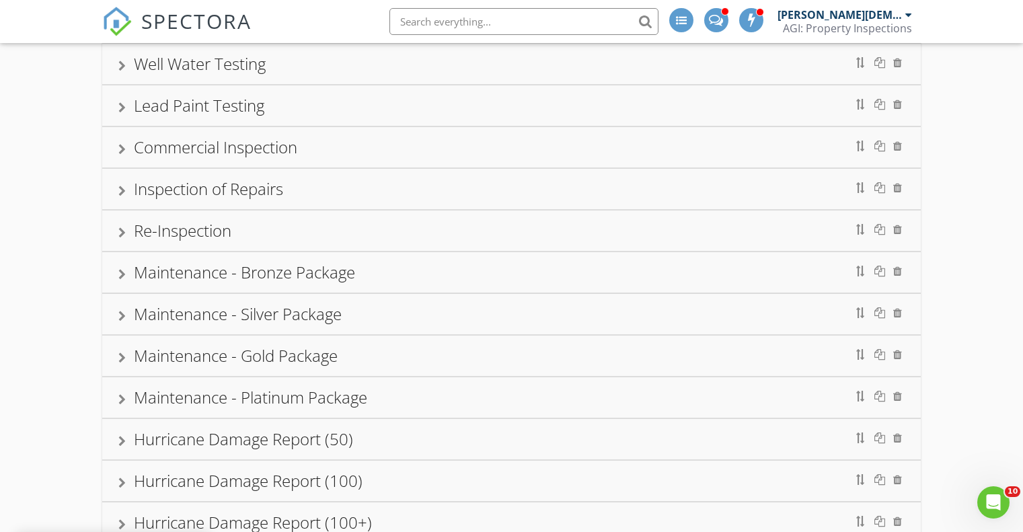
click at [123, 231] on div at bounding box center [121, 232] width 7 height 11
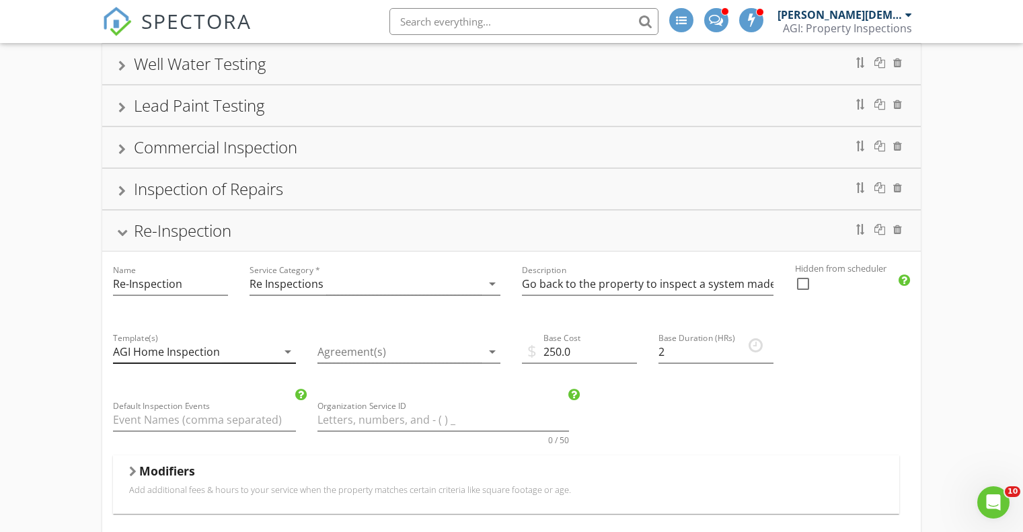
click at [155, 353] on div "AGI Home Inspection" at bounding box center [166, 352] width 107 height 12
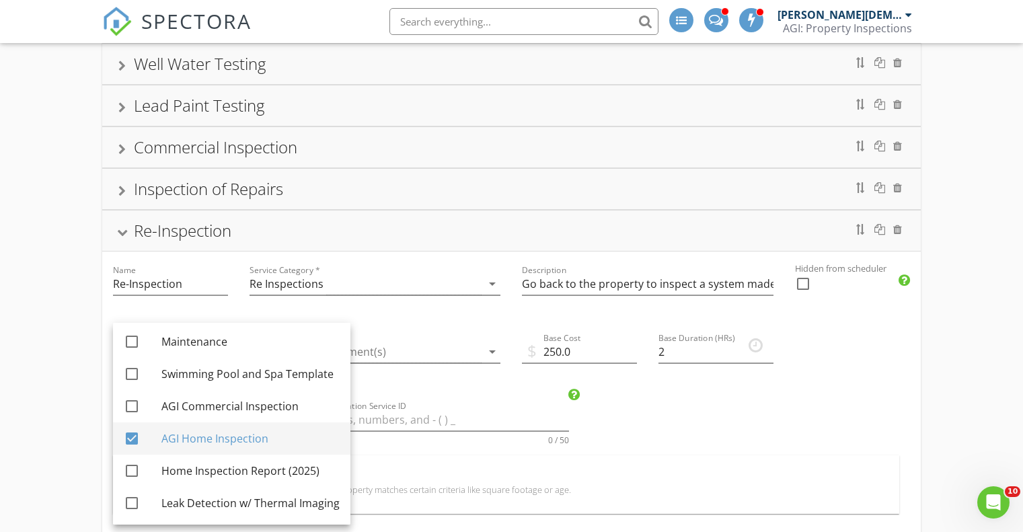
click at [174, 448] on div "AGI Home Inspection" at bounding box center [250, 438] width 178 height 32
checkbox input "false"
click at [173, 464] on div "Home Inspection Report (2025)" at bounding box center [250, 471] width 178 height 16
checkbox input "true"
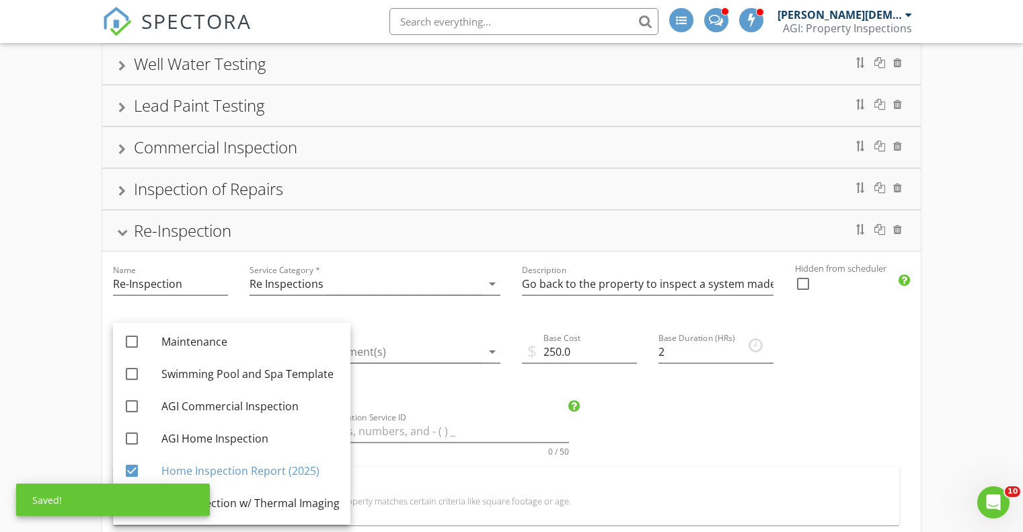
click at [121, 227] on div "Re-Inspection" at bounding box center [511, 231] width 786 height 24
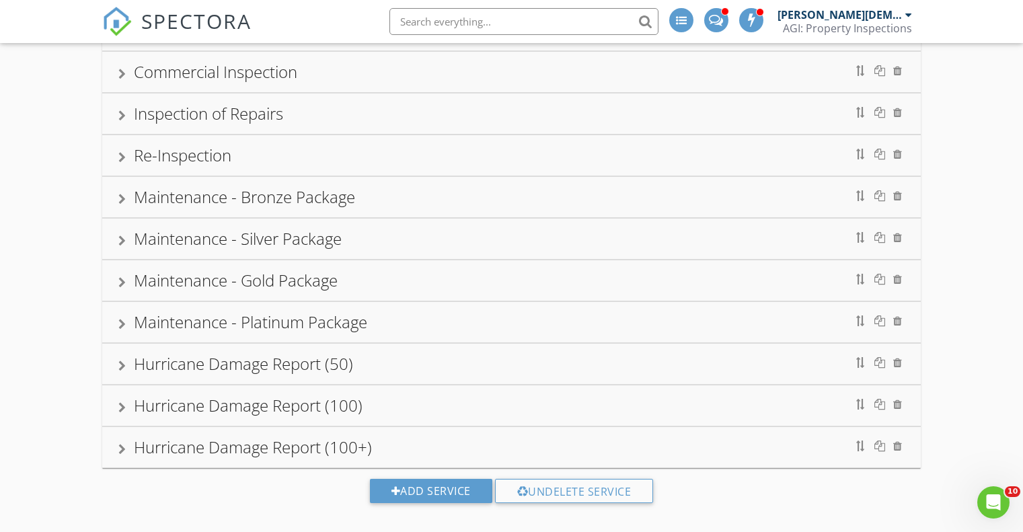
scroll to position [648, 0]
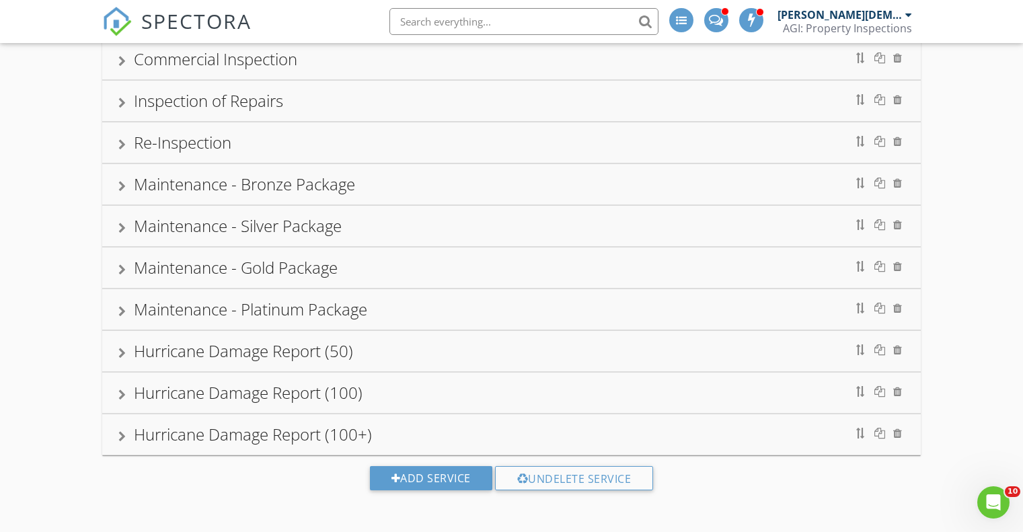
click at [144, 309] on div "Maintenance - Platinum Package" at bounding box center [250, 309] width 233 height 22
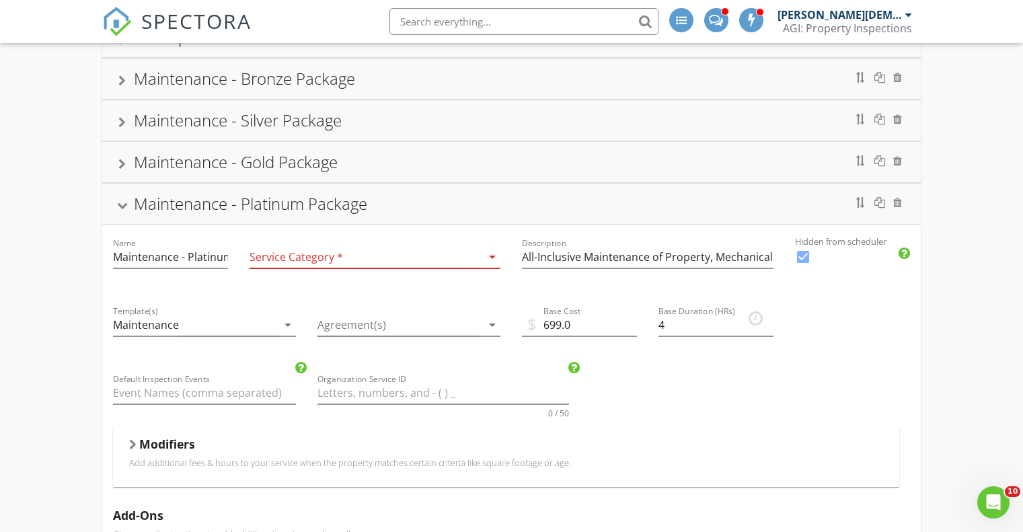
scroll to position [760, 0]
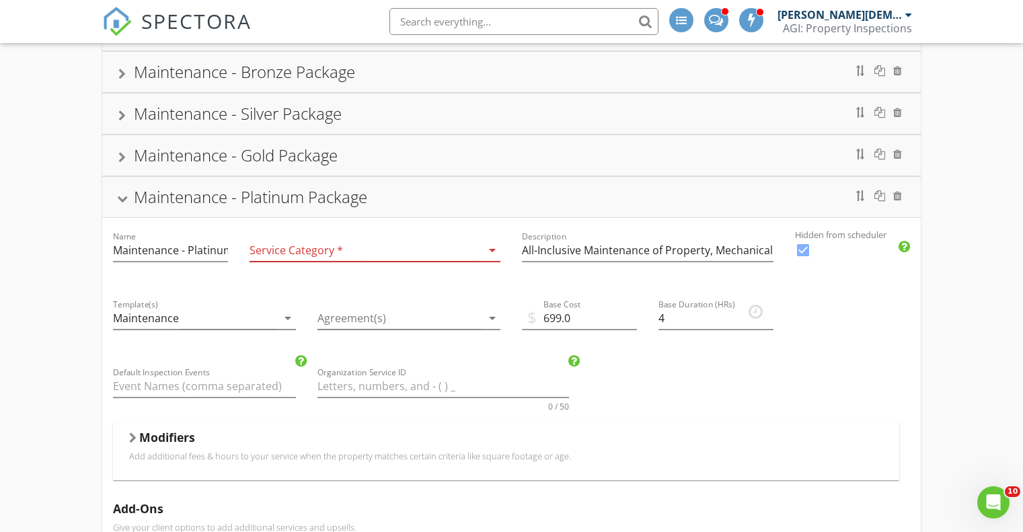
click at [120, 197] on div at bounding box center [122, 198] width 11 height 7
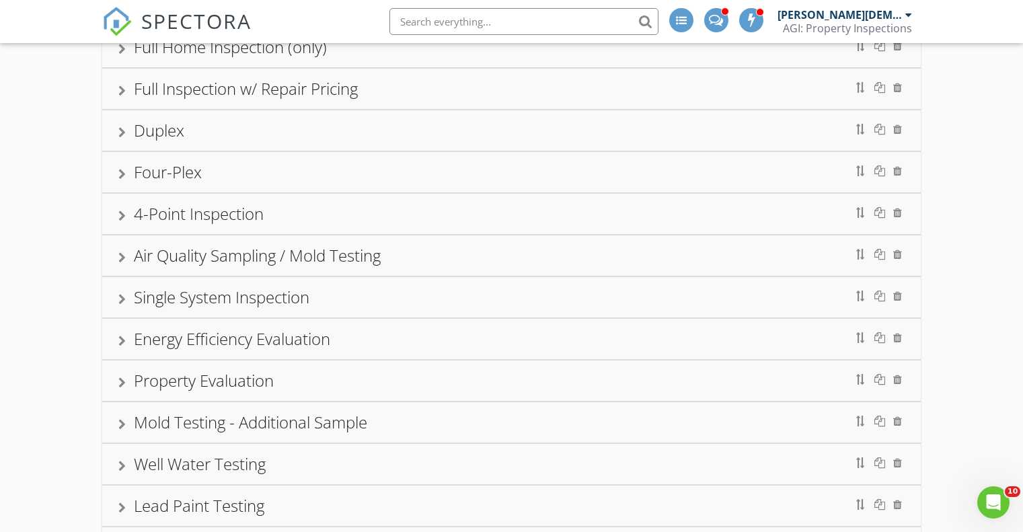
scroll to position [0, 0]
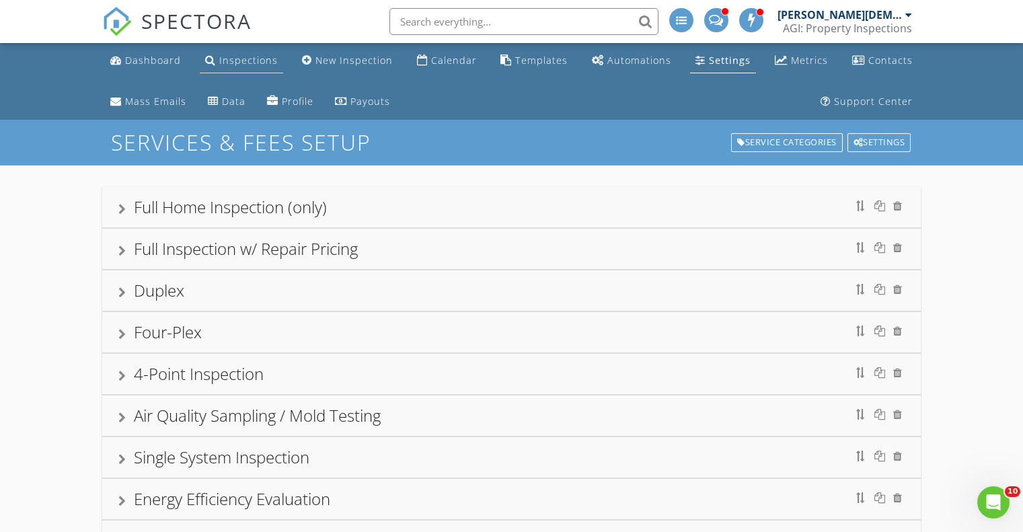
click at [238, 61] on div "Inspections" at bounding box center [248, 60] width 58 height 13
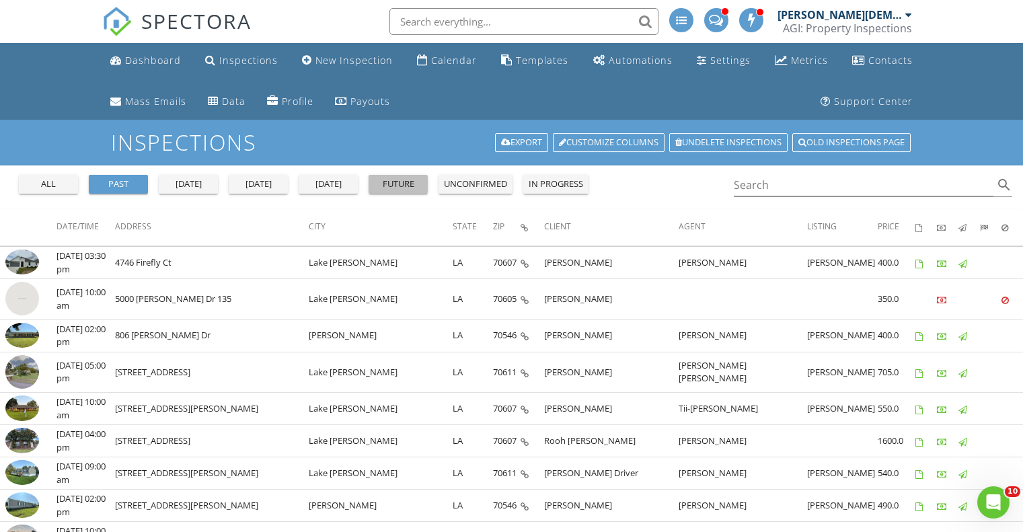
click at [387, 178] on div "future" at bounding box center [398, 184] width 48 height 13
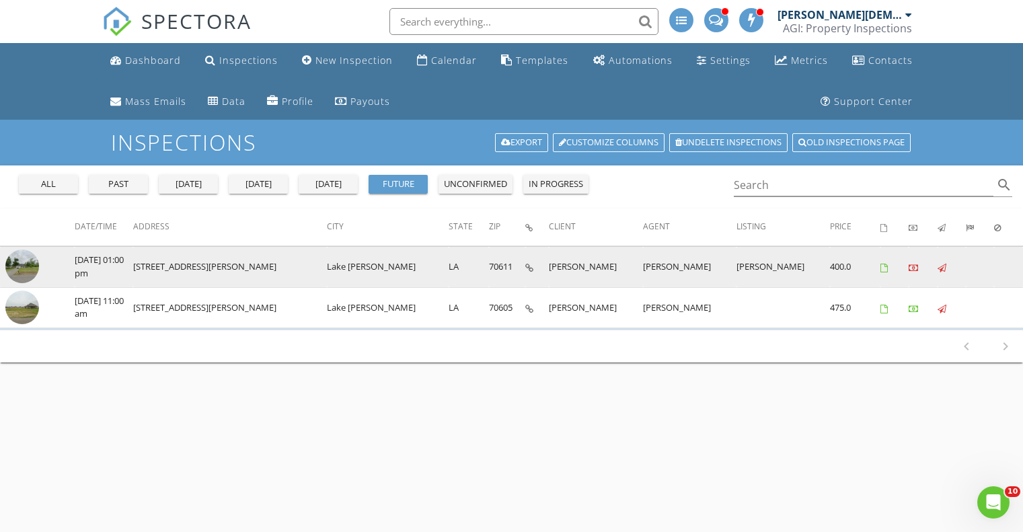
click at [21, 267] on img at bounding box center [22, 266] width 34 height 34
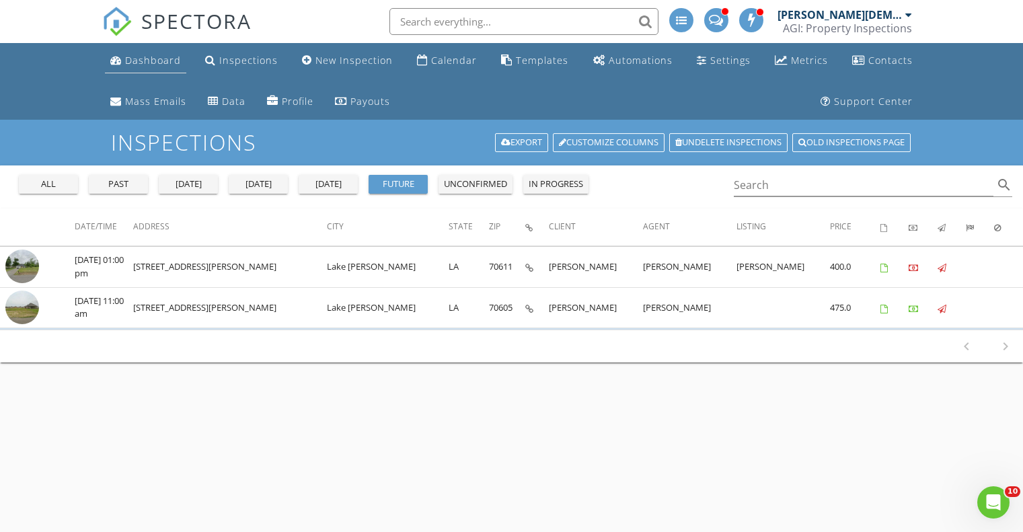
click at [153, 56] on div "Dashboard" at bounding box center [153, 60] width 56 height 13
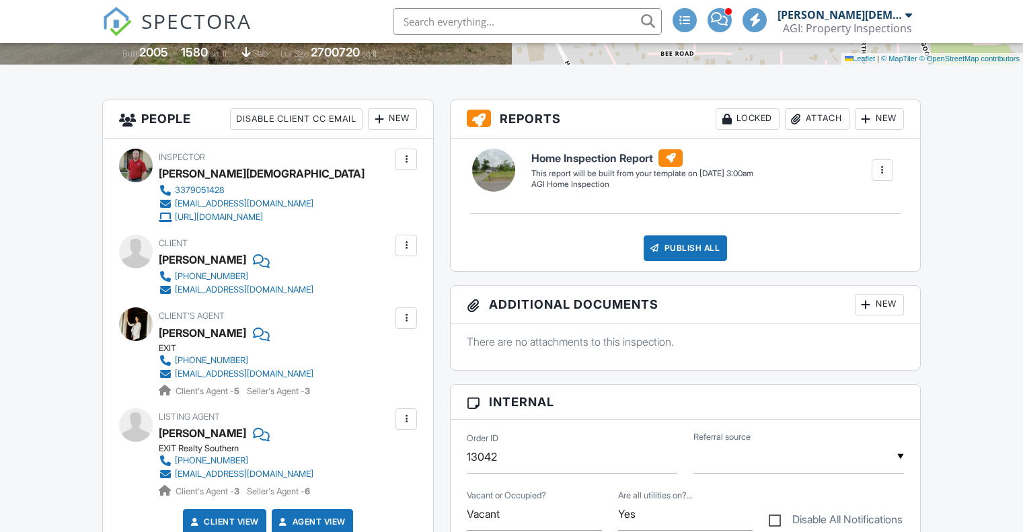
click at [880, 167] on div at bounding box center [881, 169] width 13 height 13
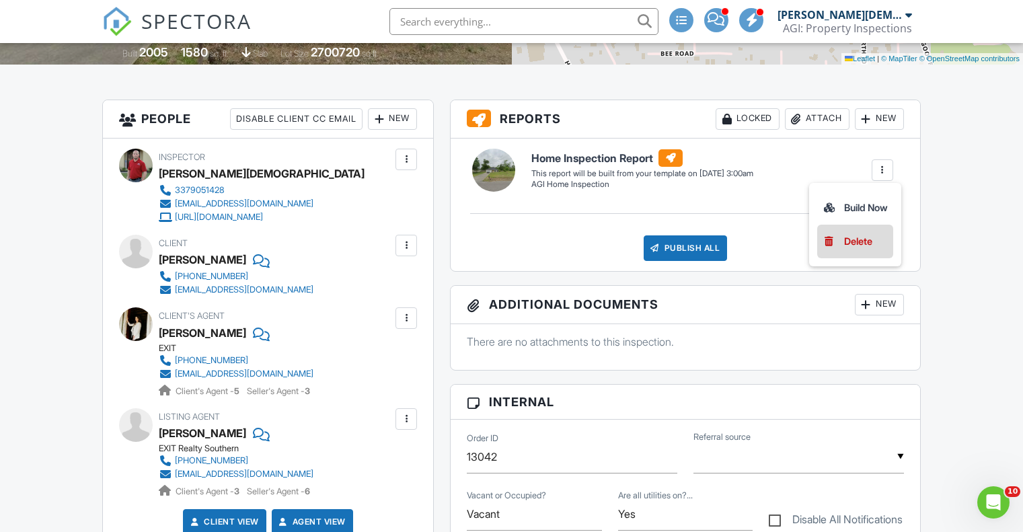
click at [850, 241] on div "Delete" at bounding box center [858, 241] width 28 height 15
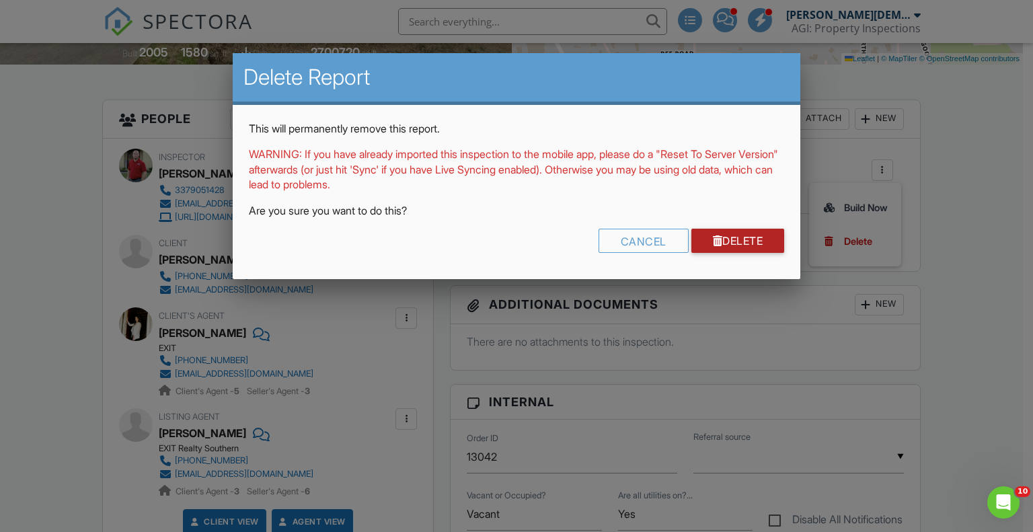
click at [740, 236] on link "Delete" at bounding box center [737, 241] width 93 height 24
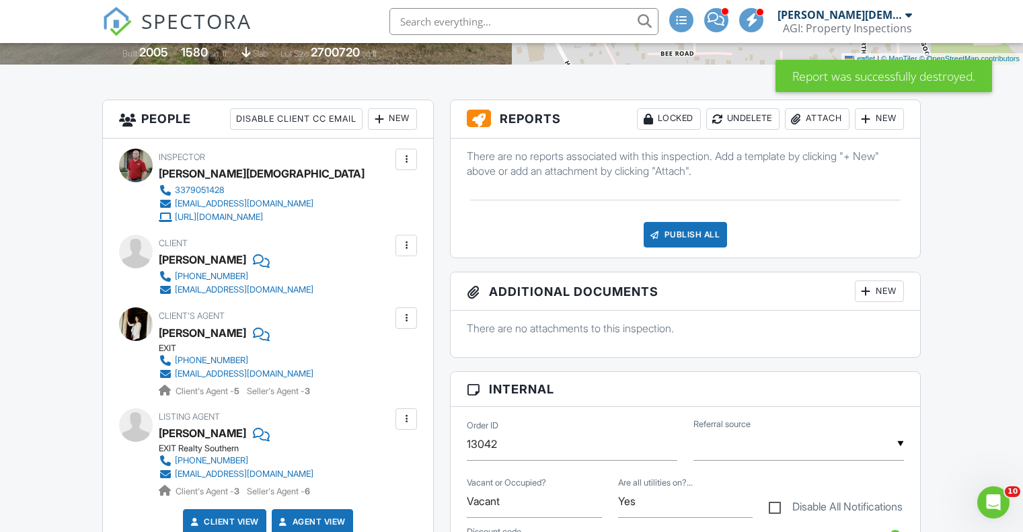
click at [874, 119] on div "New" at bounding box center [879, 119] width 49 height 22
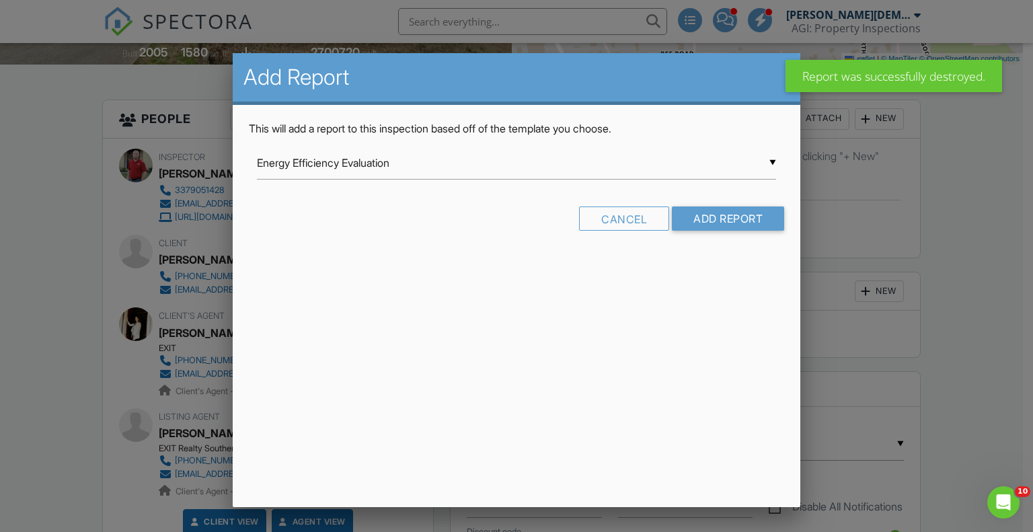
click at [524, 168] on div "▼ Energy Efficiency Evaluation Energy Efficiency Evaluation Maintenance Swimmin…" at bounding box center [517, 163] width 520 height 33
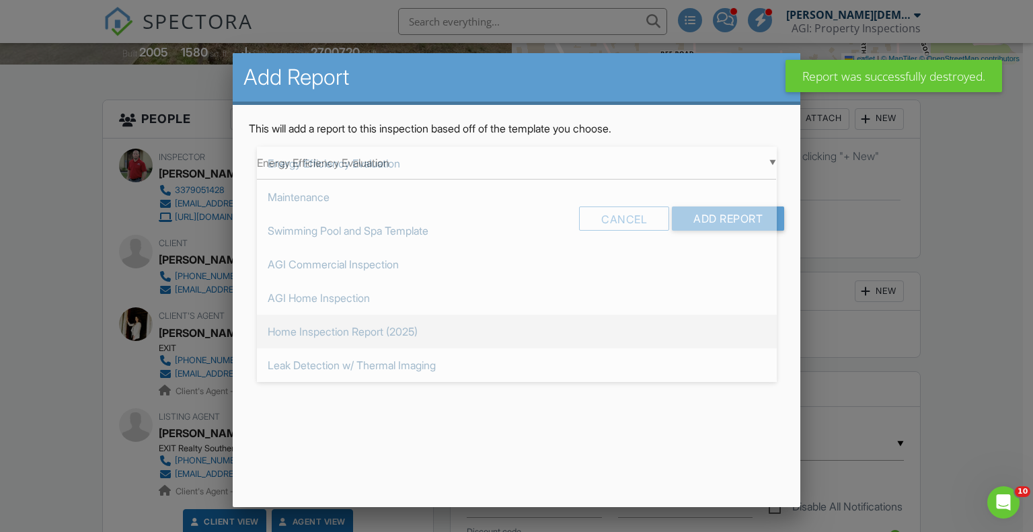
click at [415, 326] on span "Home Inspection Report (2025)" at bounding box center [517, 332] width 520 height 34
type input "Home Inspection Report (2025)"
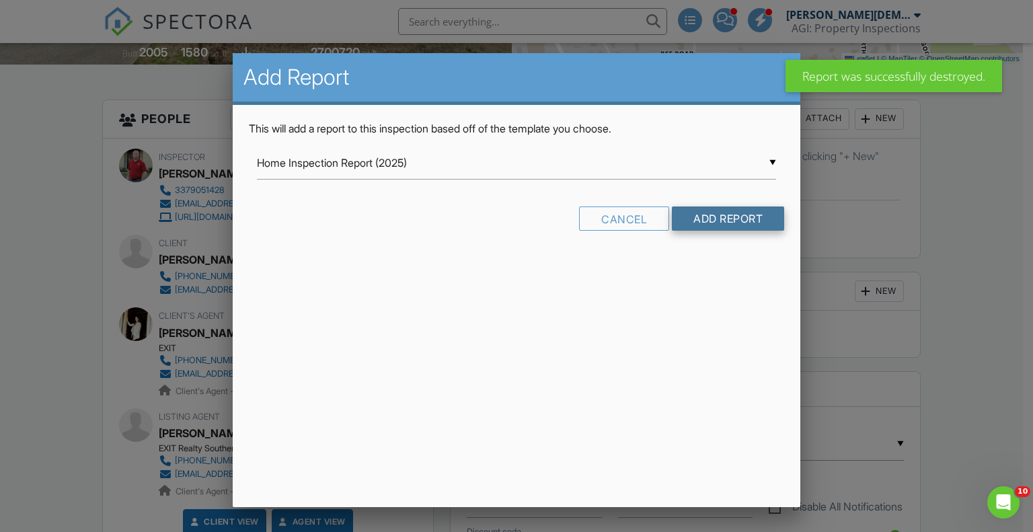
click at [712, 221] on input "Add Report" at bounding box center [728, 218] width 112 height 24
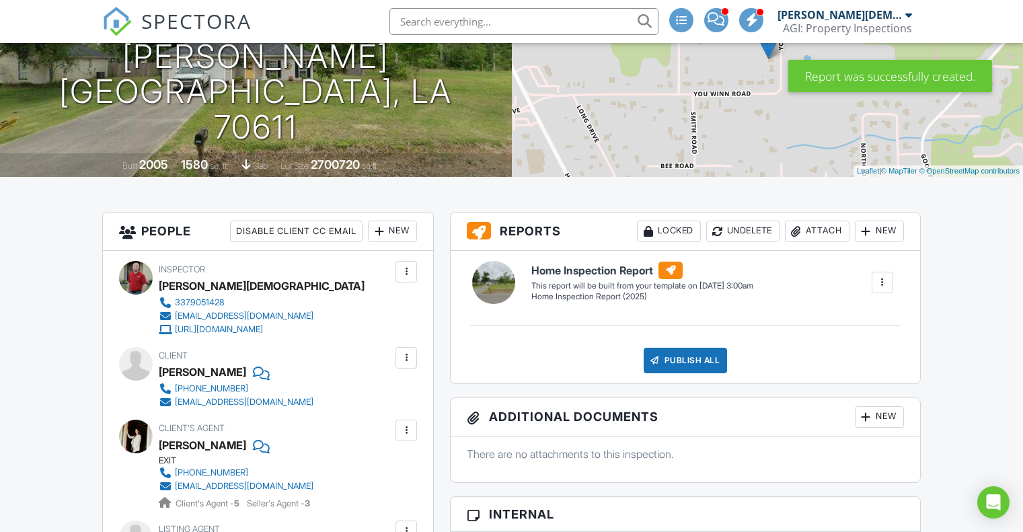
click at [397, 270] on div at bounding box center [406, 272] width 22 height 22
click at [364, 256] on div "Inspector [PERSON_NAME] 3379051428 [EMAIL_ADDRESS][DOMAIN_NAME] [URL][DOMAIN_NA…" at bounding box center [268, 459] width 330 height 416
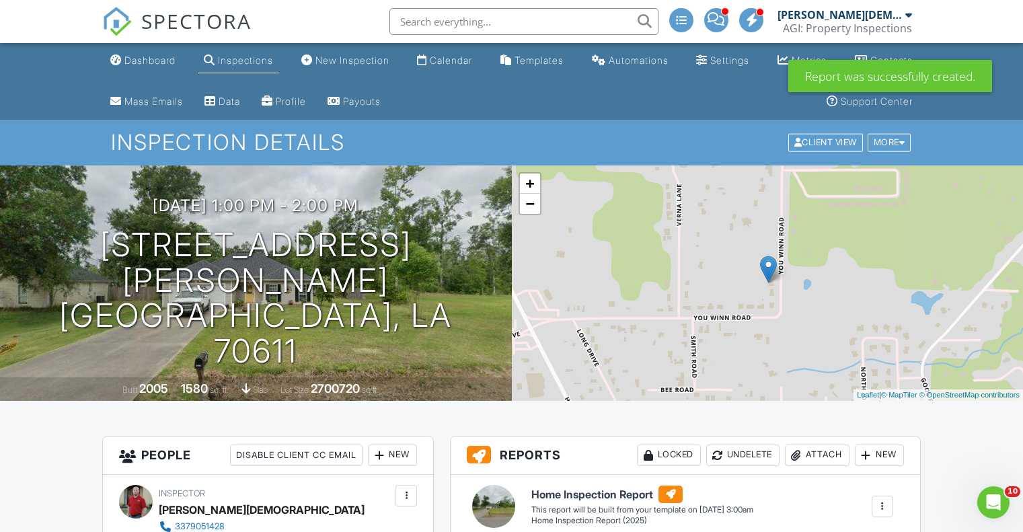
click at [253, 62] on div "Inspections" at bounding box center [245, 59] width 55 height 11
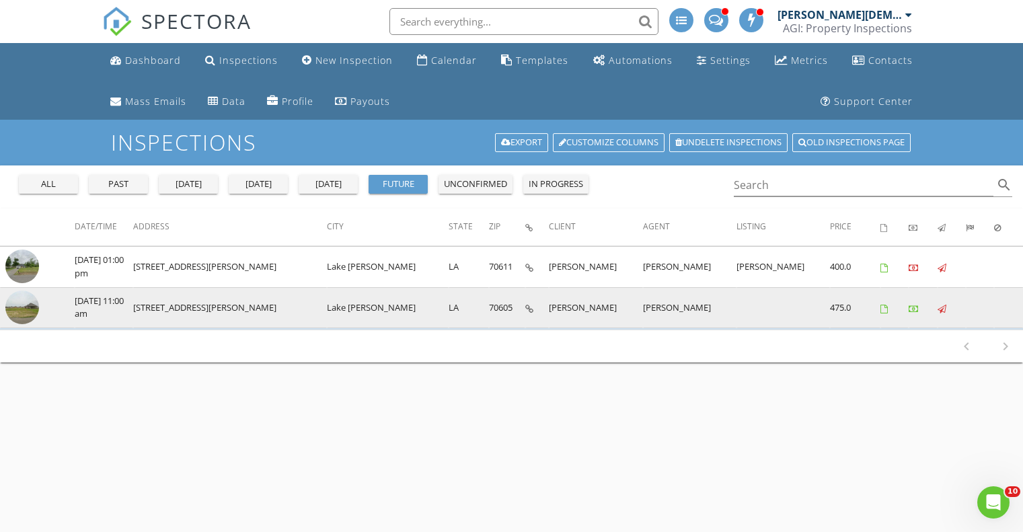
click at [14, 308] on img at bounding box center [22, 307] width 34 height 34
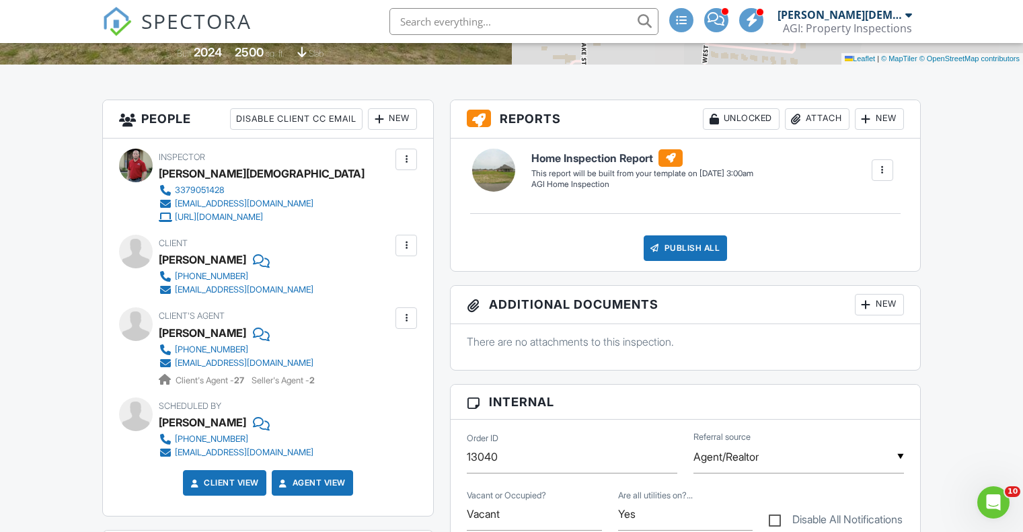
click at [879, 167] on div at bounding box center [881, 169] width 13 height 13
click at [869, 237] on div "Delete" at bounding box center [858, 241] width 28 height 15
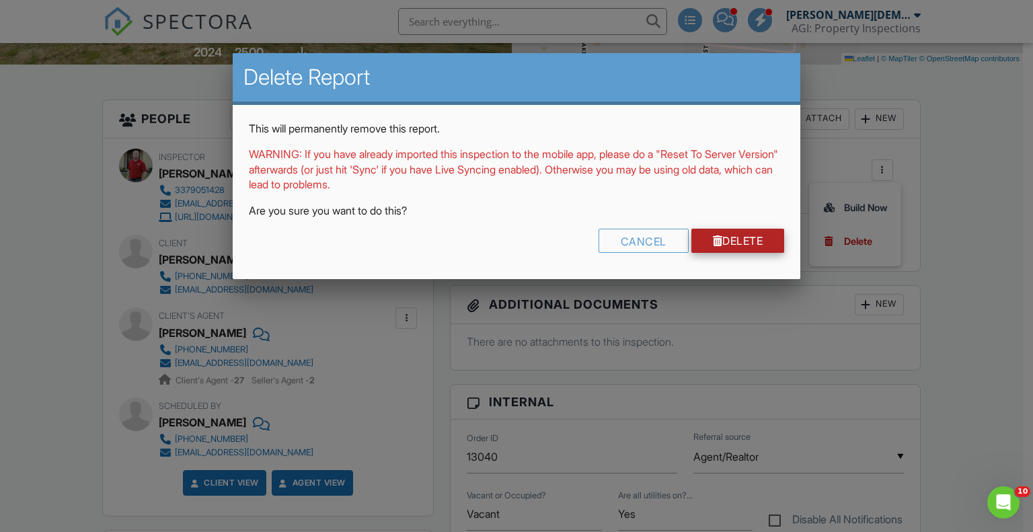
click at [745, 232] on link "Delete" at bounding box center [737, 241] width 93 height 24
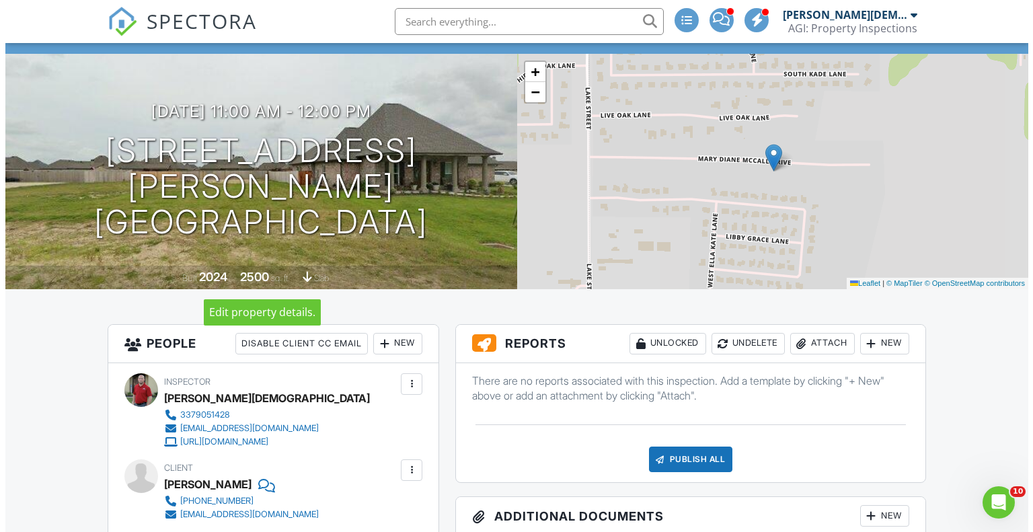
scroll to position [336, 0]
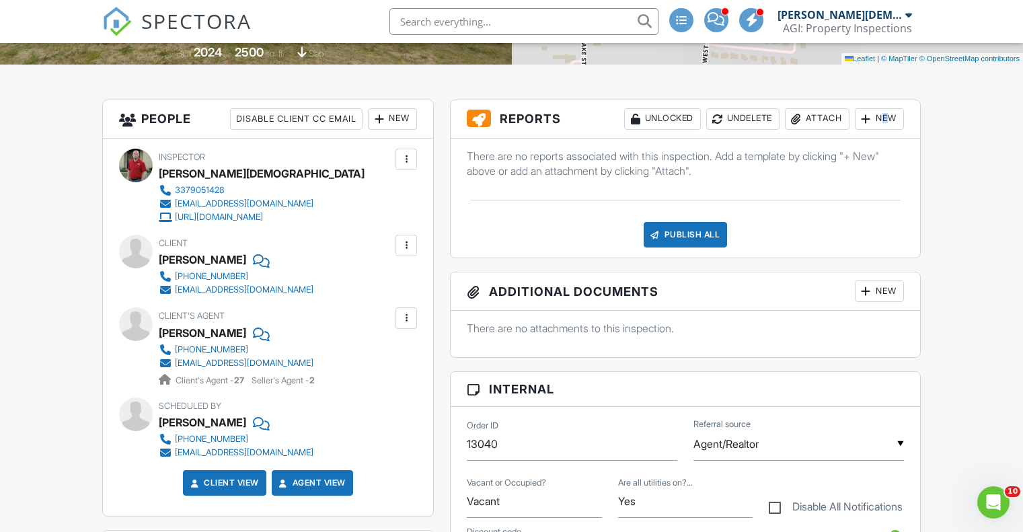
click at [877, 118] on div "New" at bounding box center [879, 119] width 49 height 22
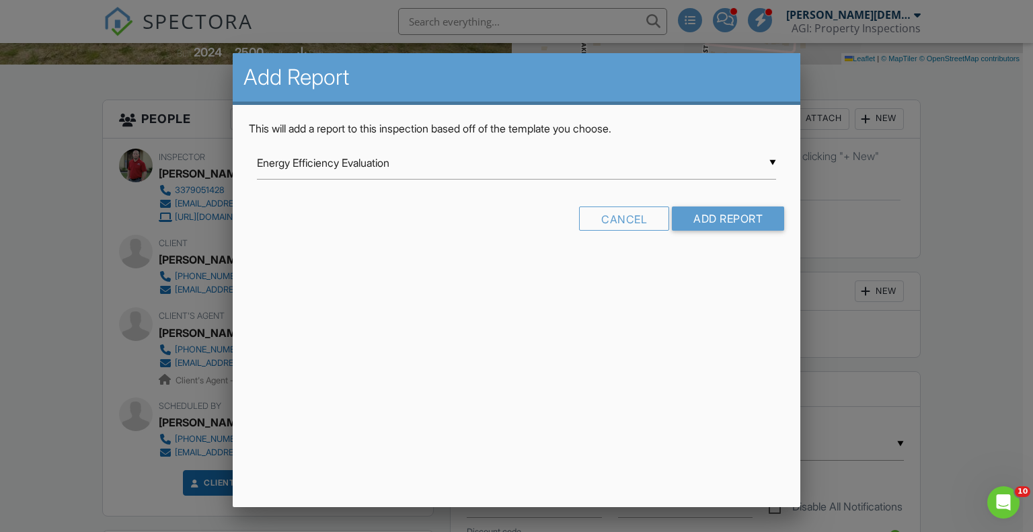
click at [506, 148] on div "▼ Energy Efficiency Evaluation Energy Efficiency Evaluation Maintenance Swimmin…" at bounding box center [517, 163] width 520 height 33
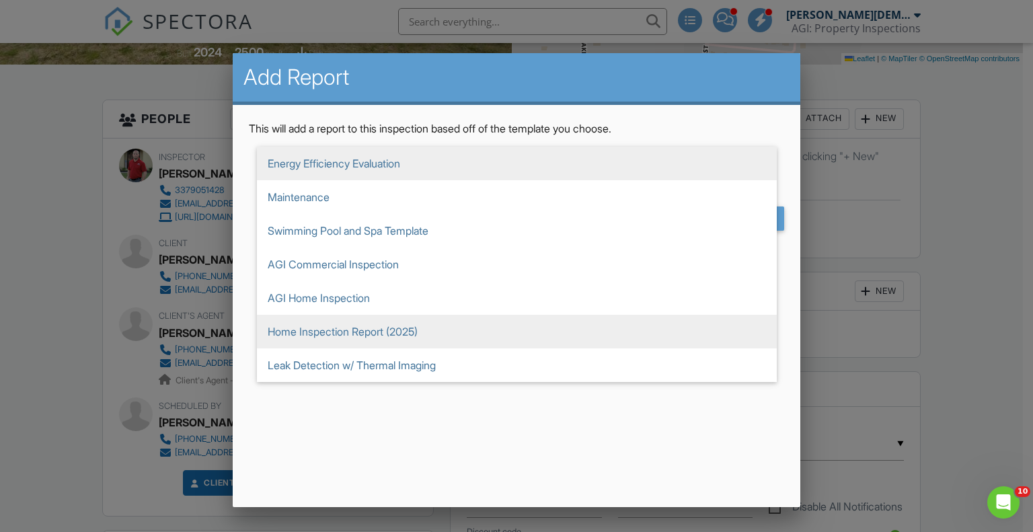
click at [476, 323] on span "Home Inspection Report (2025)" at bounding box center [517, 332] width 520 height 34
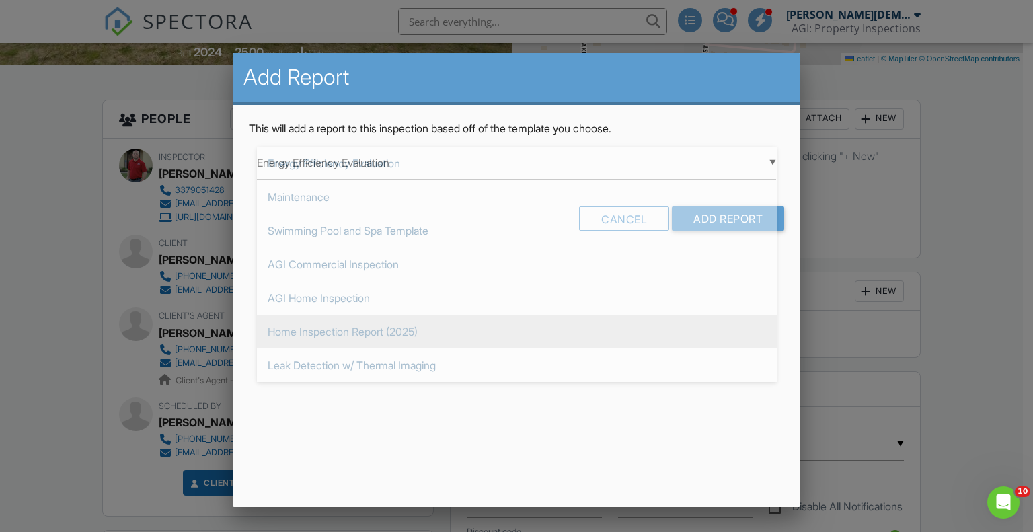
type input "Home Inspection Report (2025)"
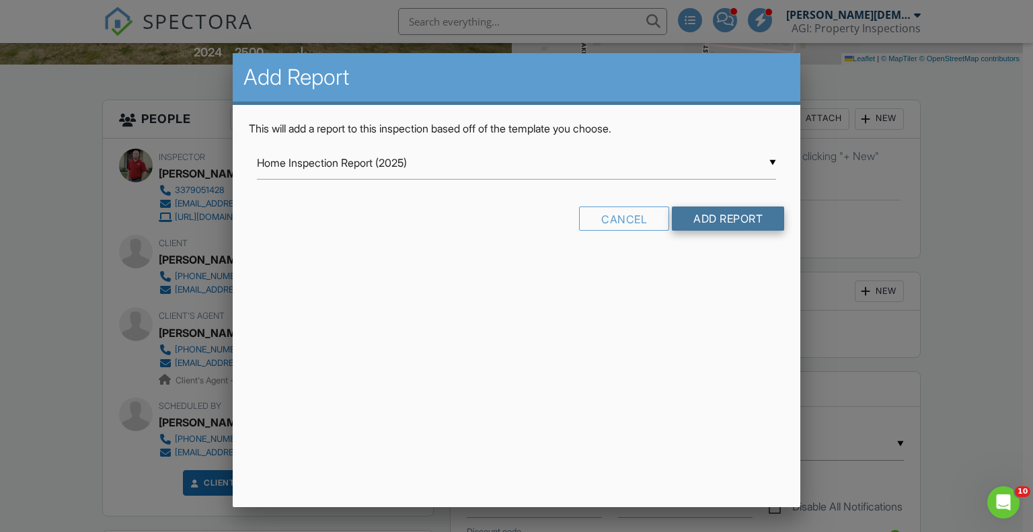
click at [746, 211] on input "Add Report" at bounding box center [728, 218] width 112 height 24
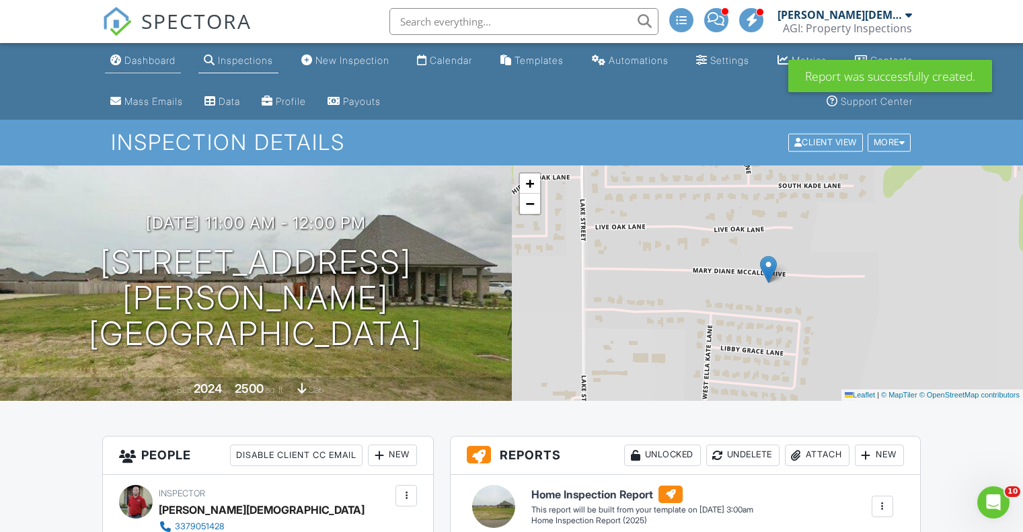
click at [162, 59] on div "Dashboard" at bounding box center [149, 59] width 51 height 11
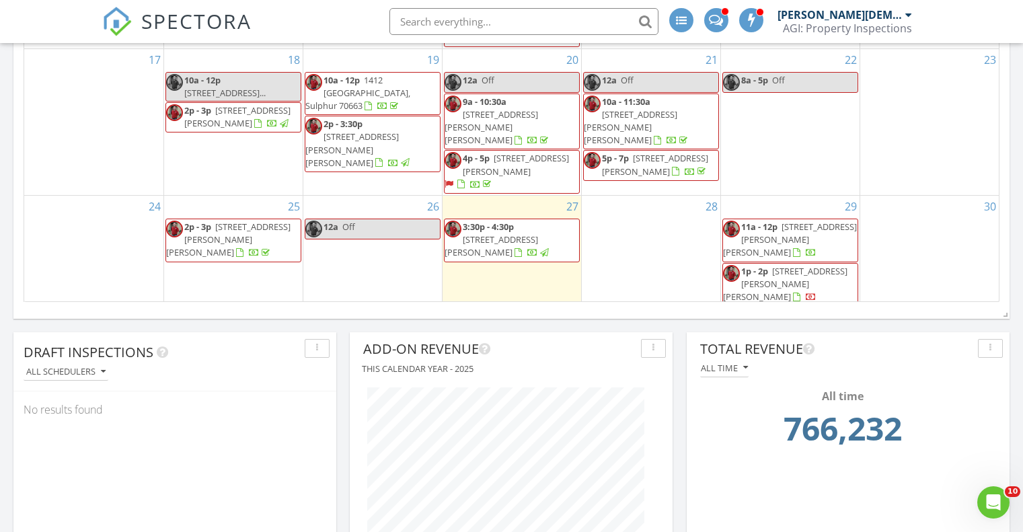
scroll to position [1120, 0]
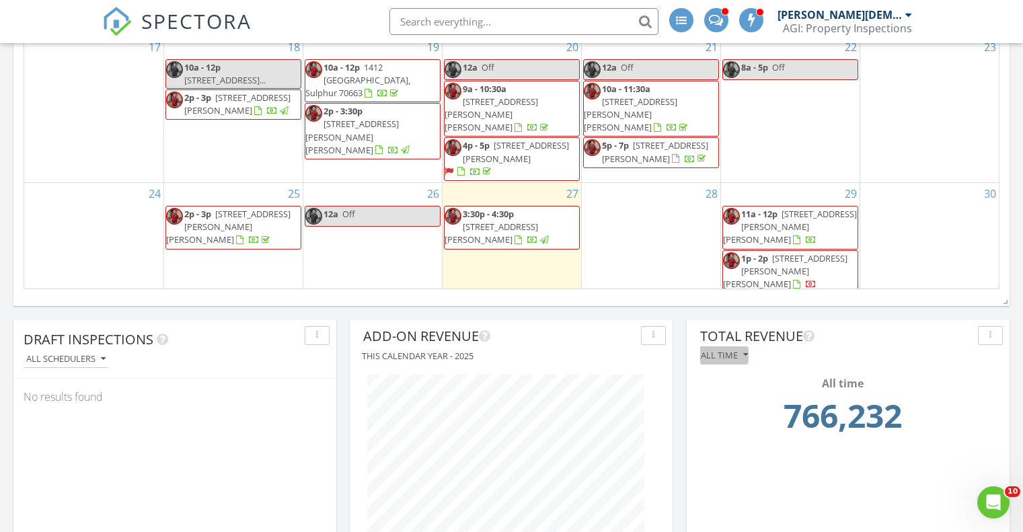
click at [746, 354] on icon "button" at bounding box center [745, 354] width 5 height 9
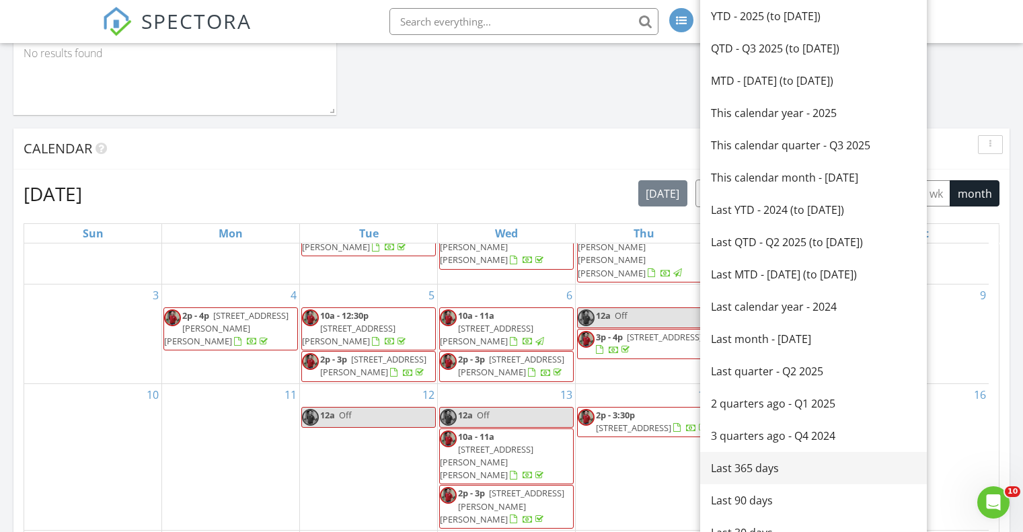
scroll to position [448, 0]
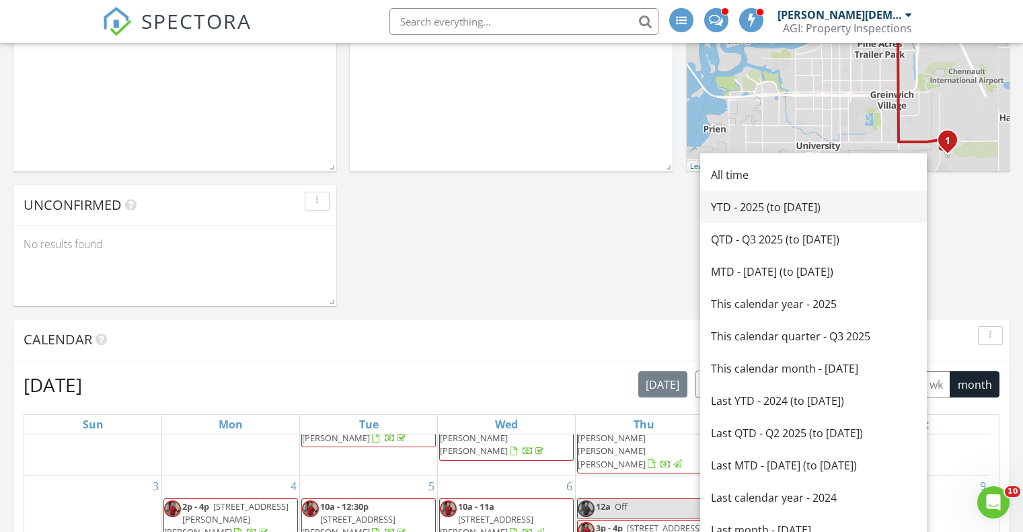
click at [741, 205] on div "YTD - 2025 (to [DATE])" at bounding box center [813, 207] width 205 height 16
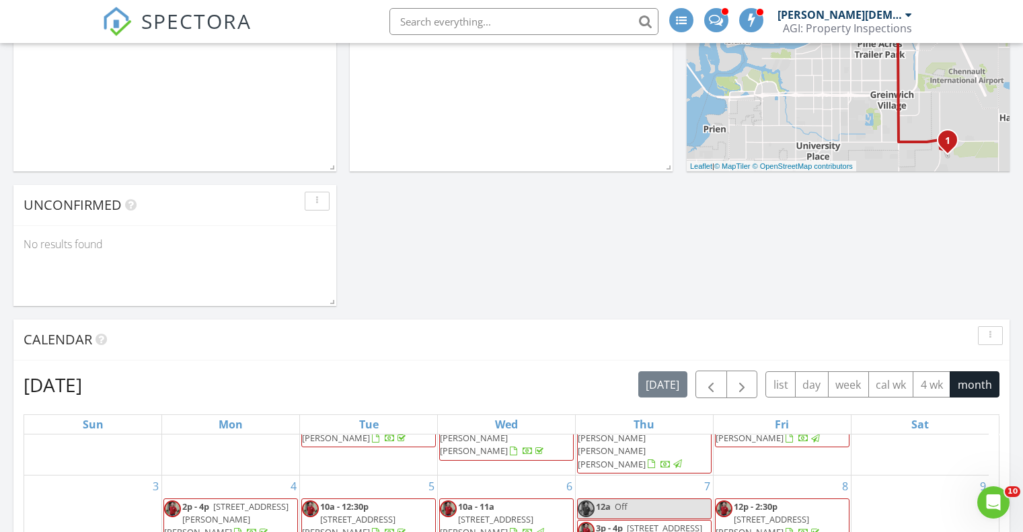
scroll to position [0, 0]
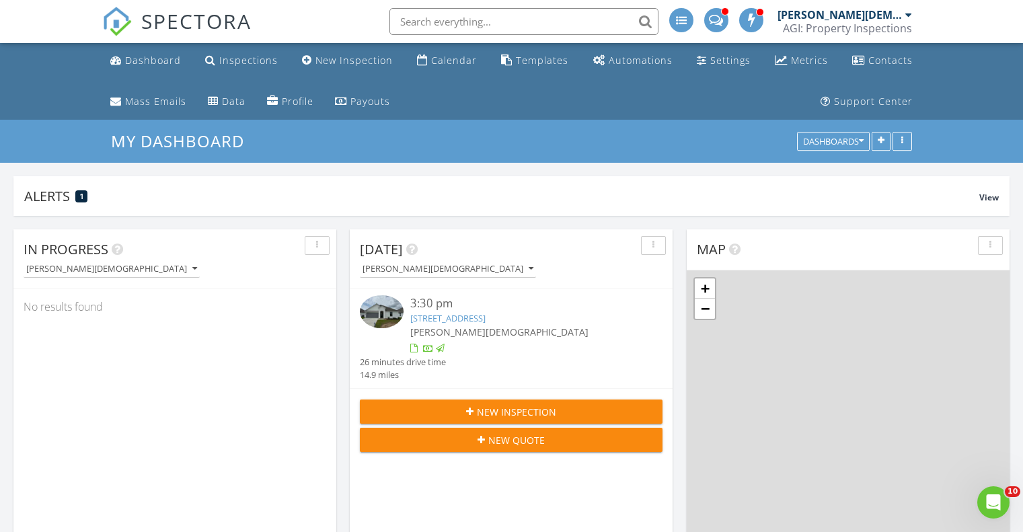
scroll to position [289, 323]
